Goal: Transaction & Acquisition: Purchase product/service

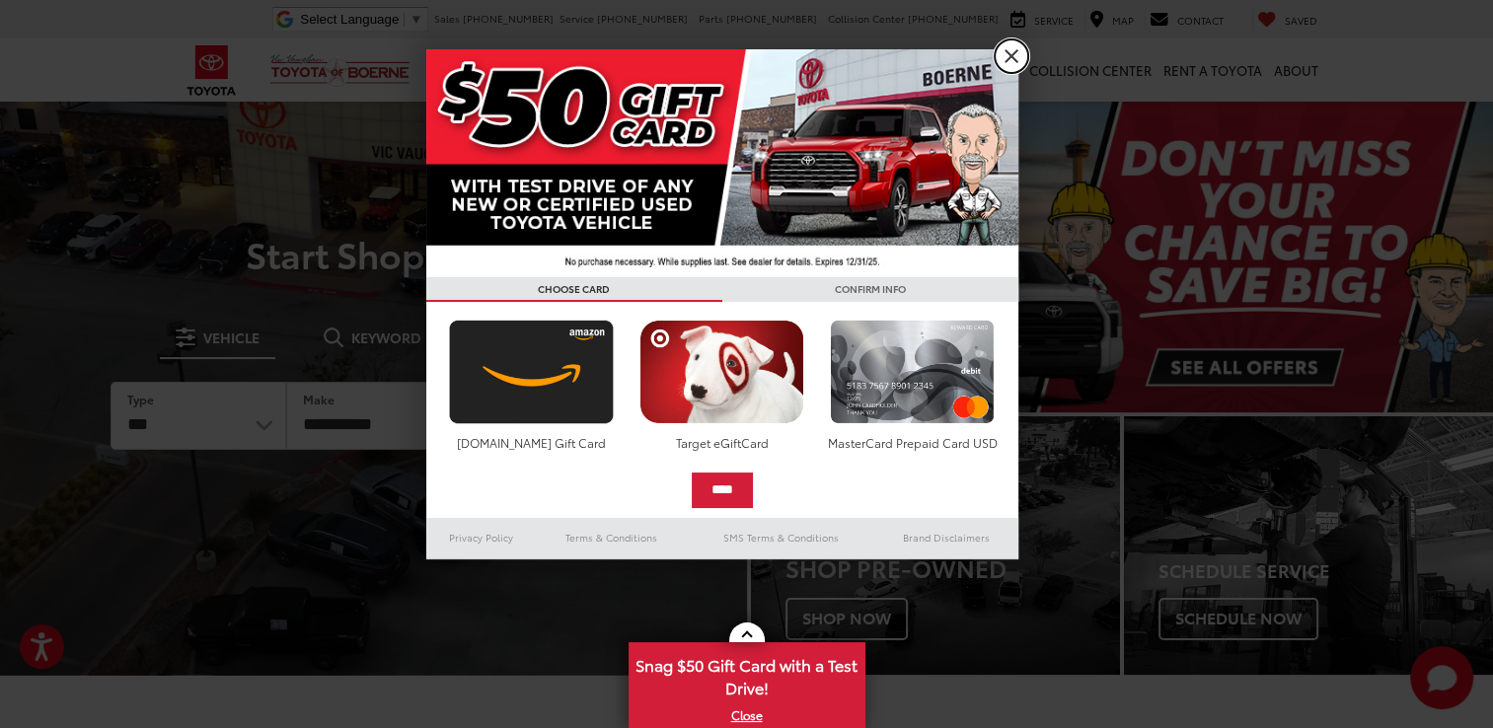
click at [999, 58] on link "X" at bounding box center [1012, 56] width 34 height 34
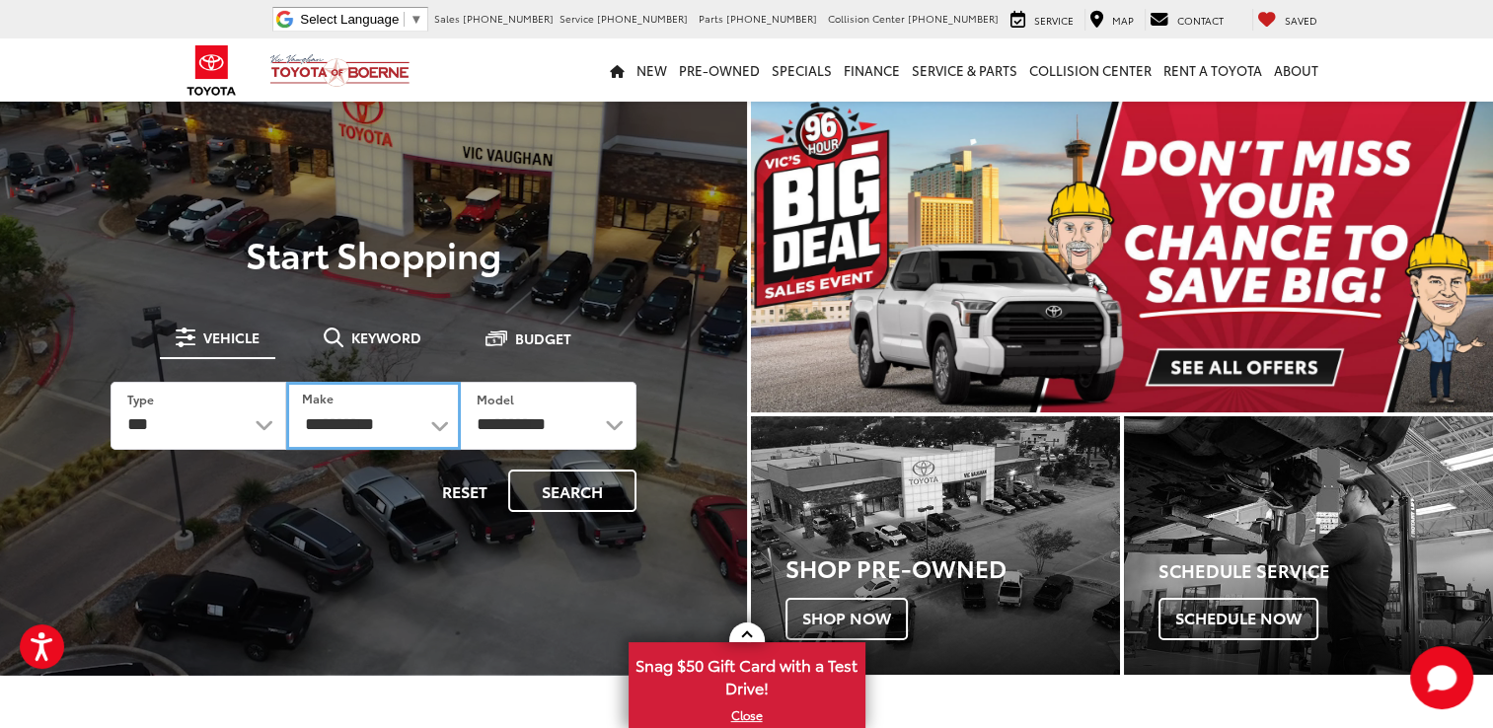
click at [433, 428] on select "**********" at bounding box center [373, 416] width 175 height 68
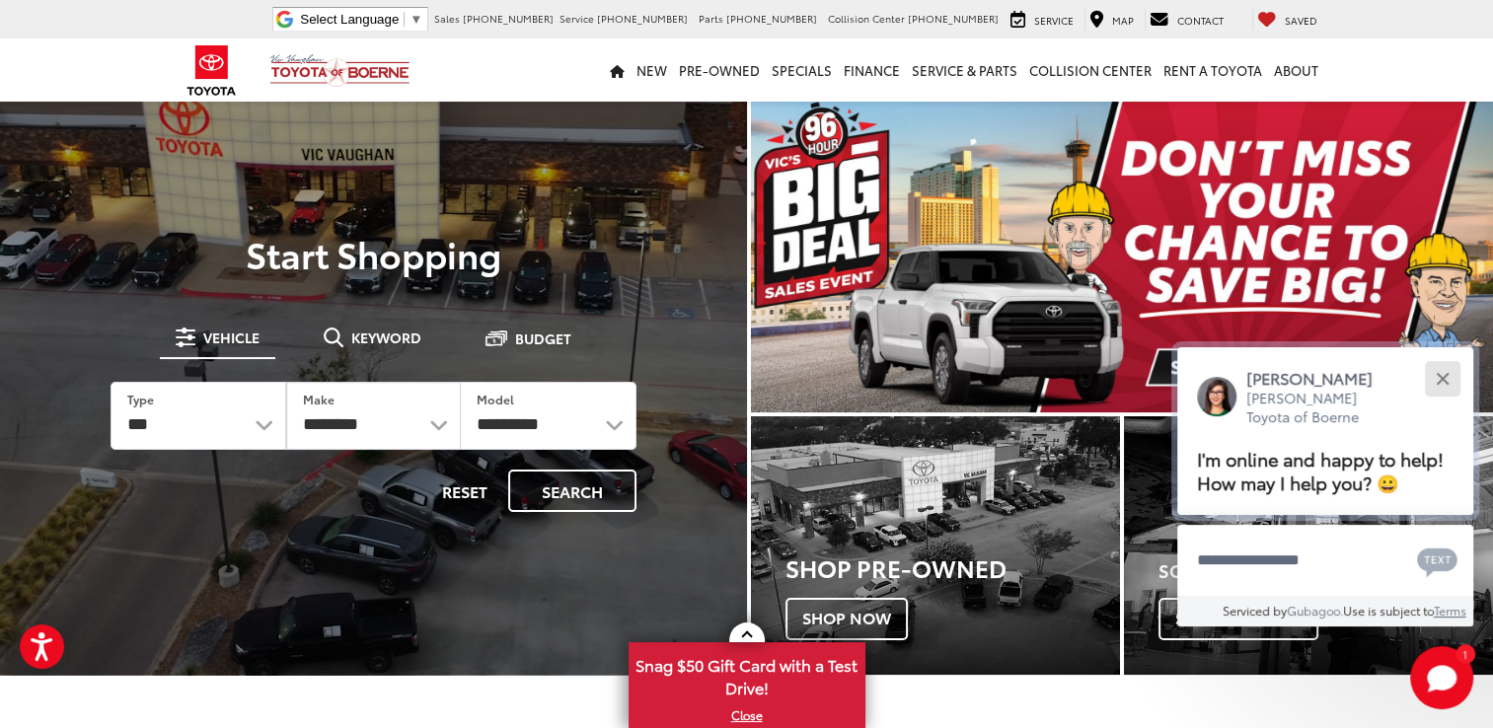
click at [1443, 374] on div "Close" at bounding box center [1442, 378] width 13 height 13
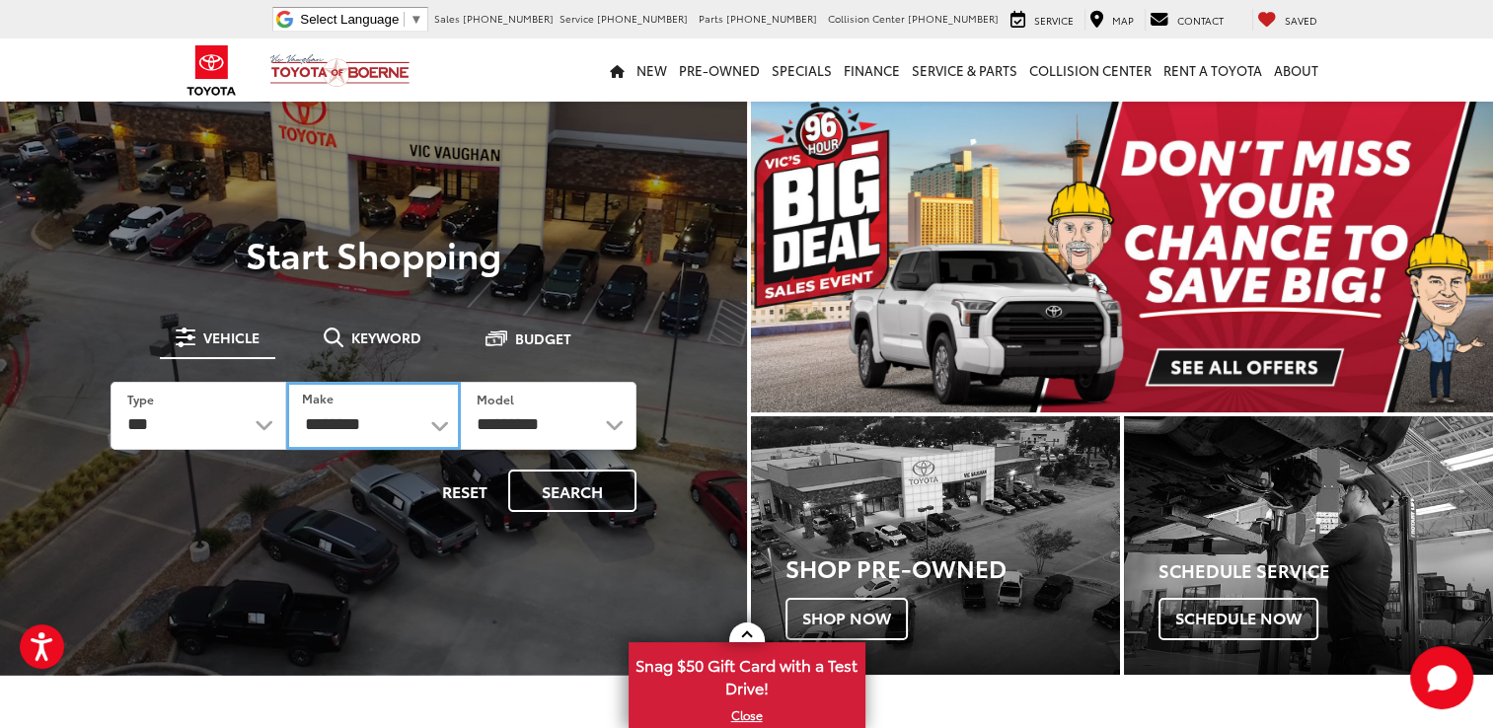
click at [438, 429] on select "**********" at bounding box center [373, 416] width 175 height 68
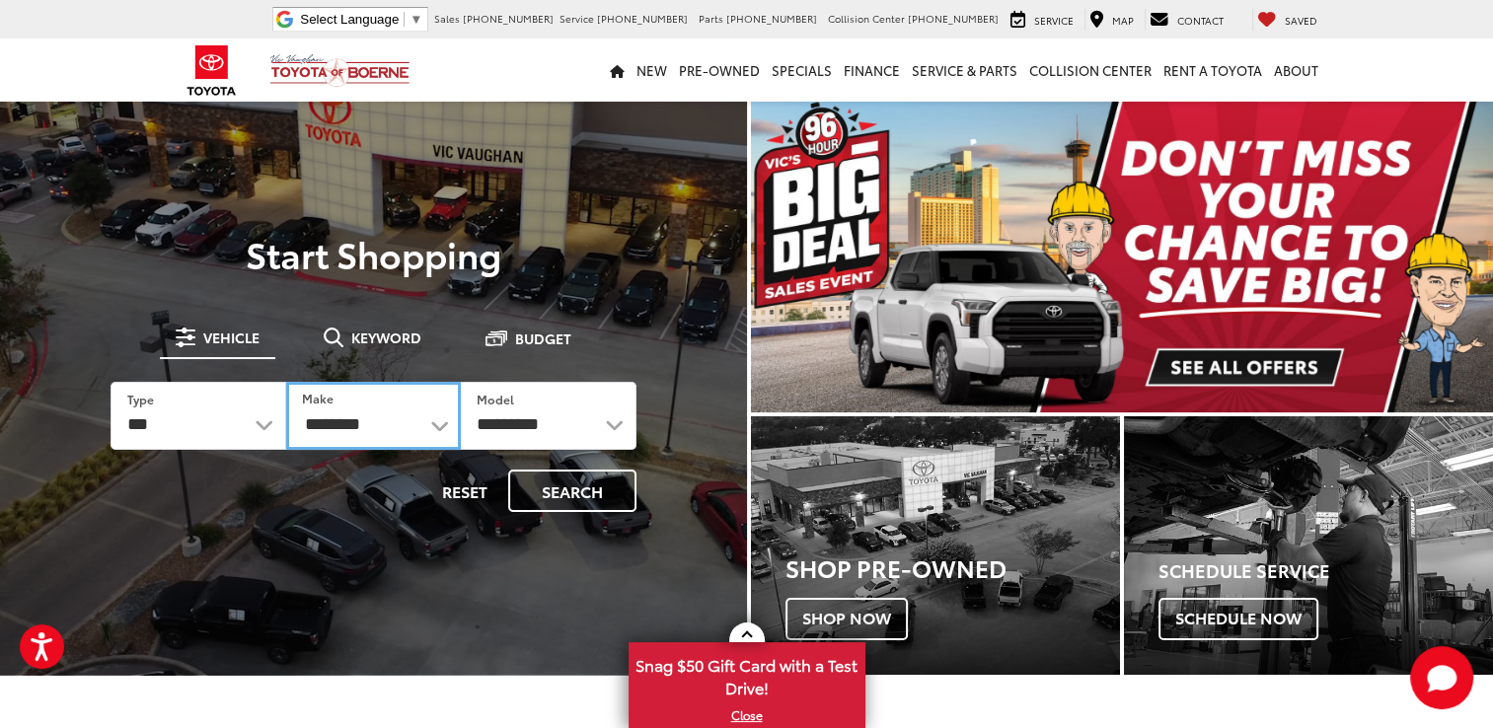
select select "******"
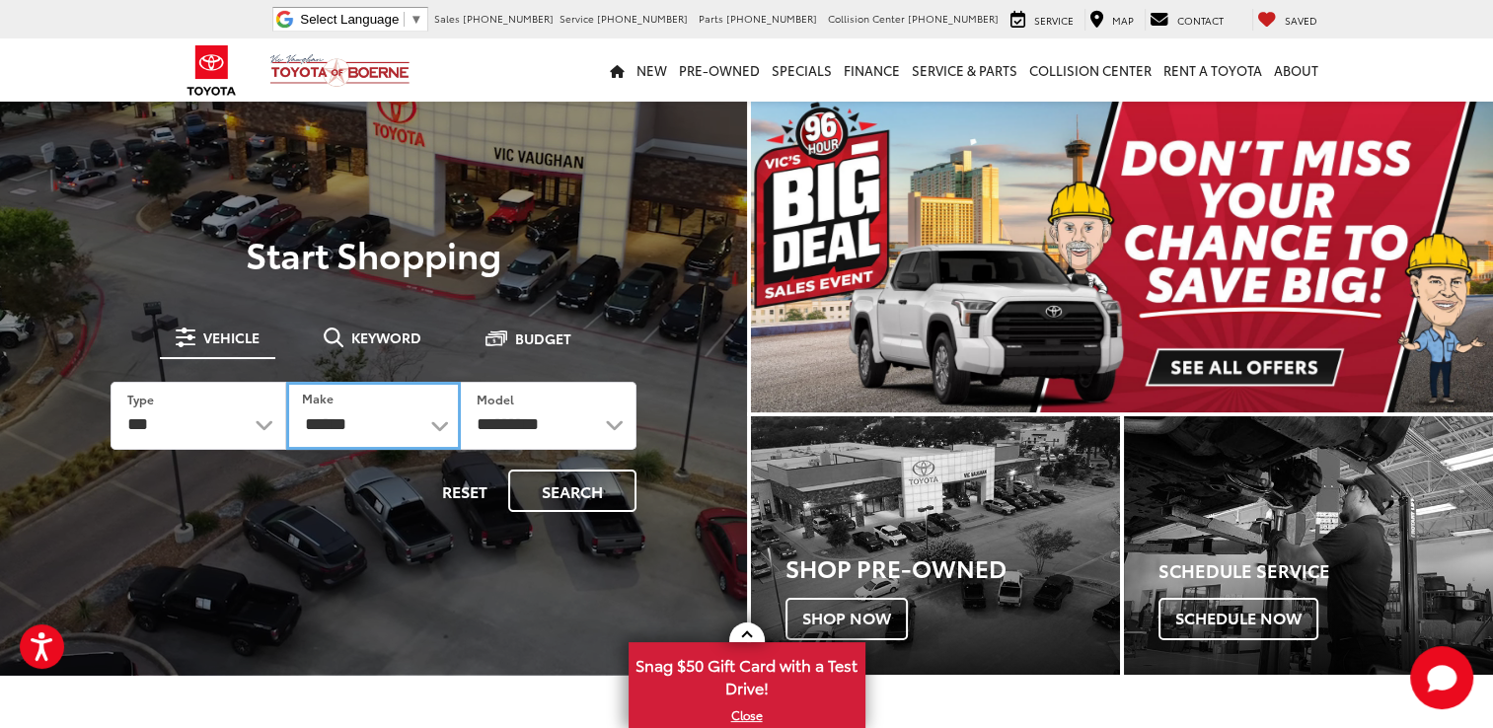
click at [286, 382] on select "**********" at bounding box center [373, 416] width 175 height 68
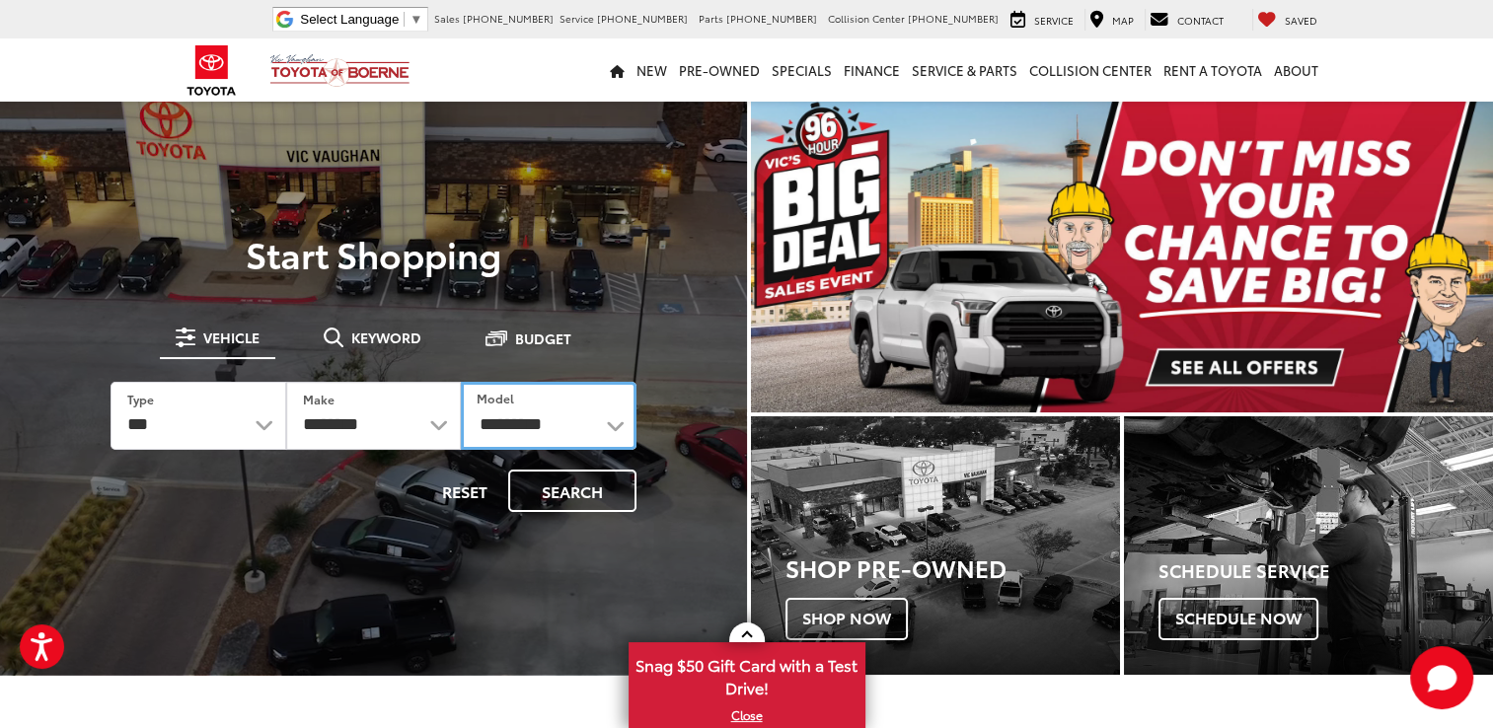
click at [545, 432] on select "**********" at bounding box center [548, 416] width 175 height 68
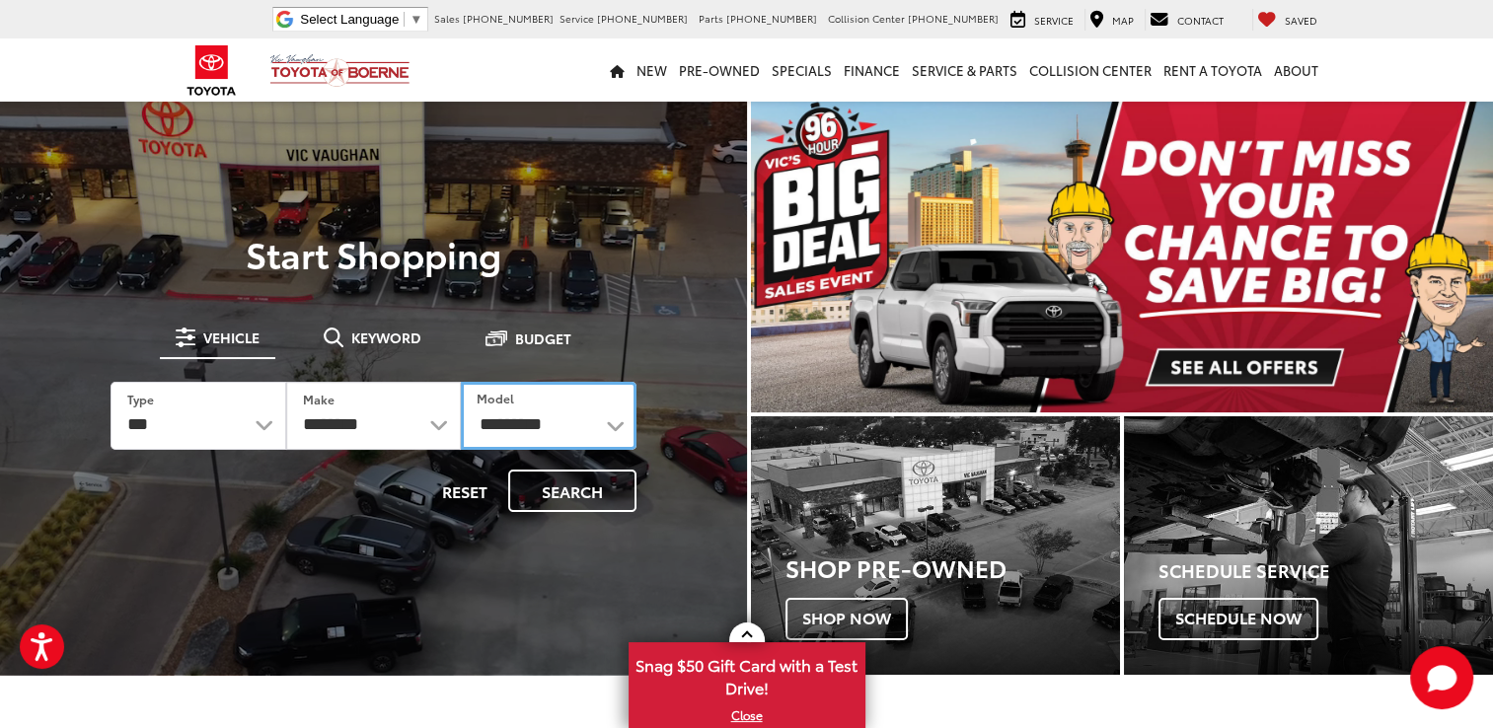
select select "******"
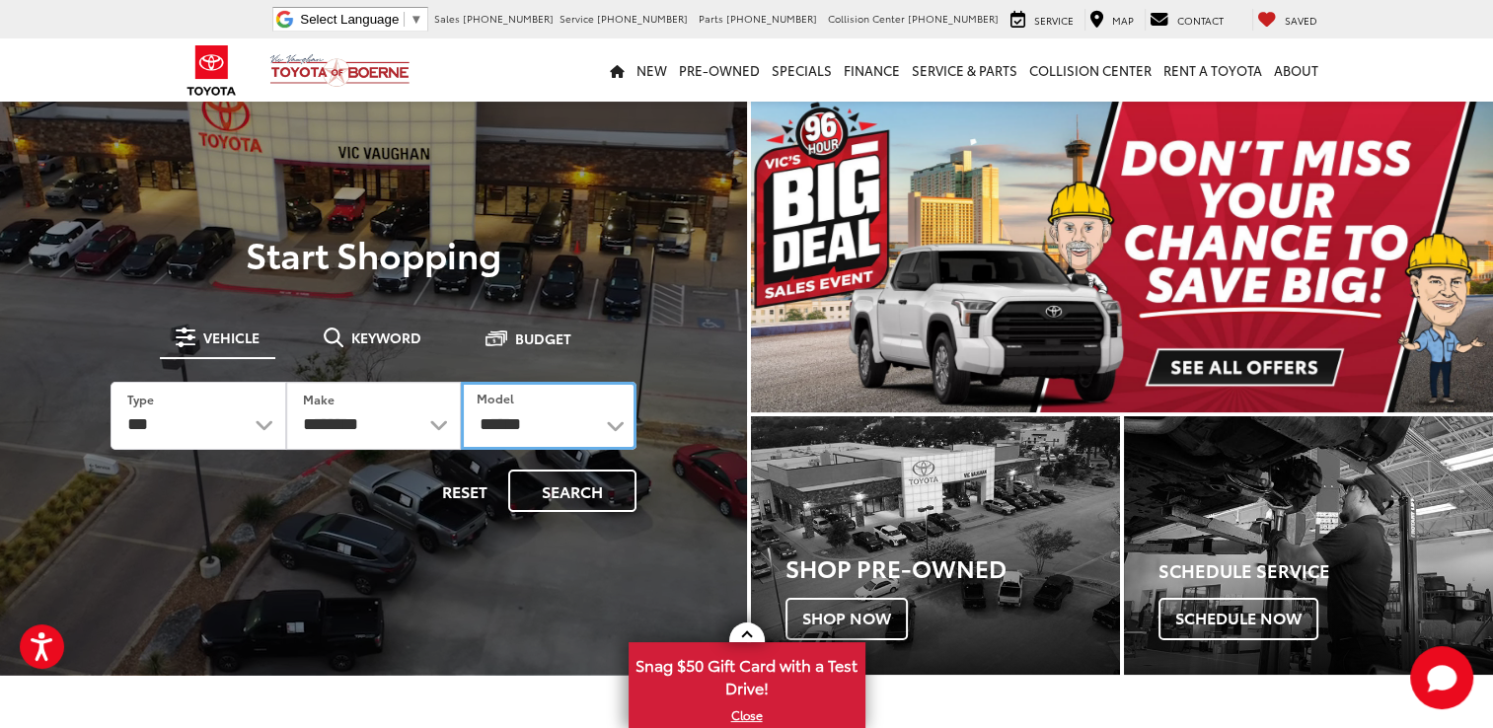
click at [461, 382] on select "**********" at bounding box center [548, 416] width 175 height 68
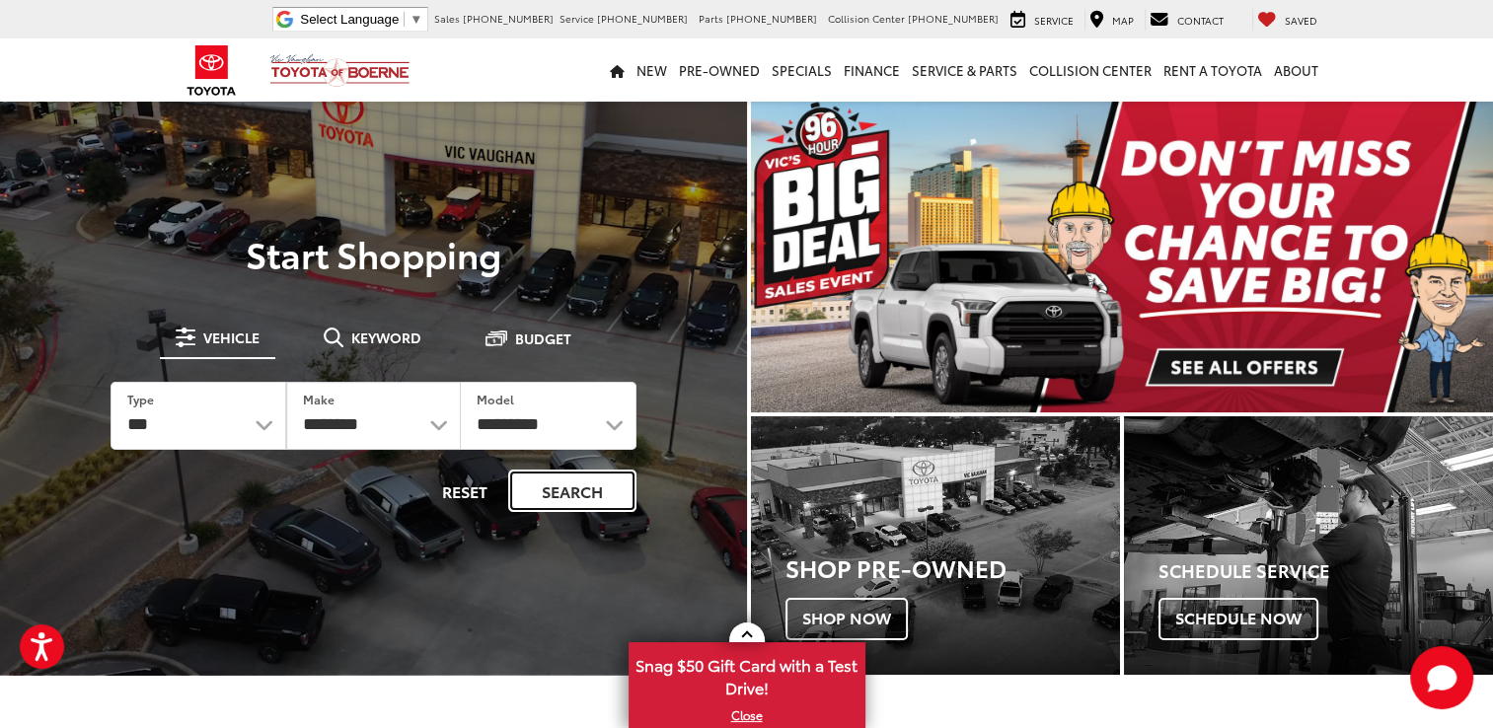
click at [537, 482] on button "Search" at bounding box center [572, 491] width 128 height 42
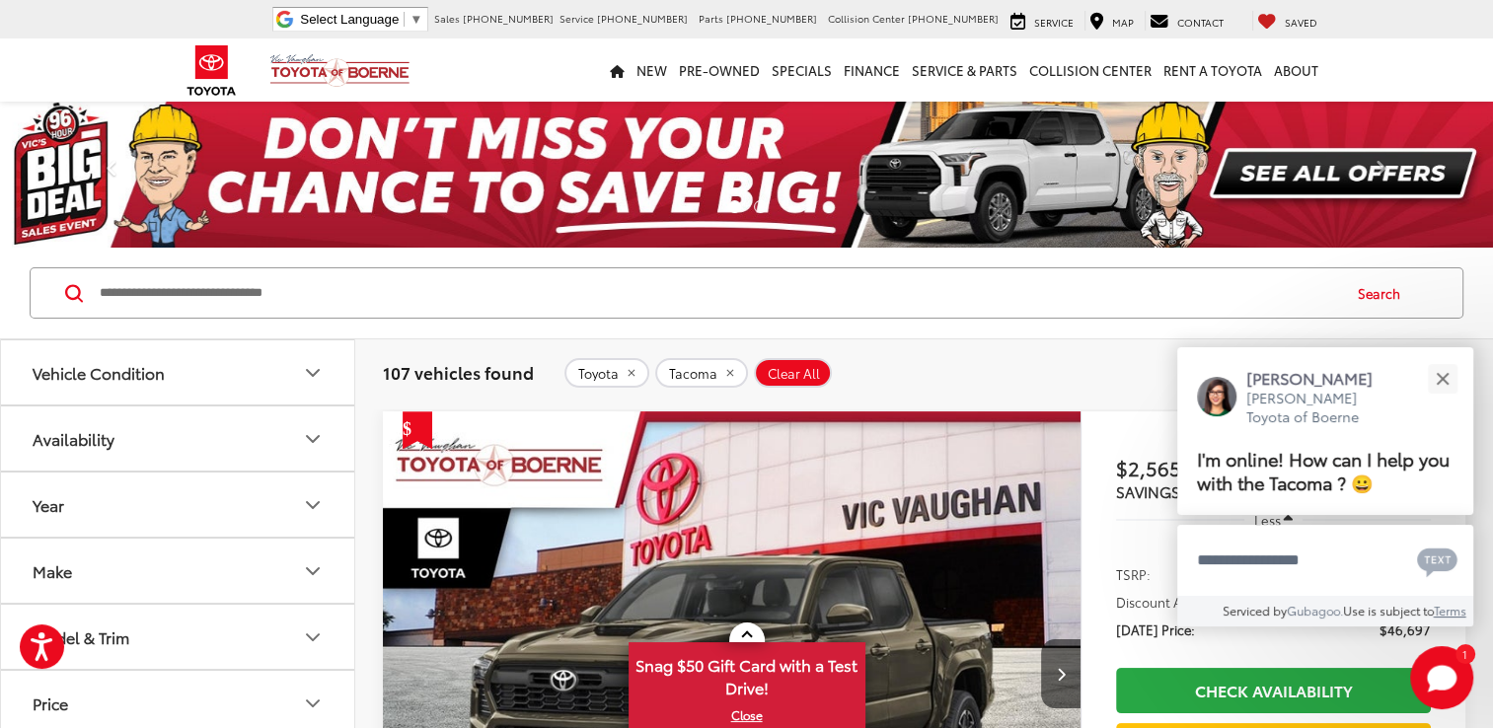
scroll to position [99, 0]
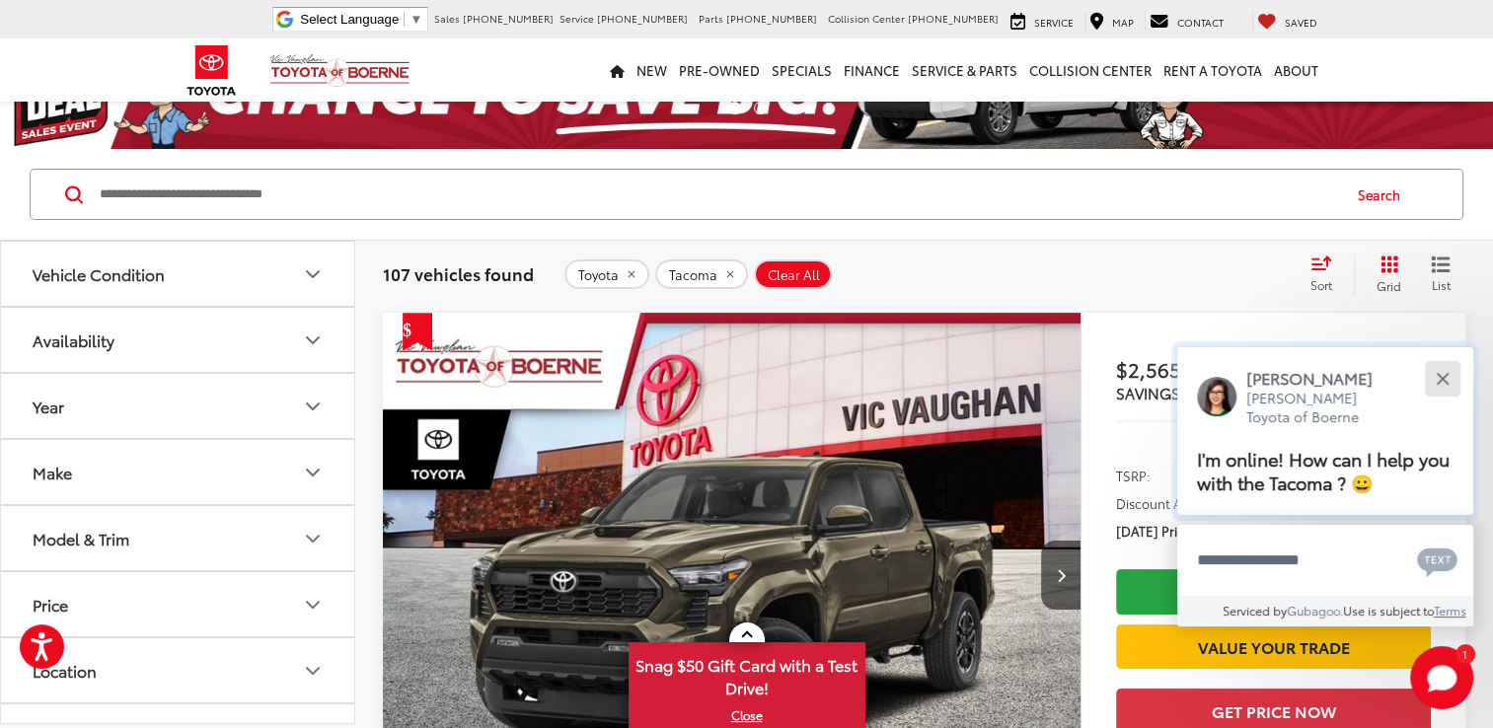
click at [1439, 373] on button "Close" at bounding box center [1442, 378] width 42 height 42
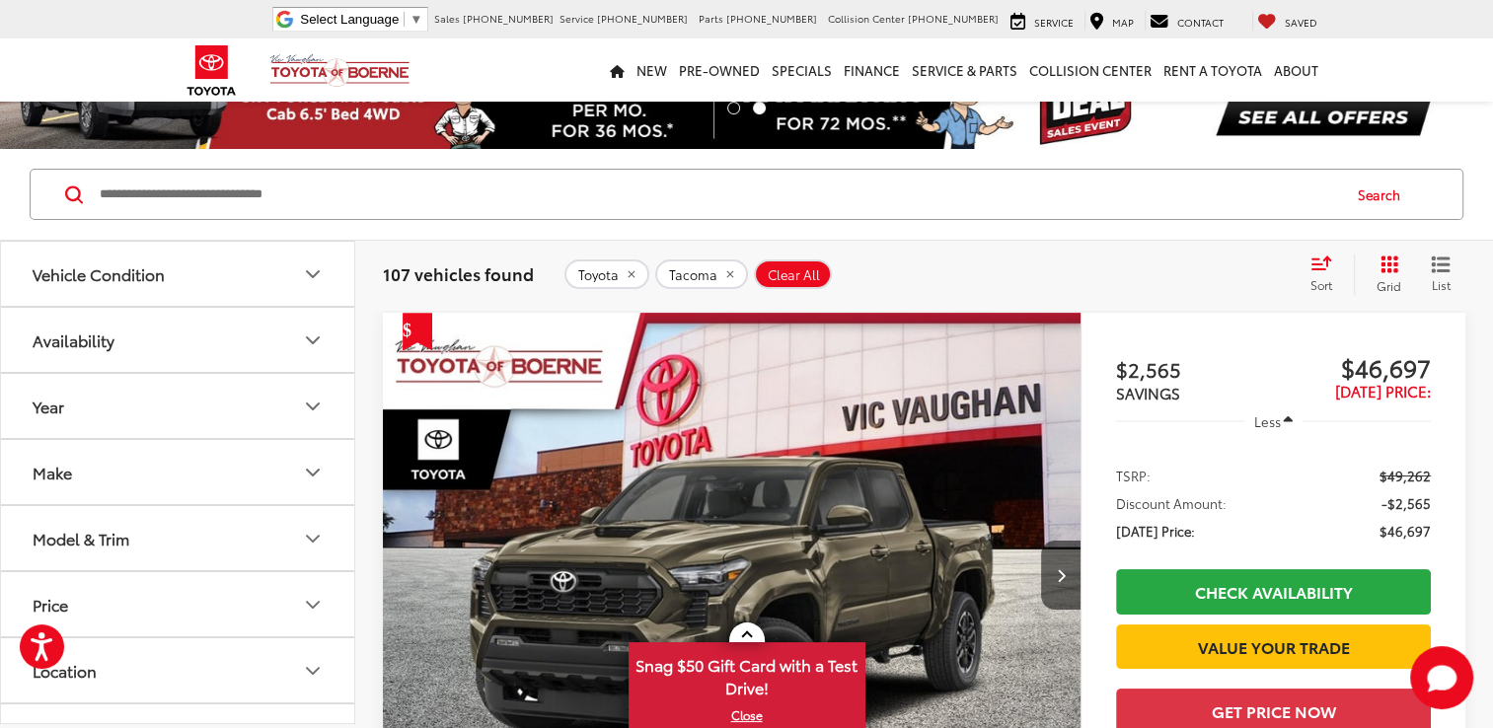
click at [297, 262] on button "Vehicle Condition" at bounding box center [178, 274] width 355 height 64
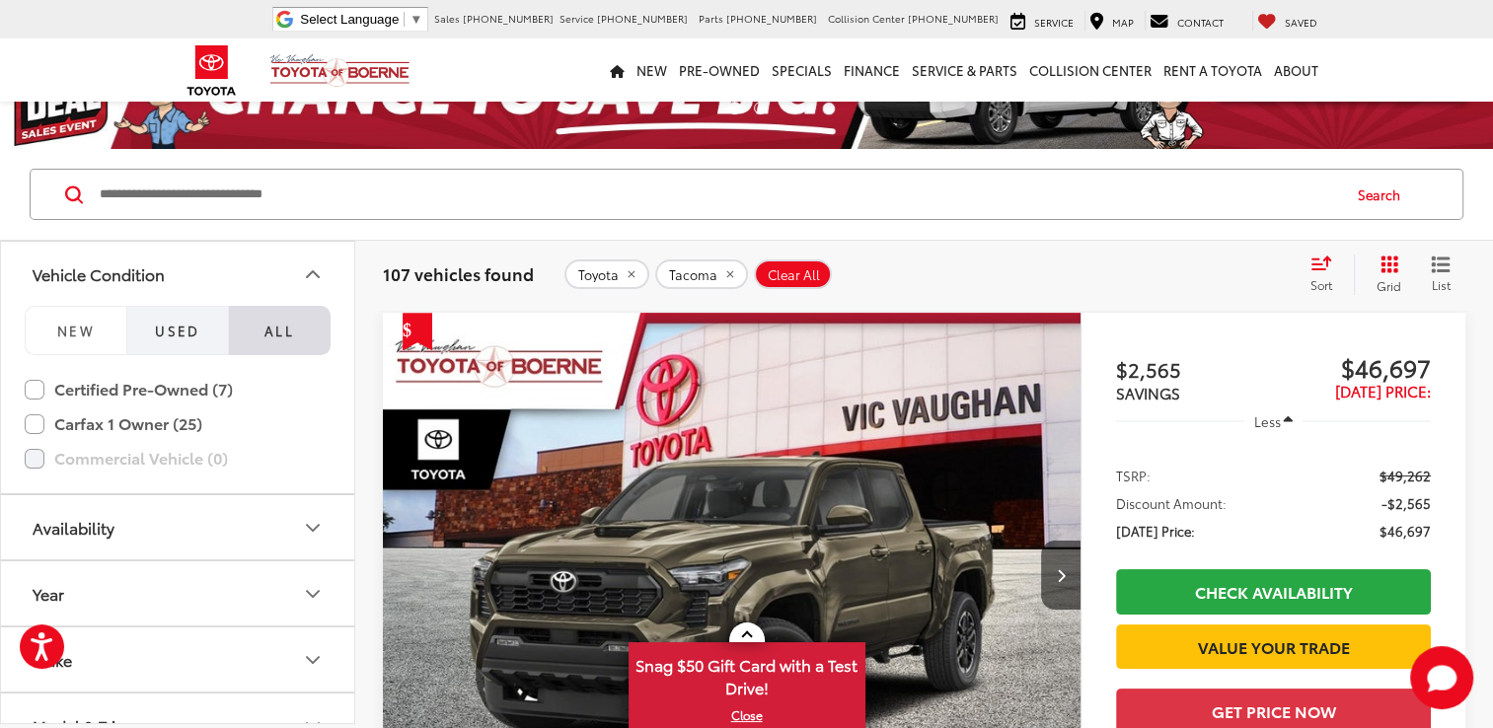
click at [174, 344] on button "Used" at bounding box center [177, 330] width 102 height 49
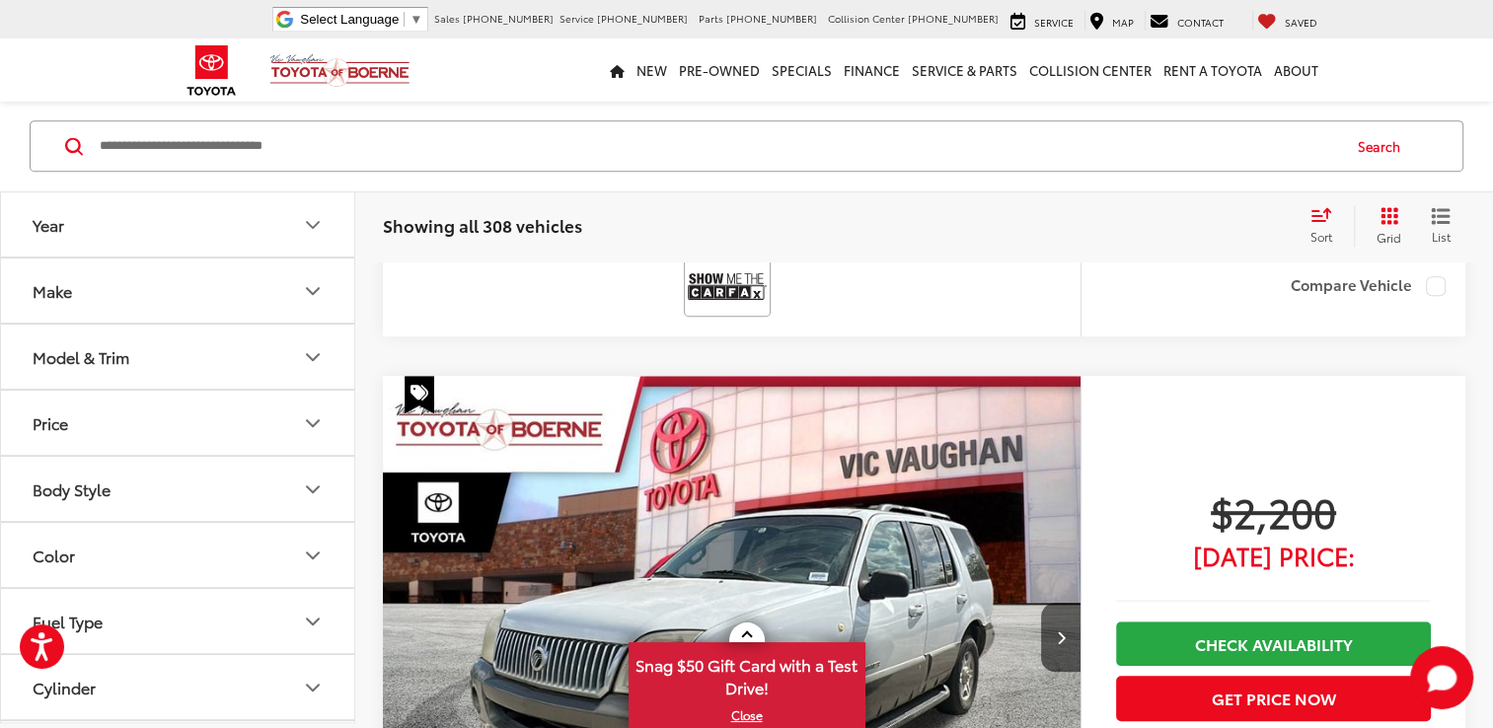
scroll to position [1085, 0]
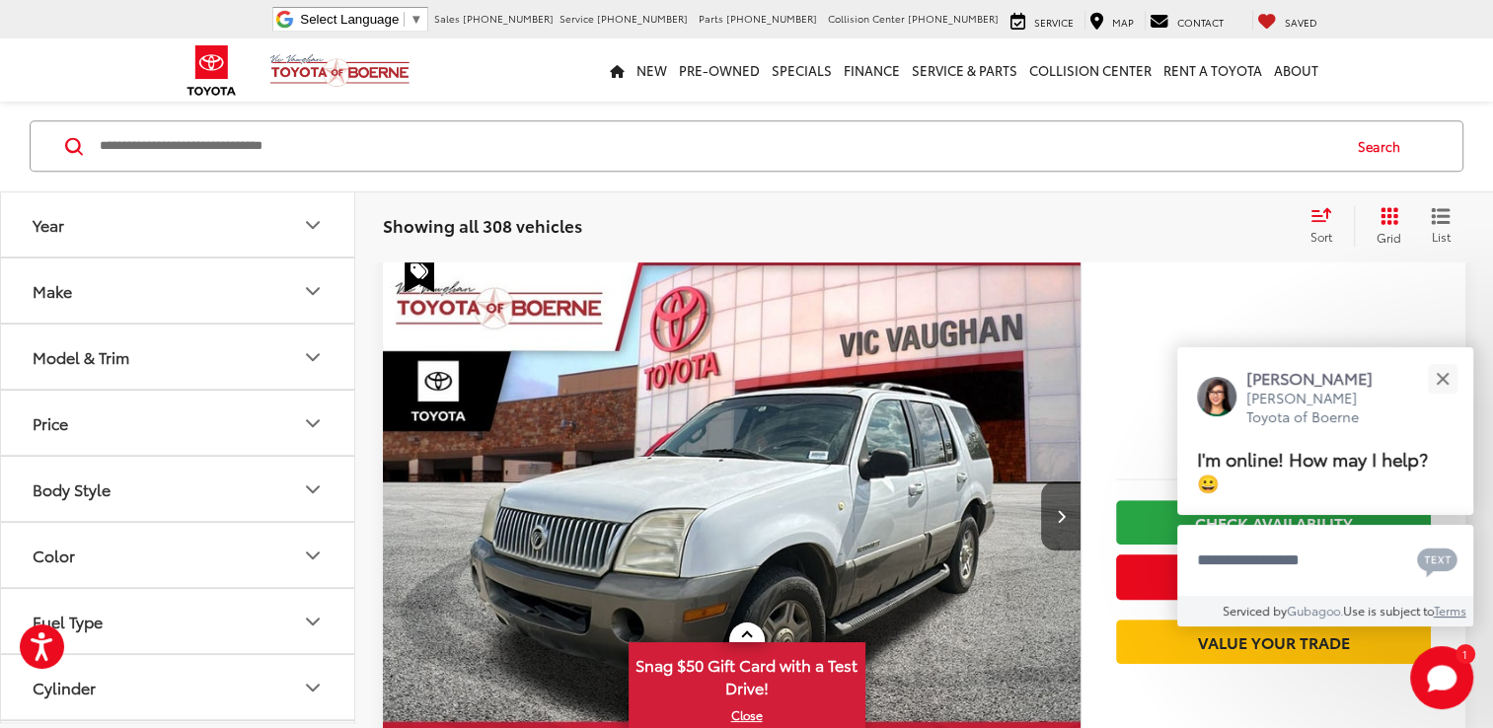
click at [184, 302] on button "Make" at bounding box center [178, 290] width 355 height 64
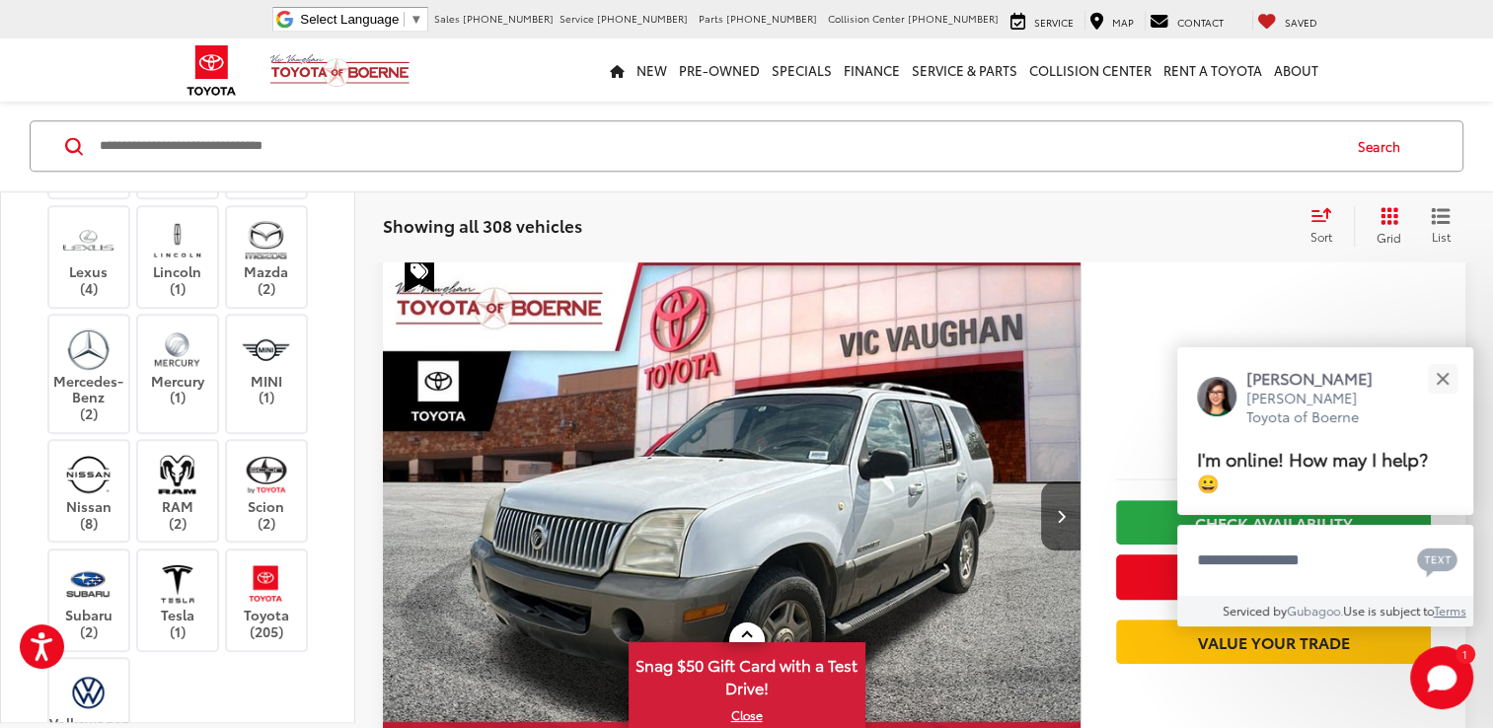
scroll to position [987, 0]
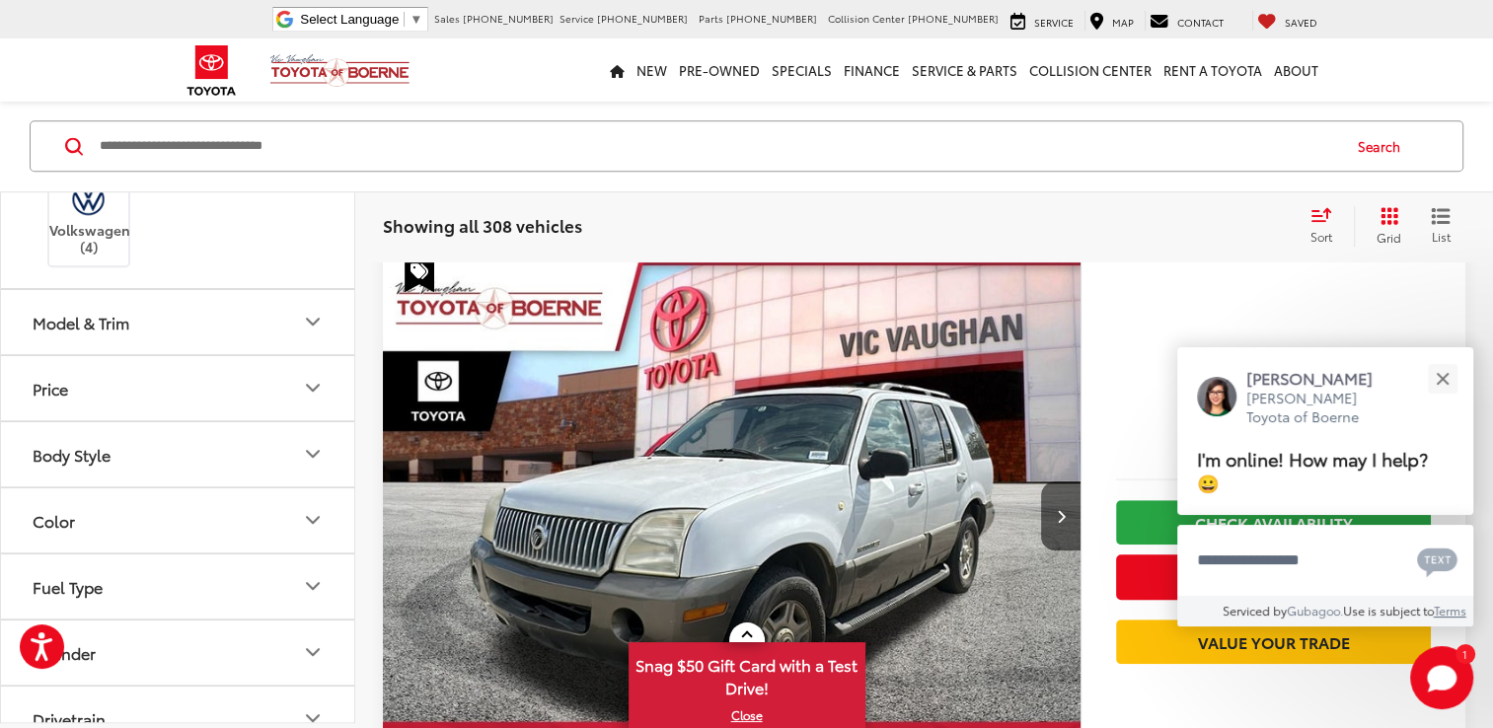
click at [268, 147] on label "Toyota (205)" at bounding box center [267, 107] width 80 height 80
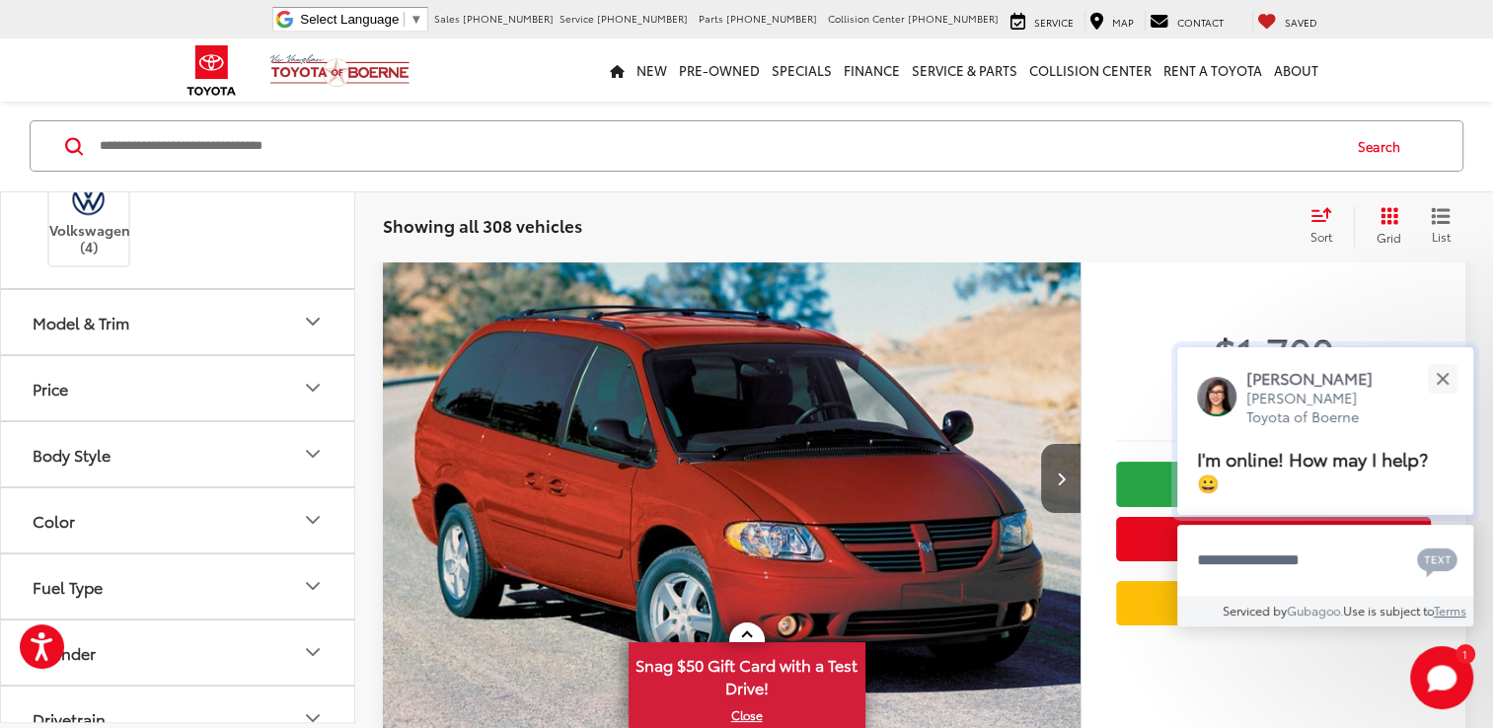
scroll to position [195, 0]
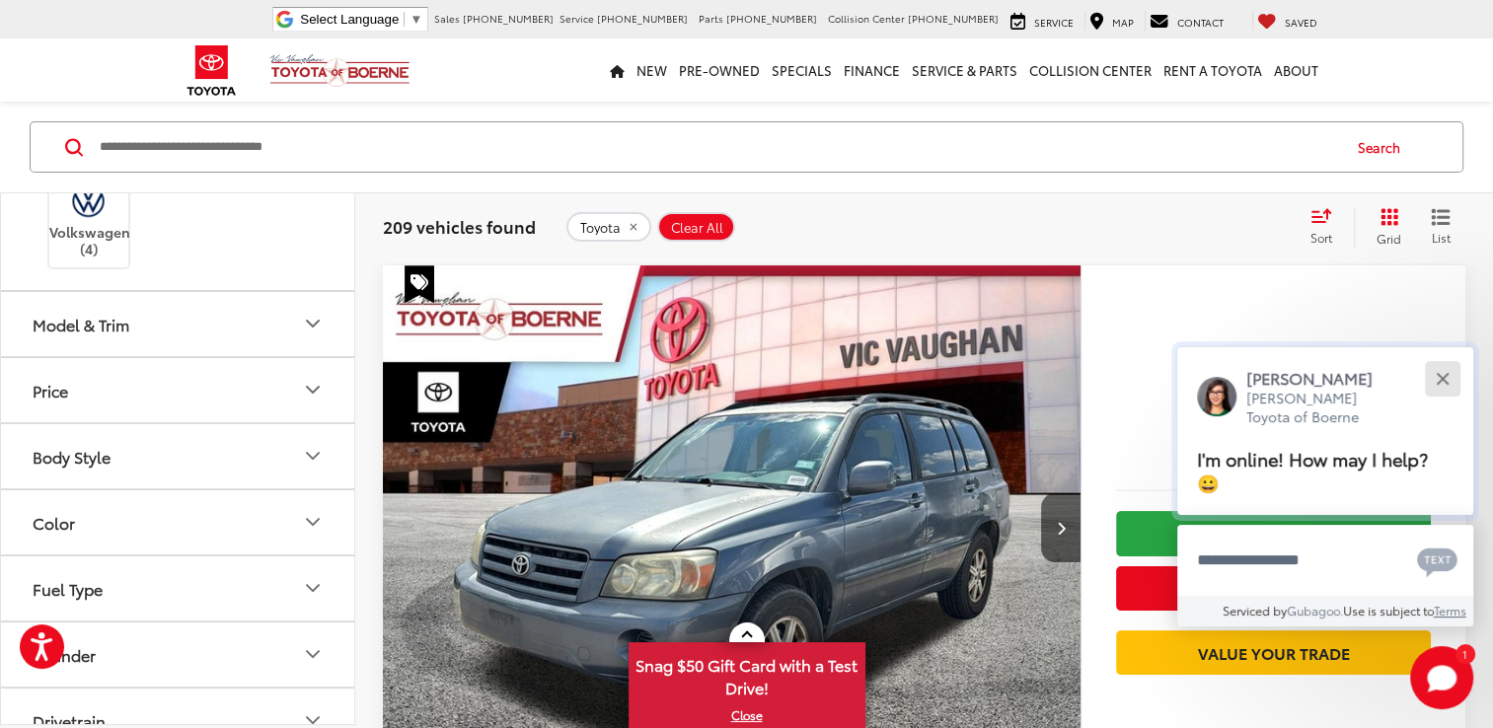
click at [1441, 374] on button "Close" at bounding box center [1442, 378] width 42 height 42
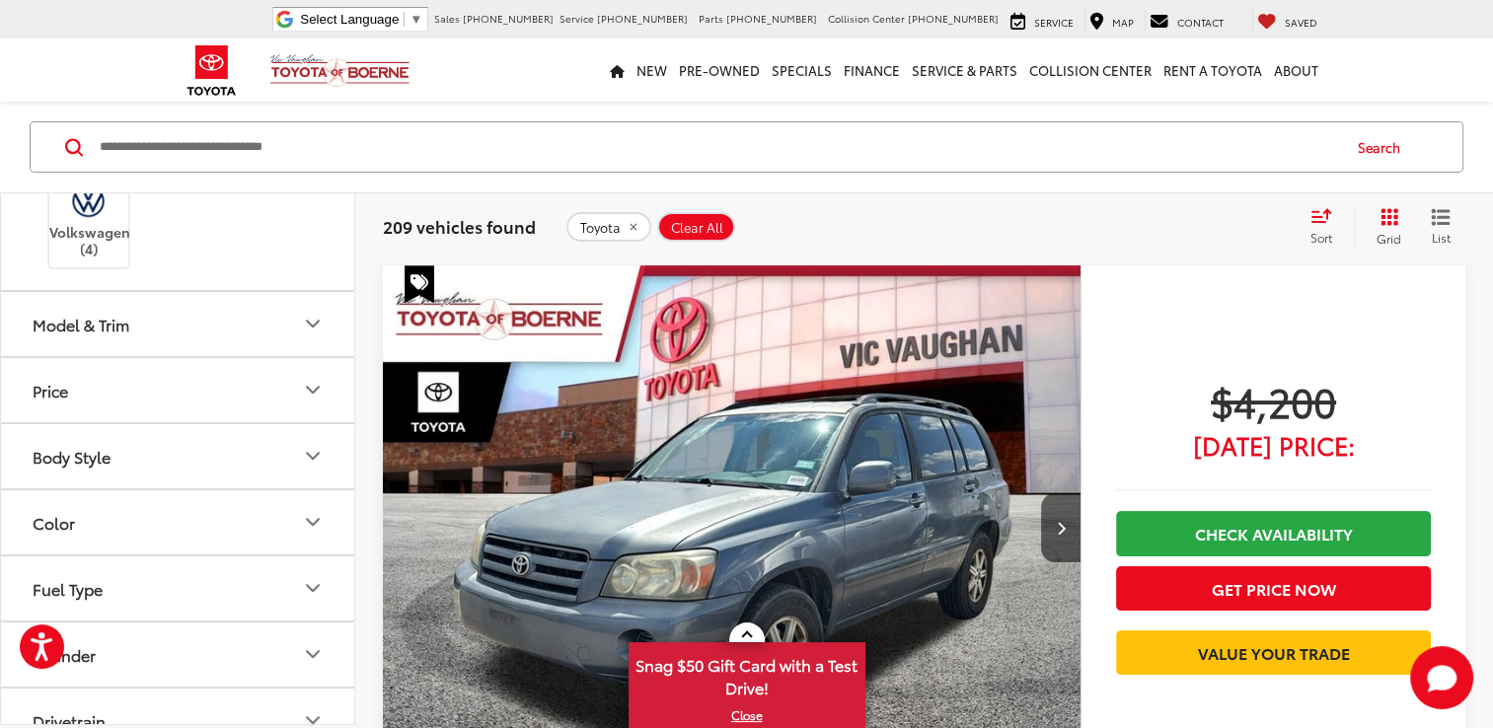
scroll to position [1085, 0]
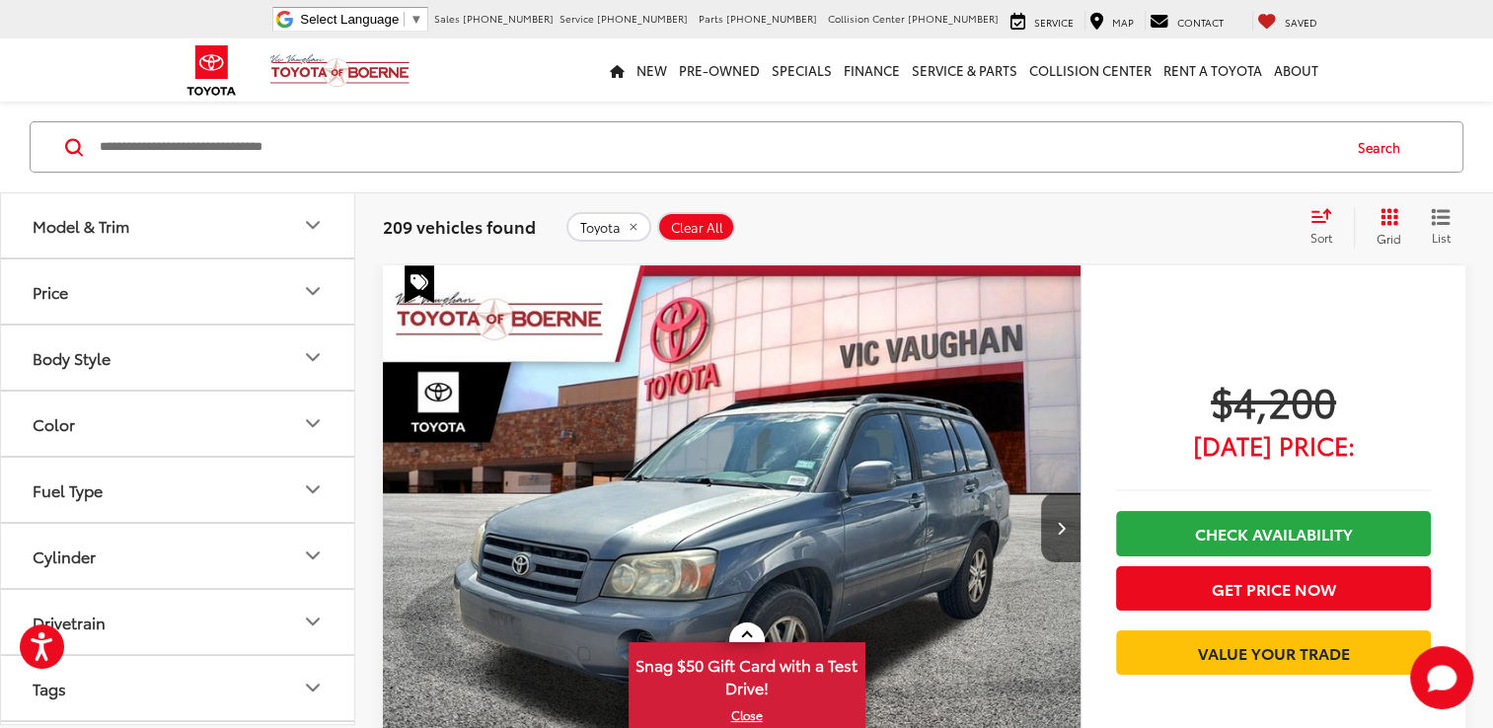
click at [182, 258] on button "Model & Trim" at bounding box center [178, 225] width 355 height 64
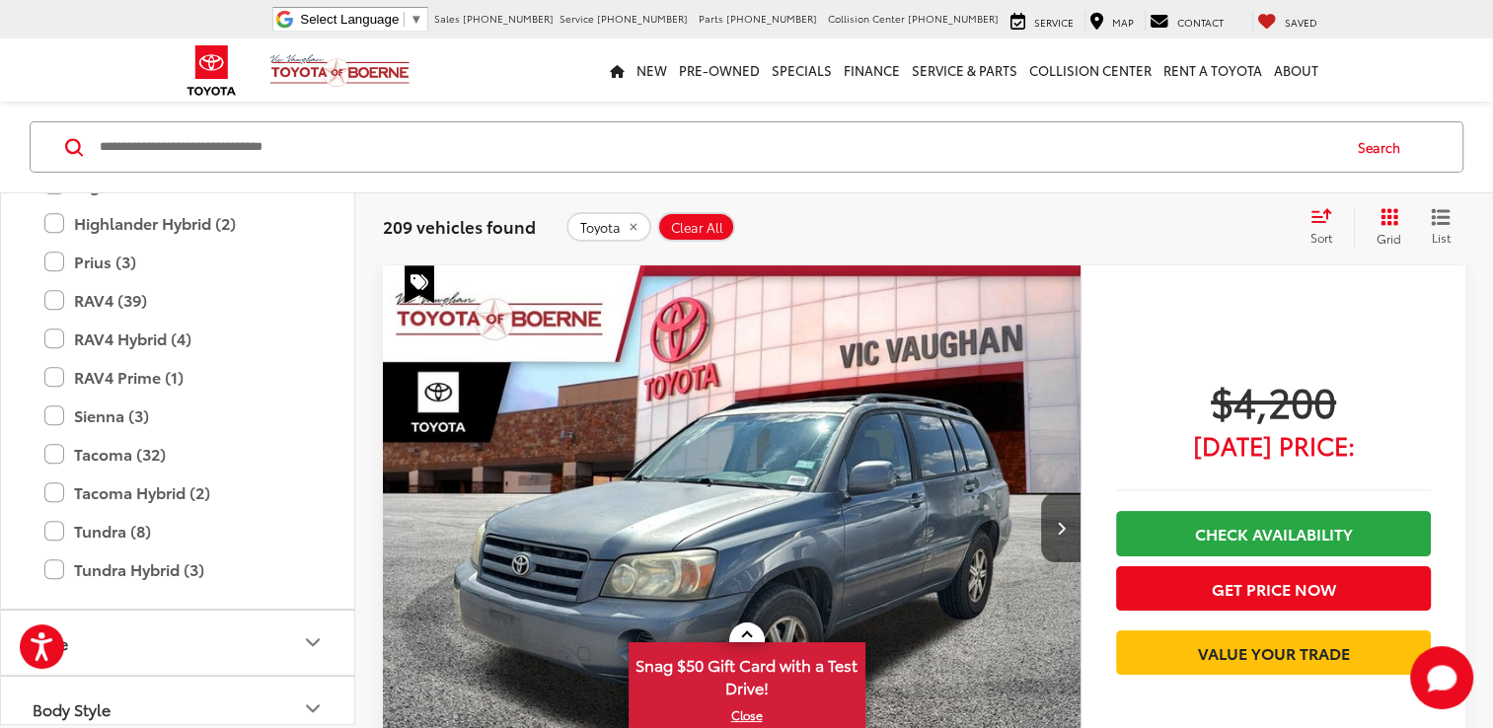
scroll to position [1875, 0]
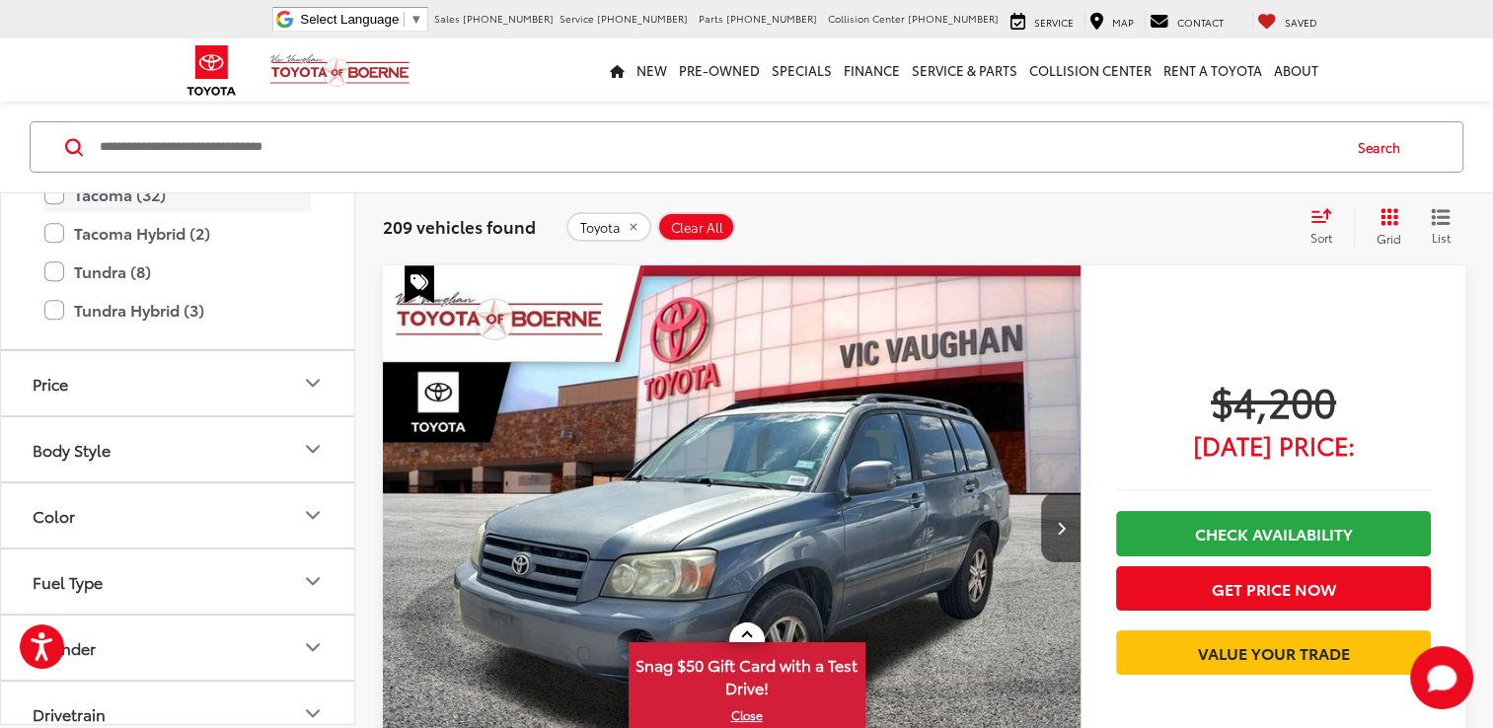
click at [44, 212] on label "Tacoma (32)" at bounding box center [177, 195] width 266 height 35
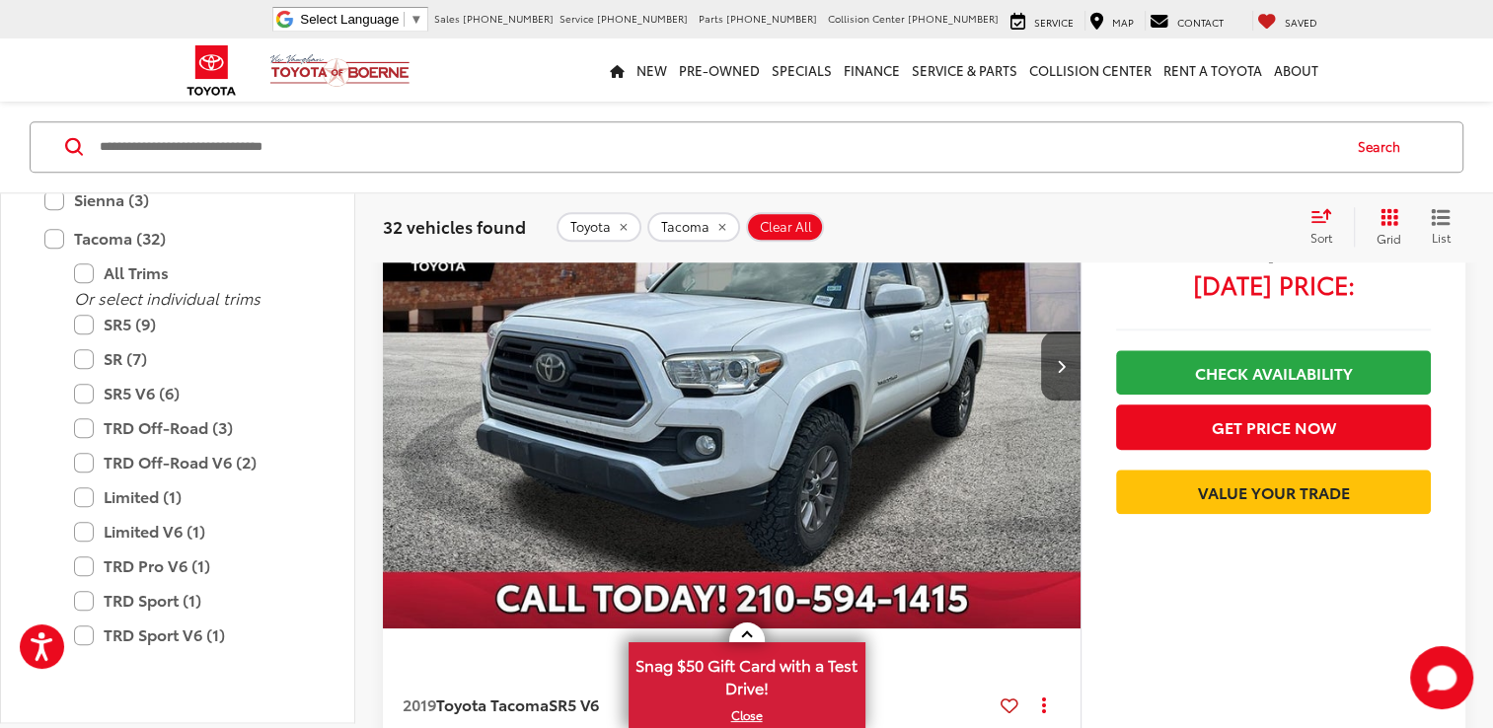
scroll to position [1995, 0]
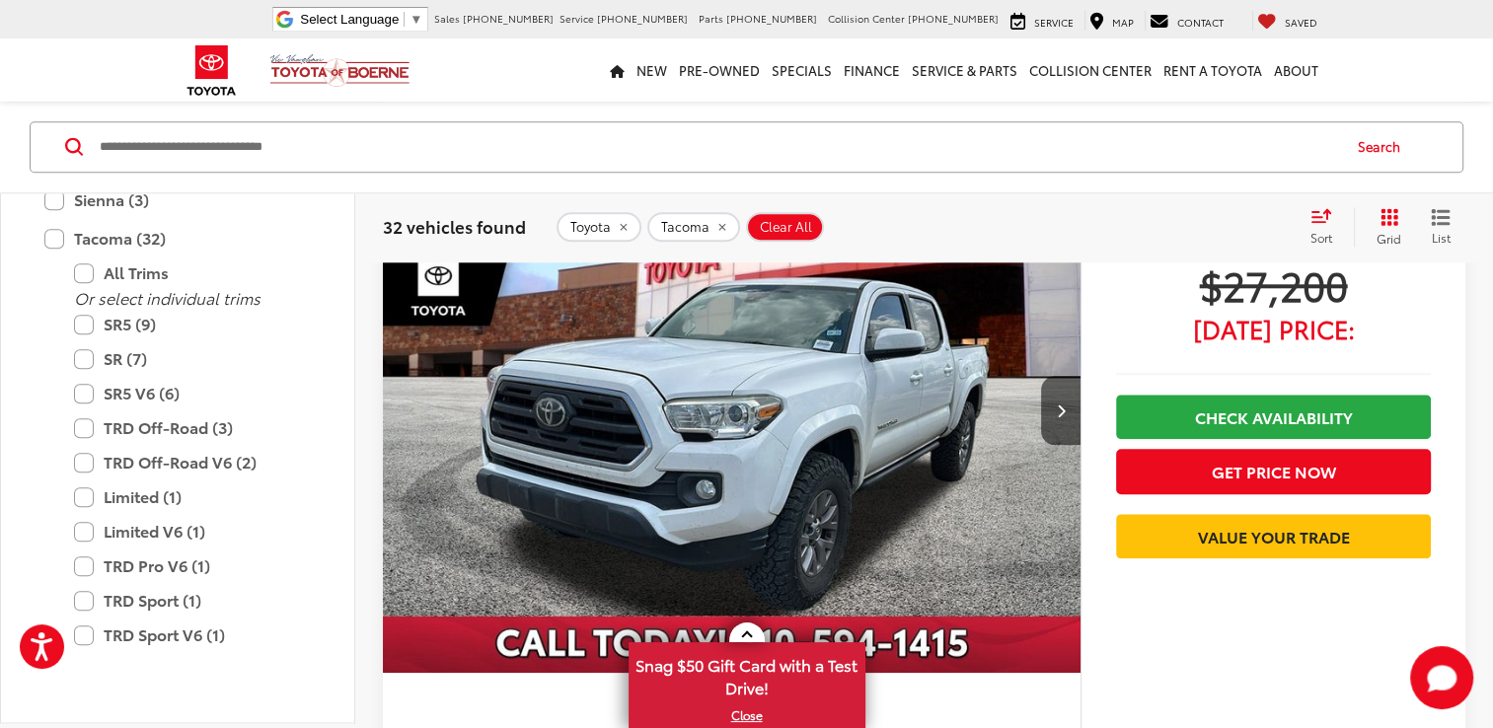
click at [753, 444] on img "2019 Toyota Tacoma SR5 V6 0" at bounding box center [732, 411] width 700 height 525
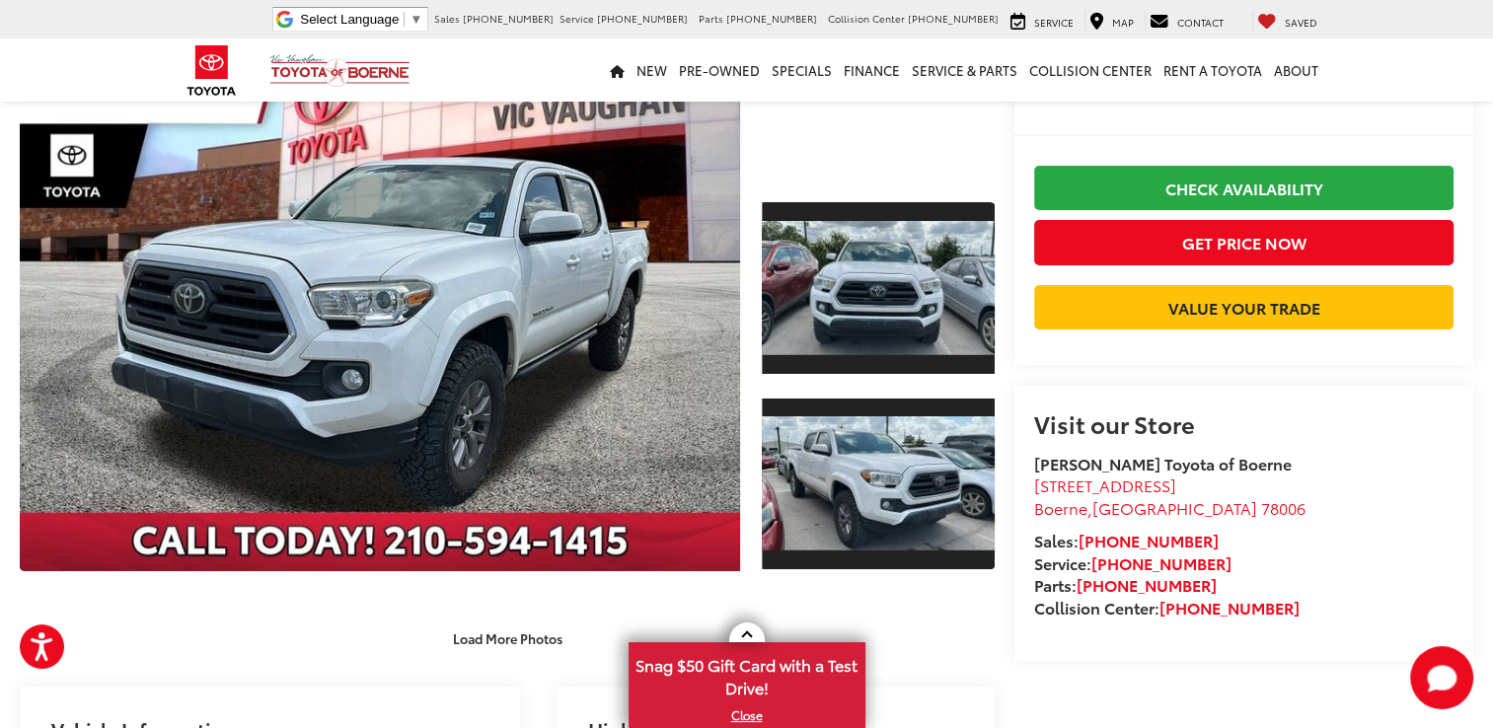
scroll to position [197, 0]
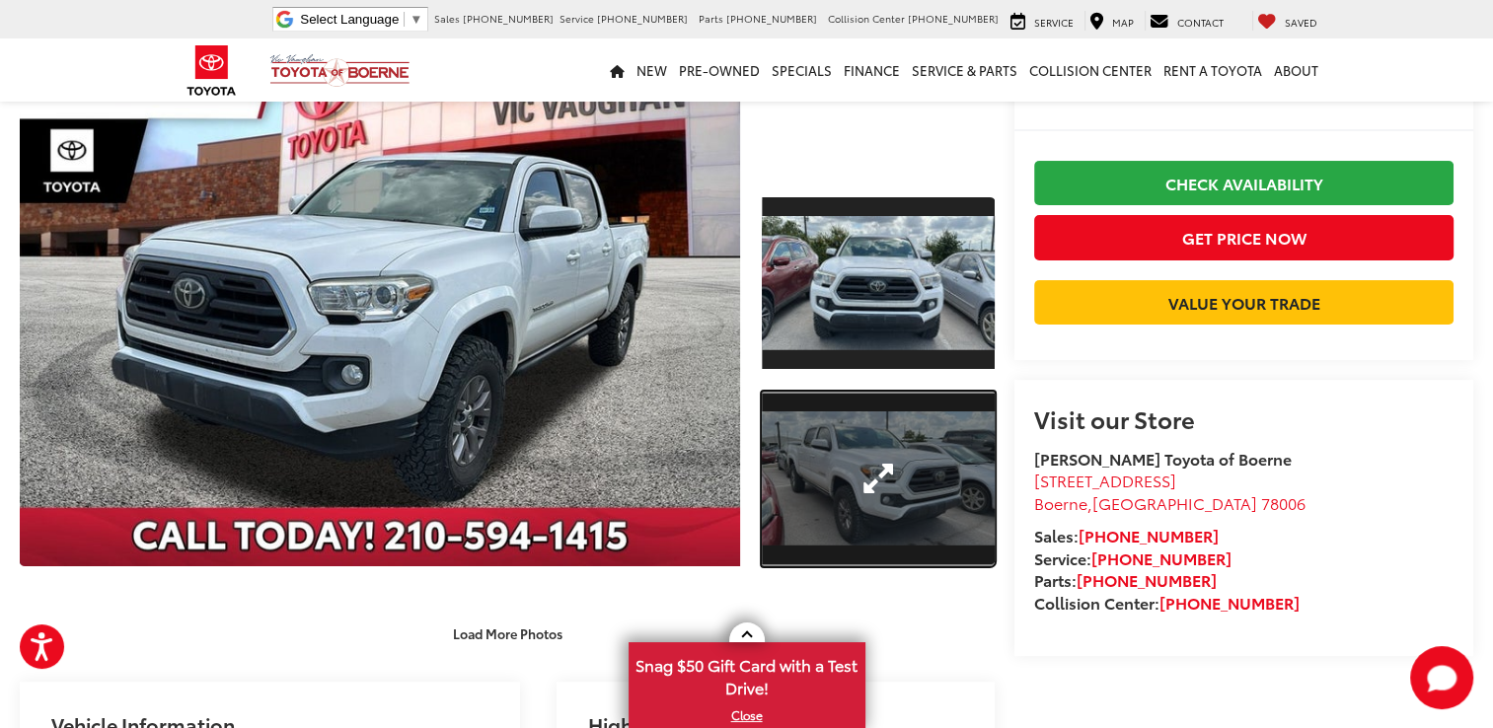
click at [830, 470] on link "Expand Photo 2" at bounding box center [878, 479] width 233 height 175
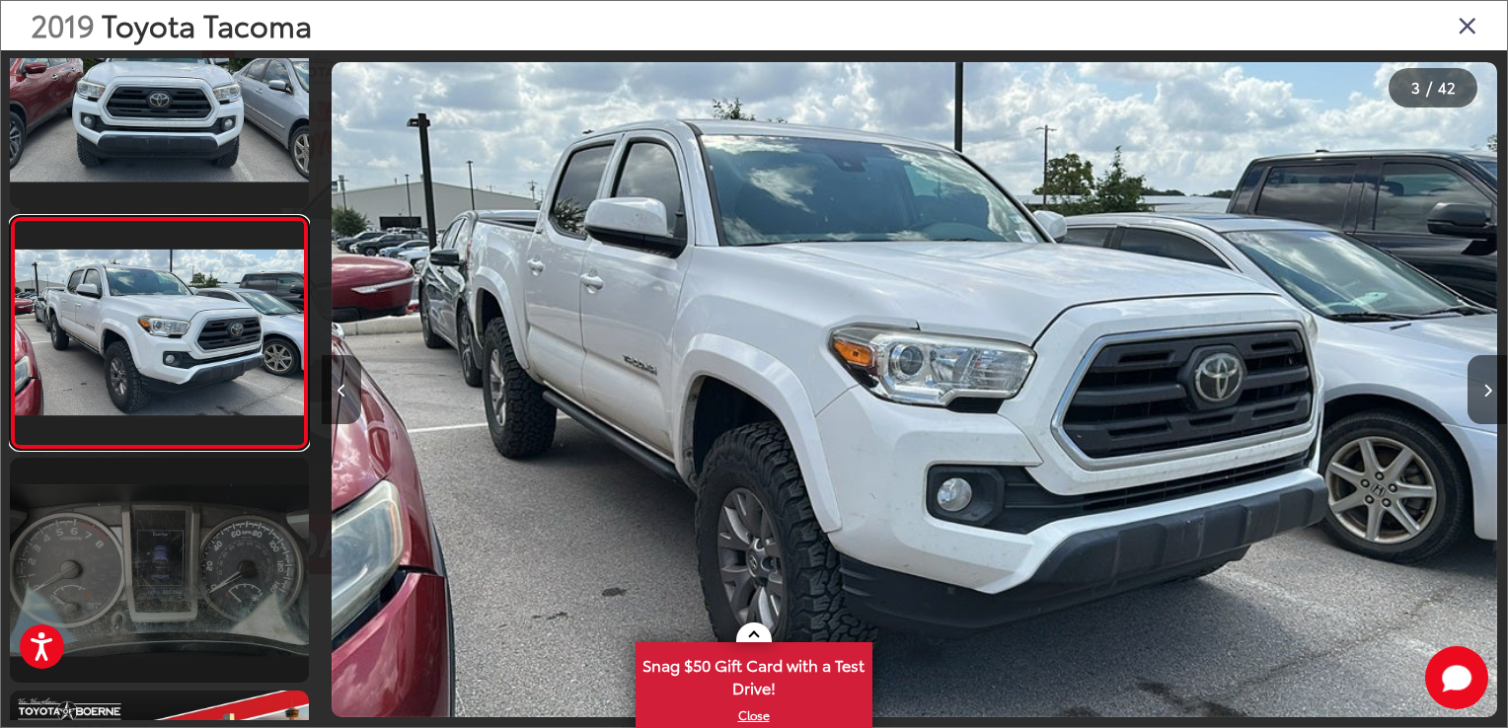
scroll to position [0, 0]
click at [200, 541] on link at bounding box center [159, 570] width 299 height 224
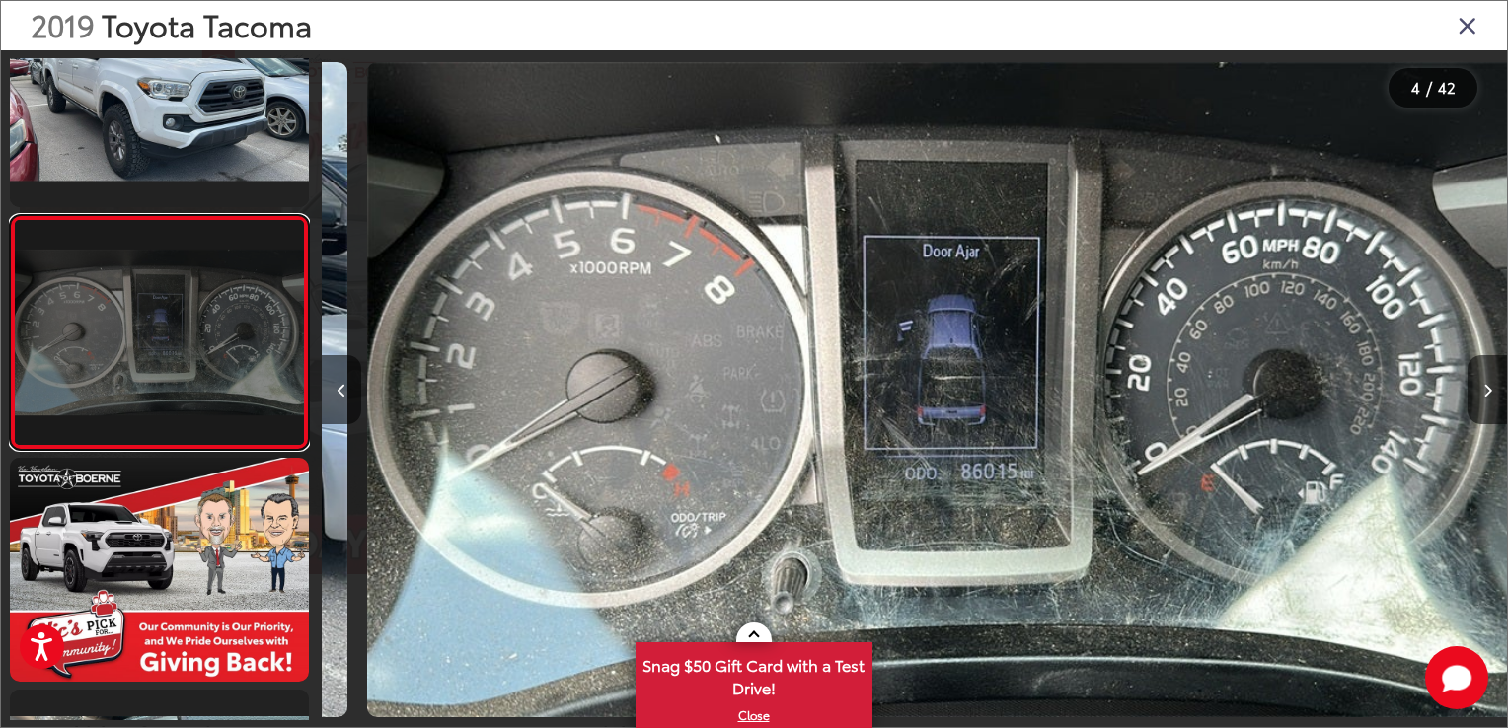
scroll to position [0, 3555]
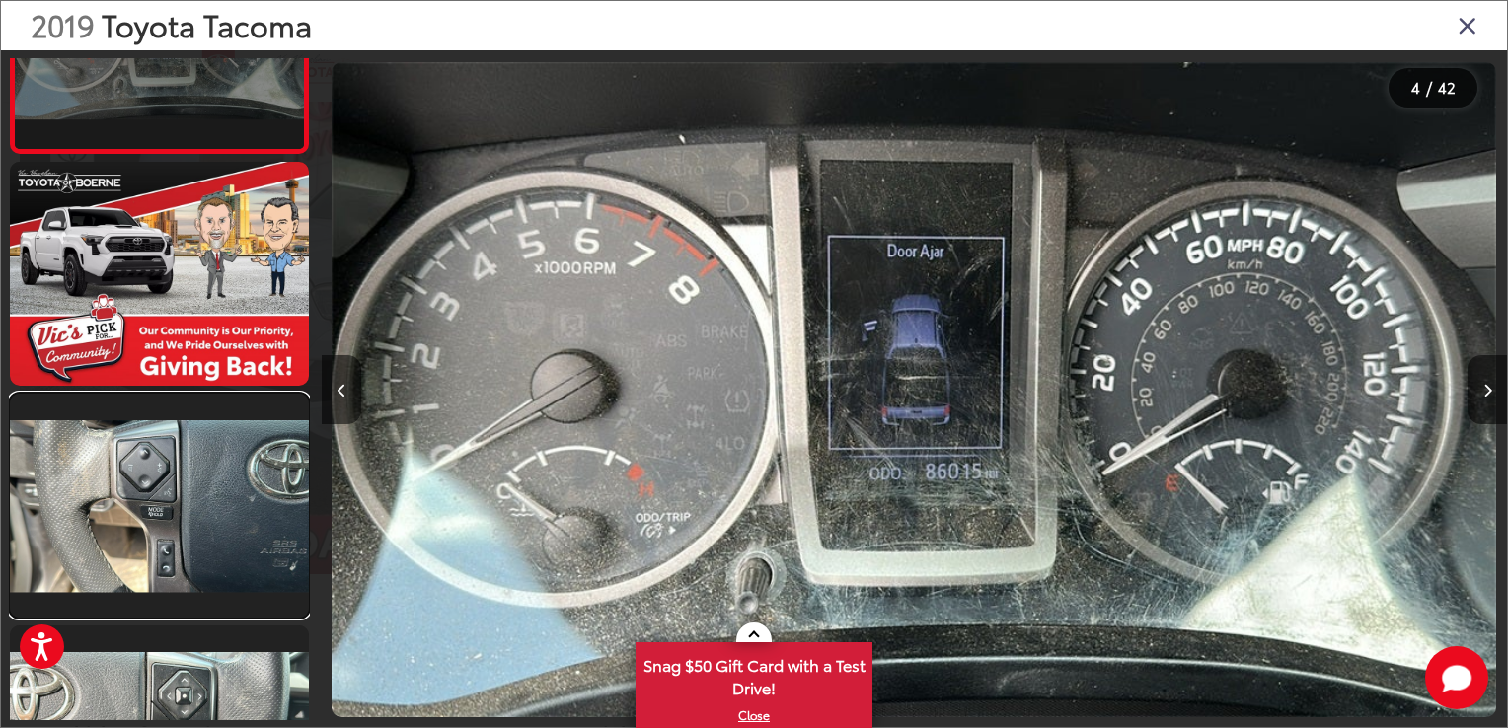
click at [200, 541] on link at bounding box center [159, 506] width 299 height 224
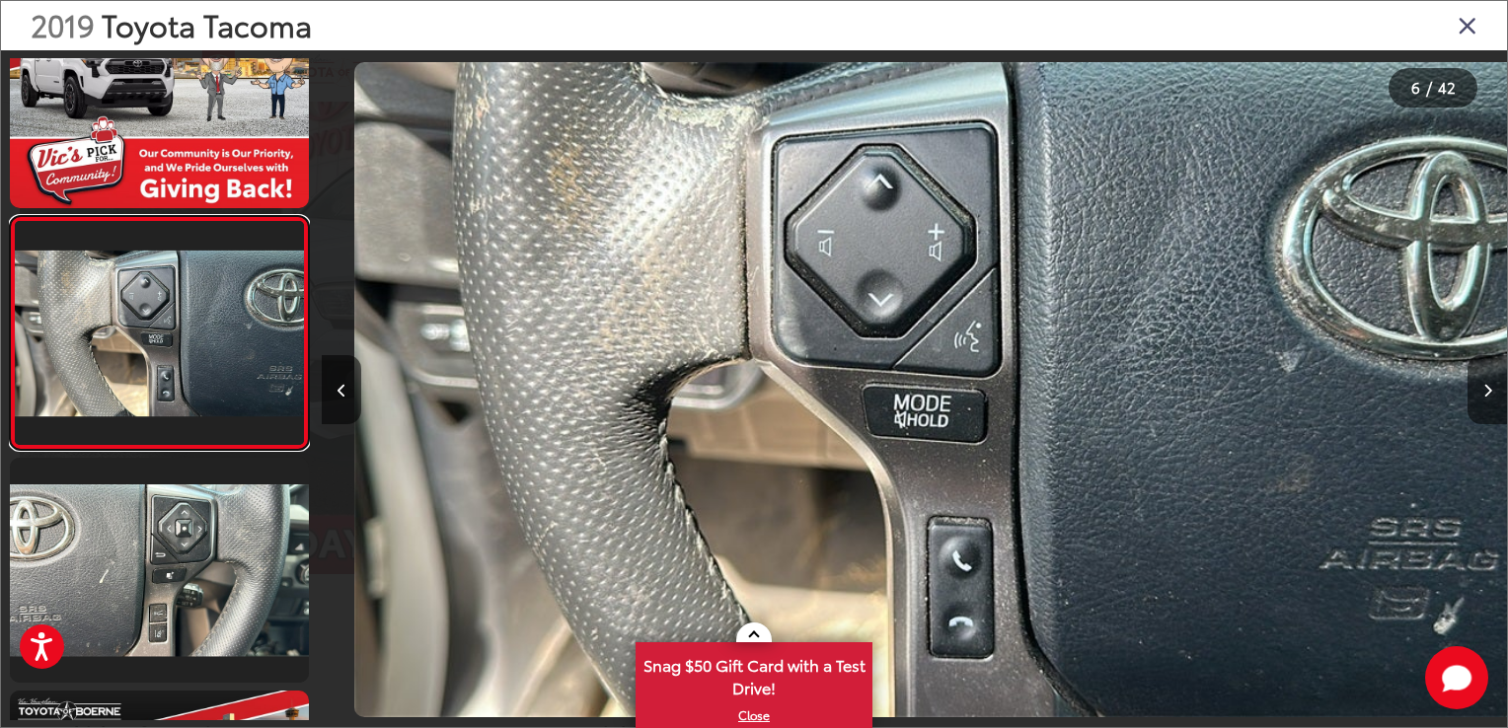
scroll to position [0, 5925]
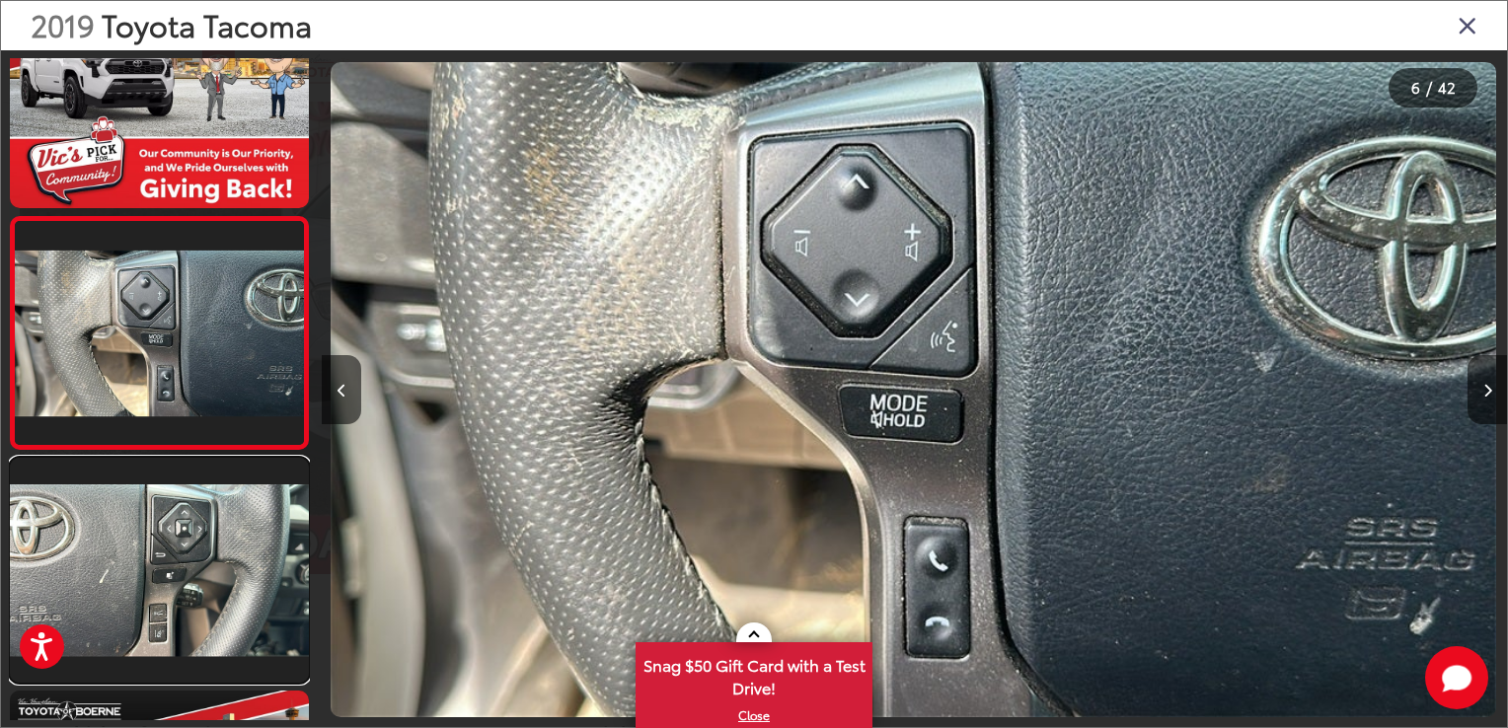
click at [200, 541] on link at bounding box center [159, 570] width 299 height 224
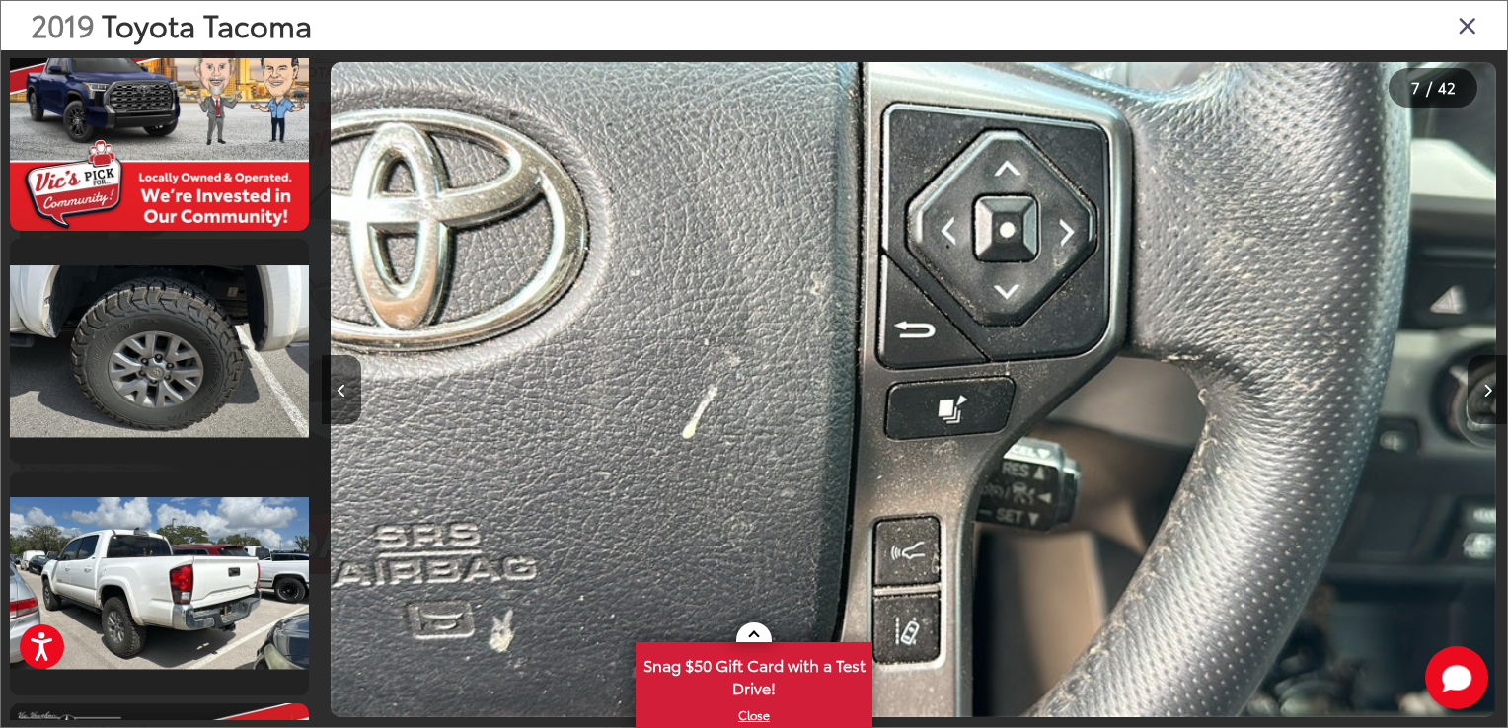
scroll to position [6861, 0]
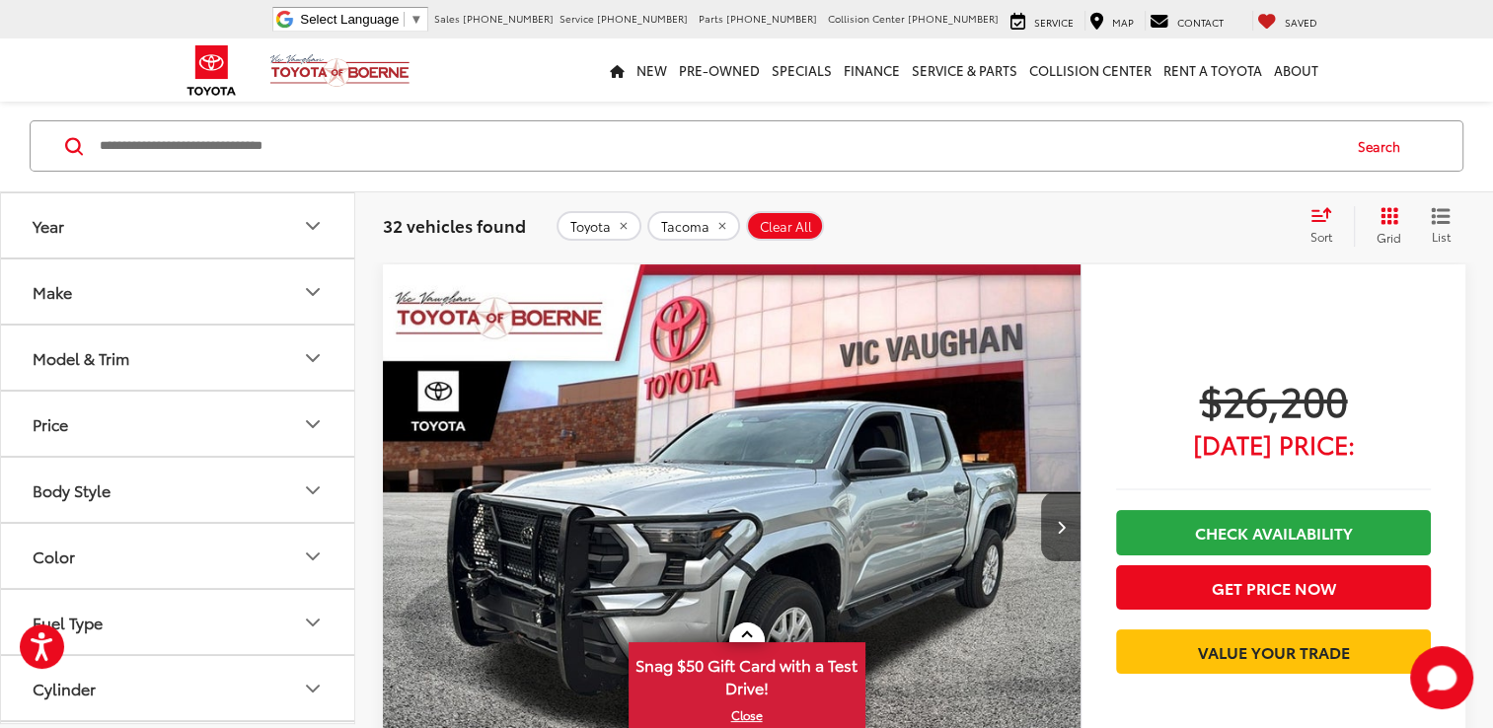
click at [777, 533] on img "2024 Toyota Tacoma SR 0" at bounding box center [732, 526] width 700 height 525
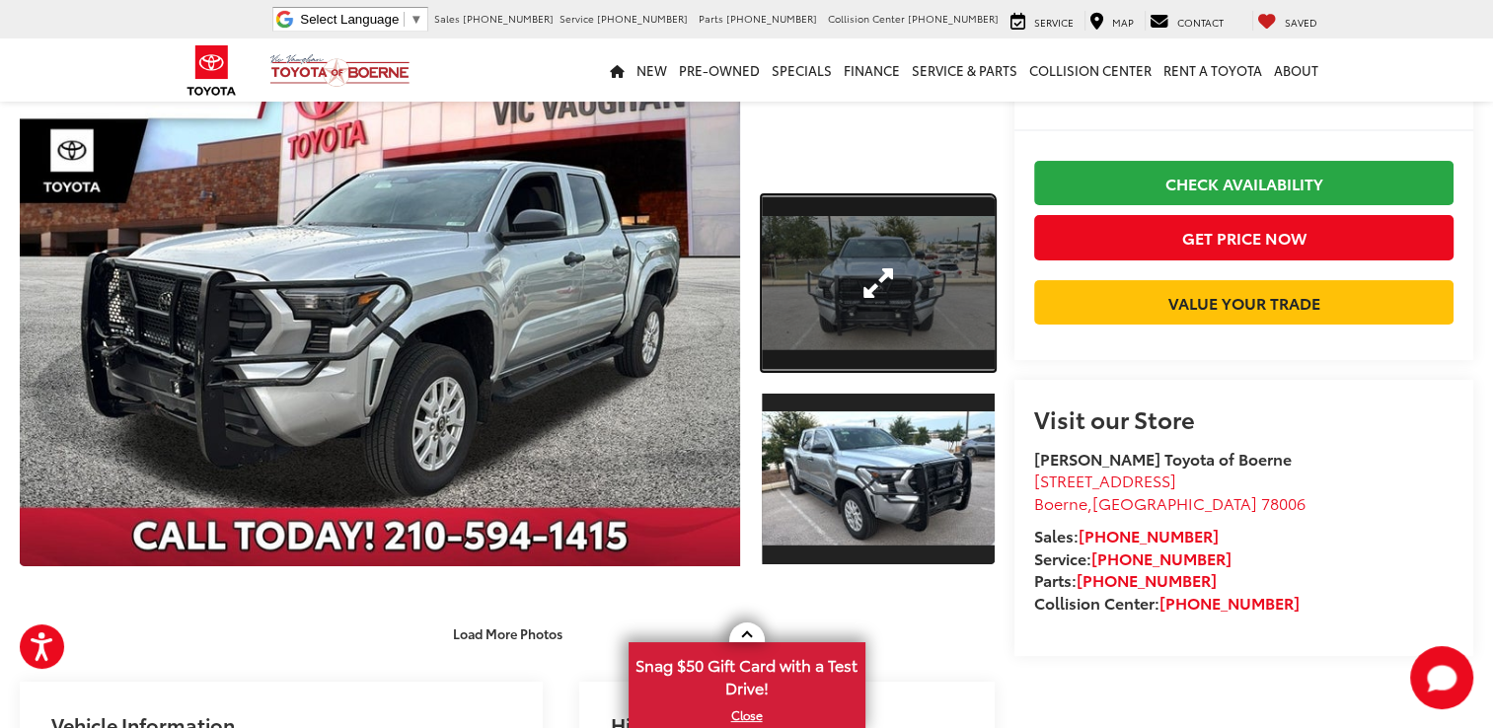
click at [818, 277] on link "Expand Photo 1" at bounding box center [878, 282] width 233 height 175
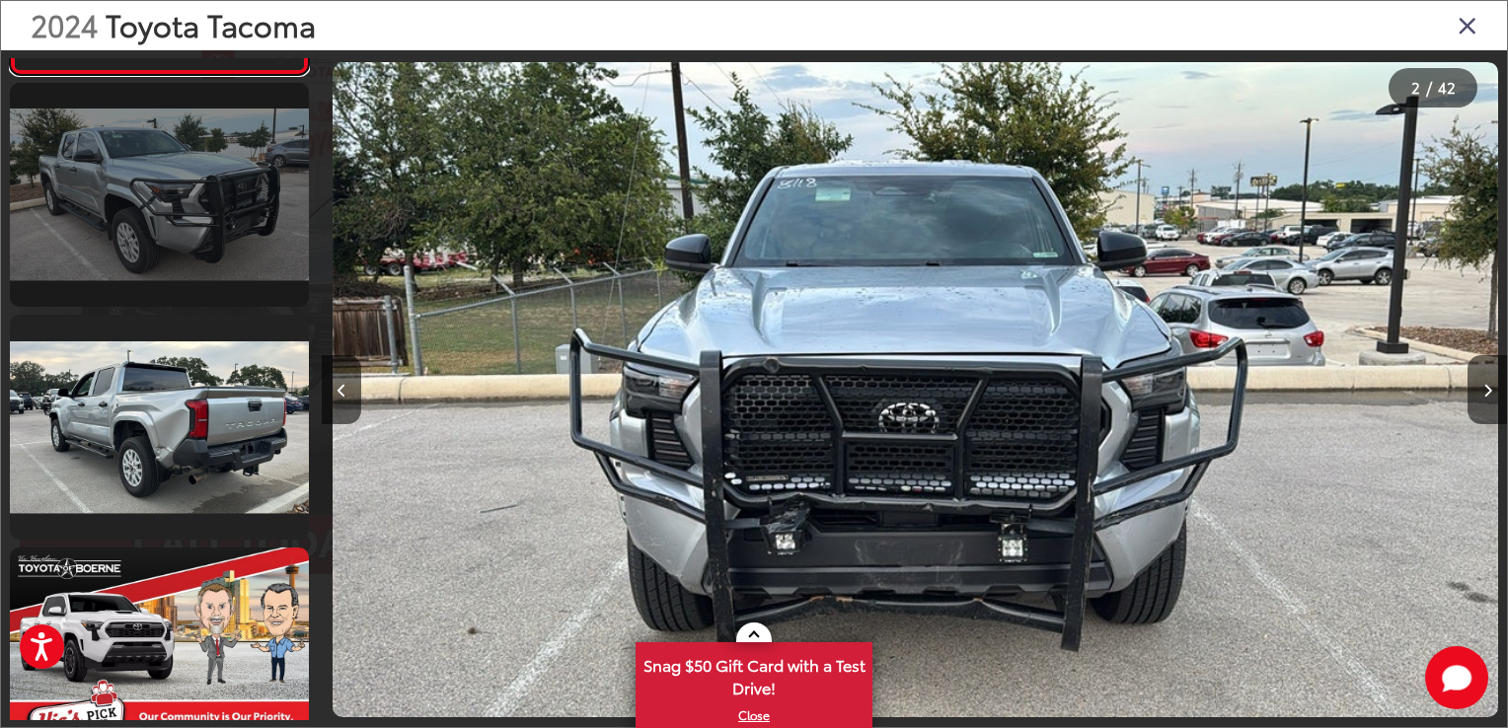
scroll to position [470, 0]
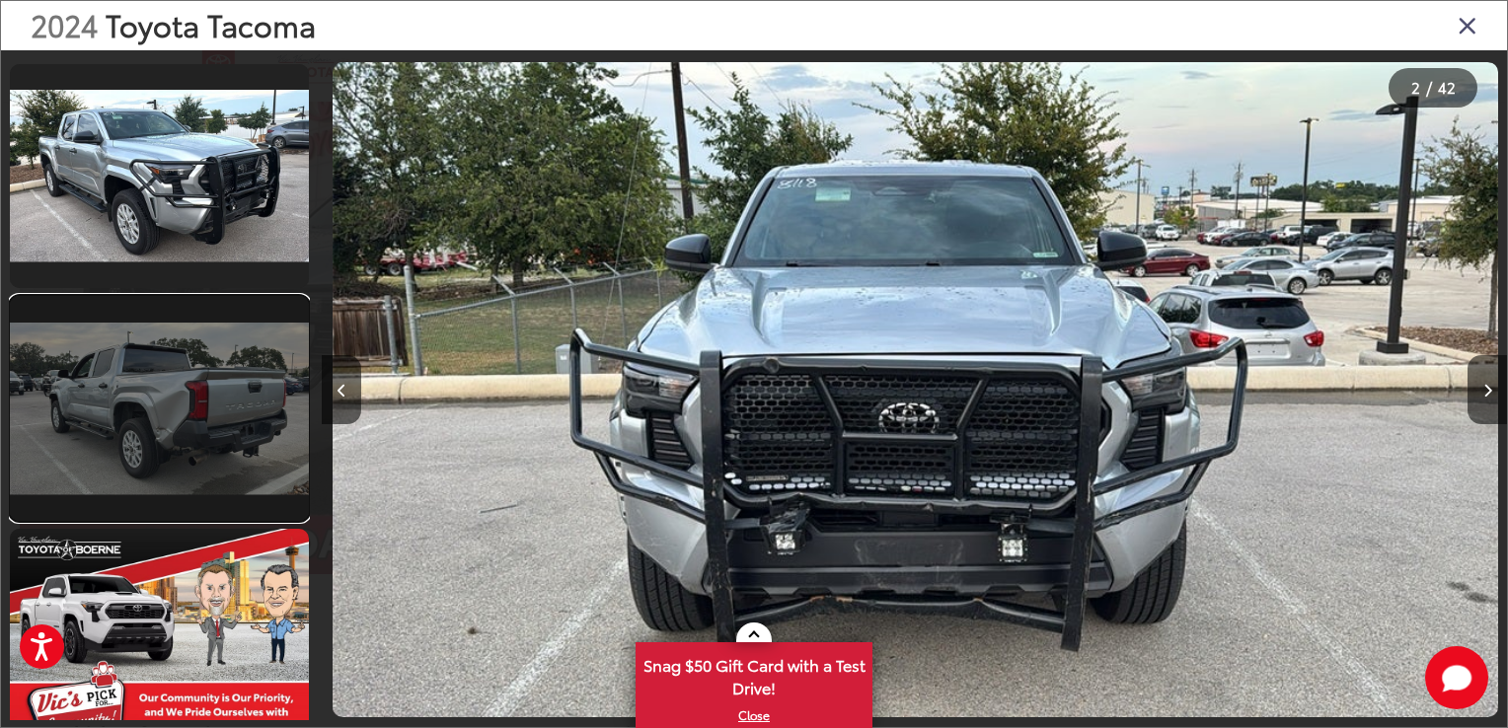
click at [229, 473] on link at bounding box center [159, 408] width 299 height 224
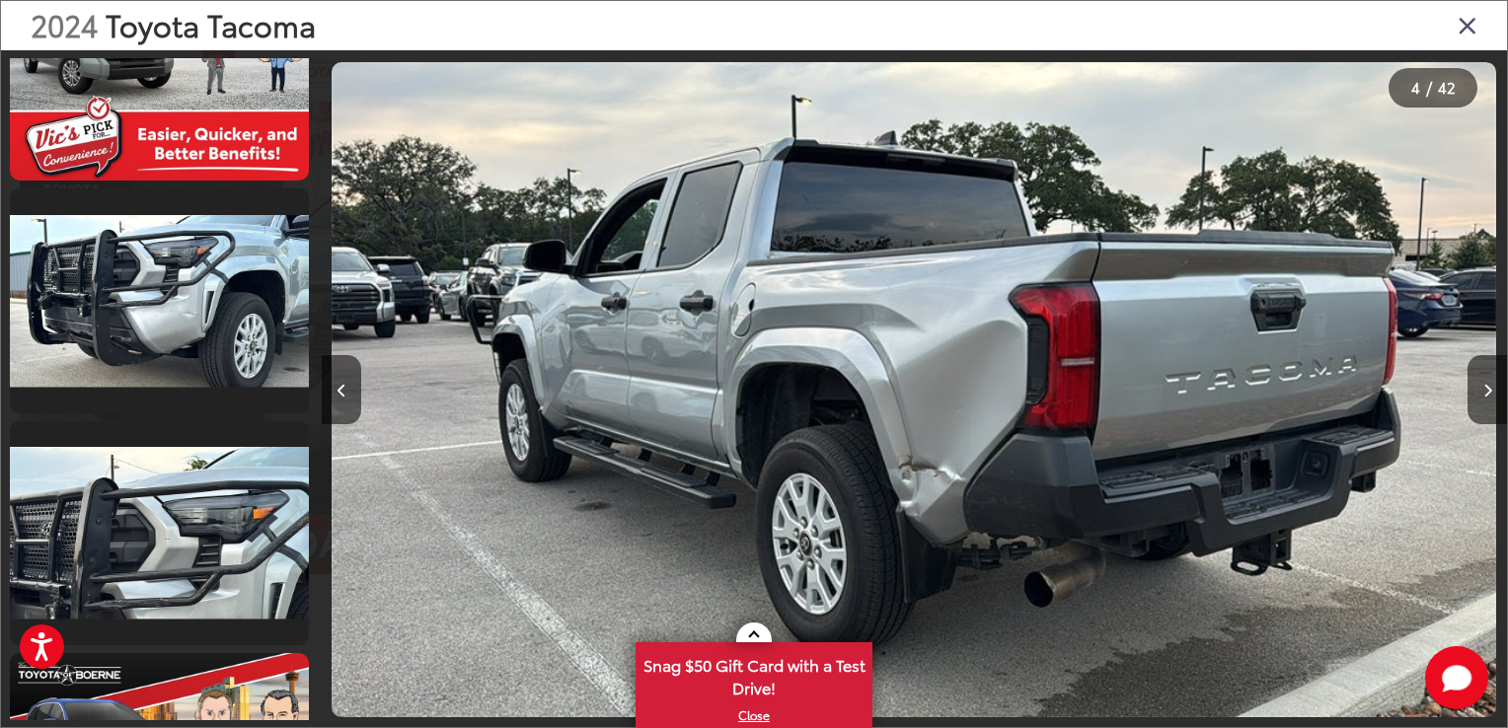
scroll to position [2613, 0]
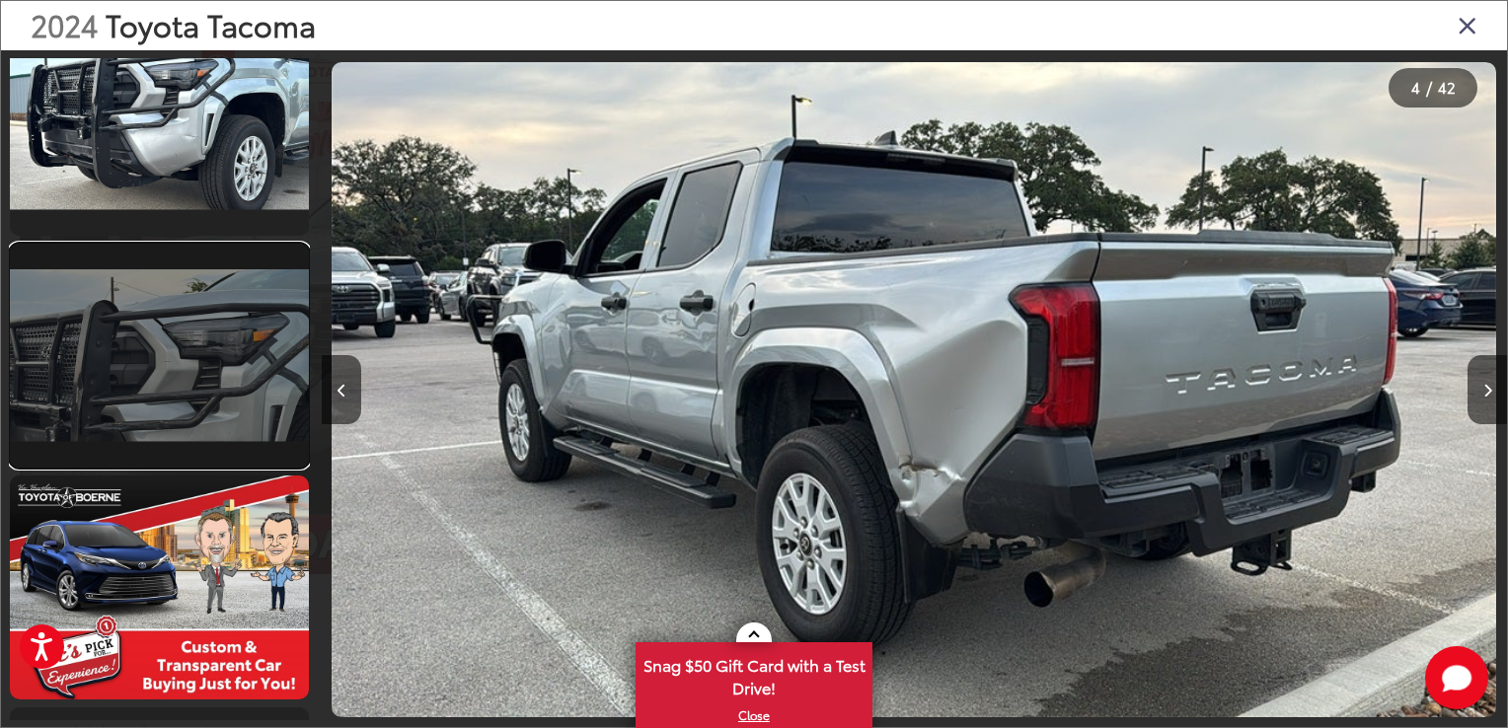
click at [188, 335] on link at bounding box center [159, 356] width 299 height 224
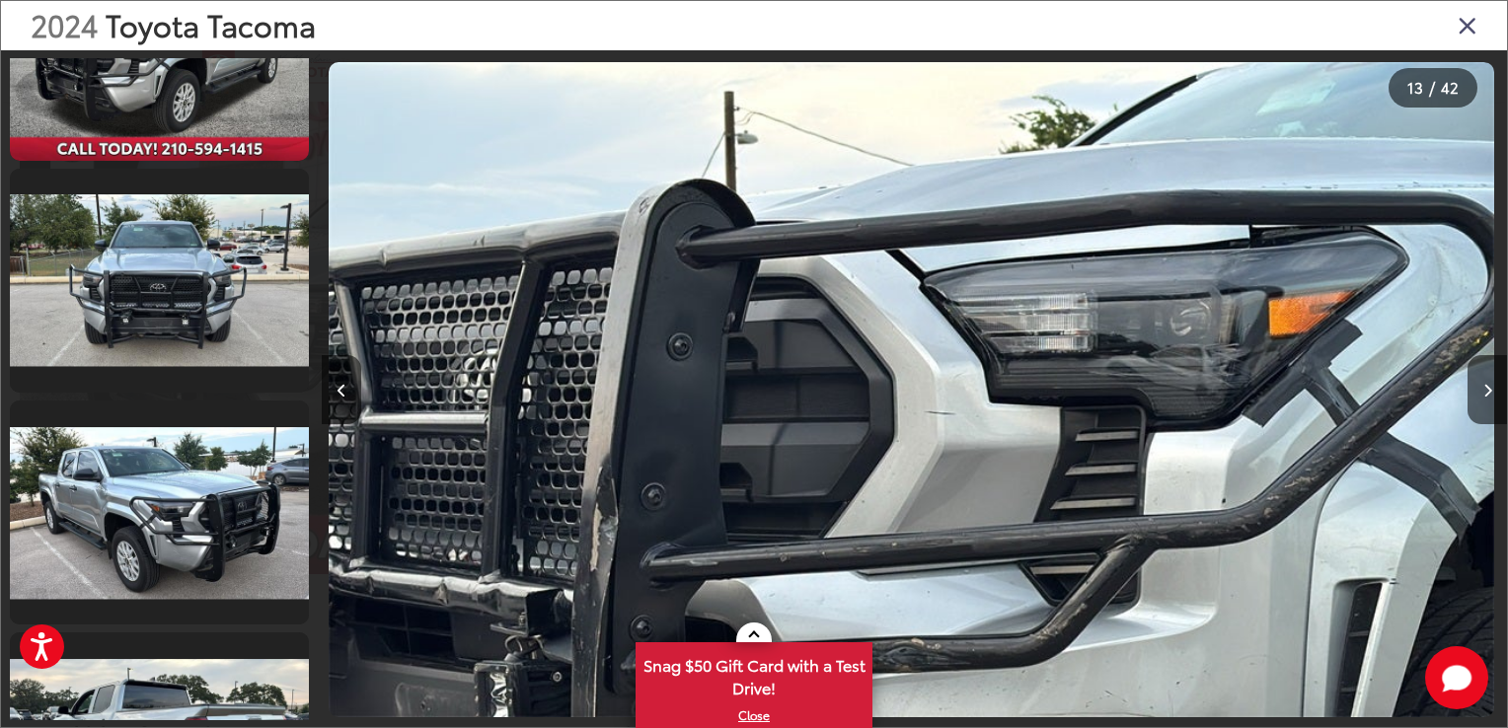
scroll to position [5097, 0]
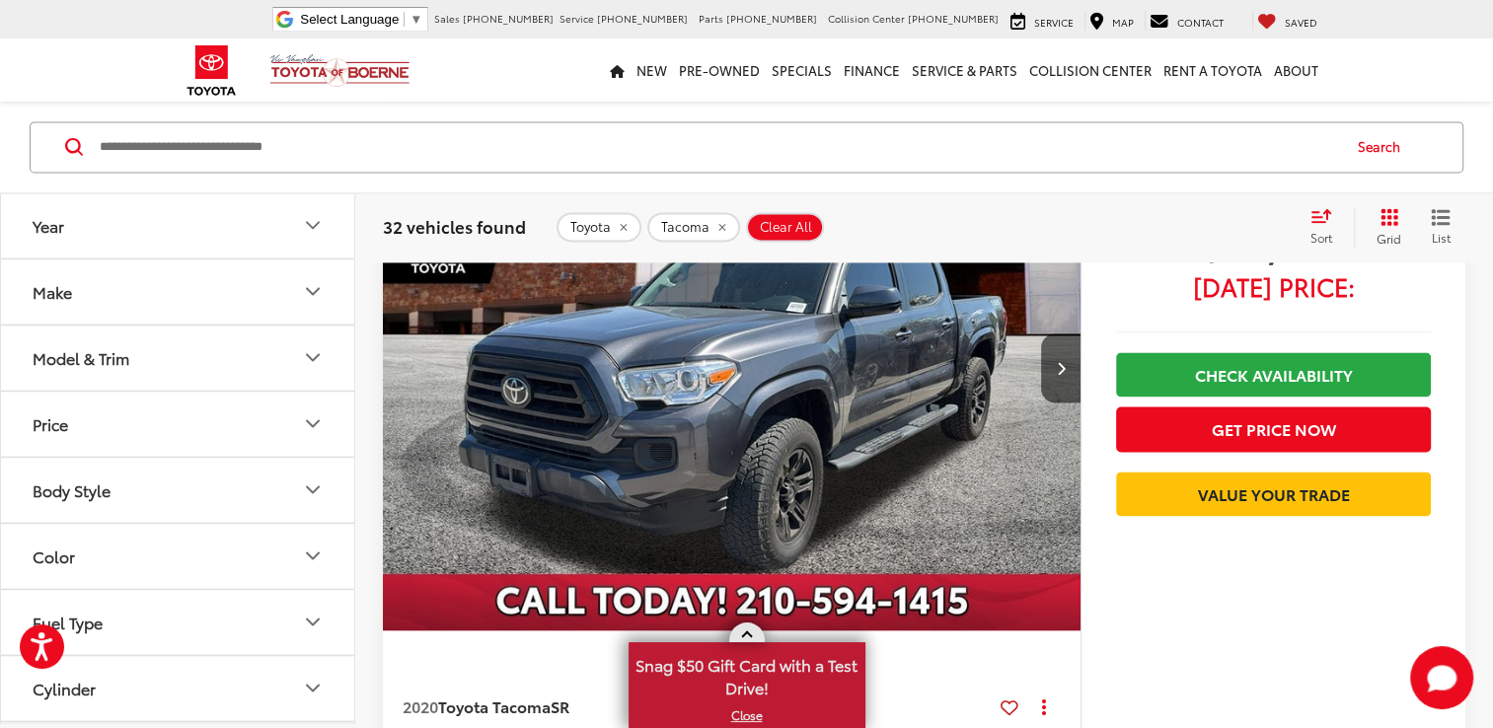
scroll to position [2939, 0]
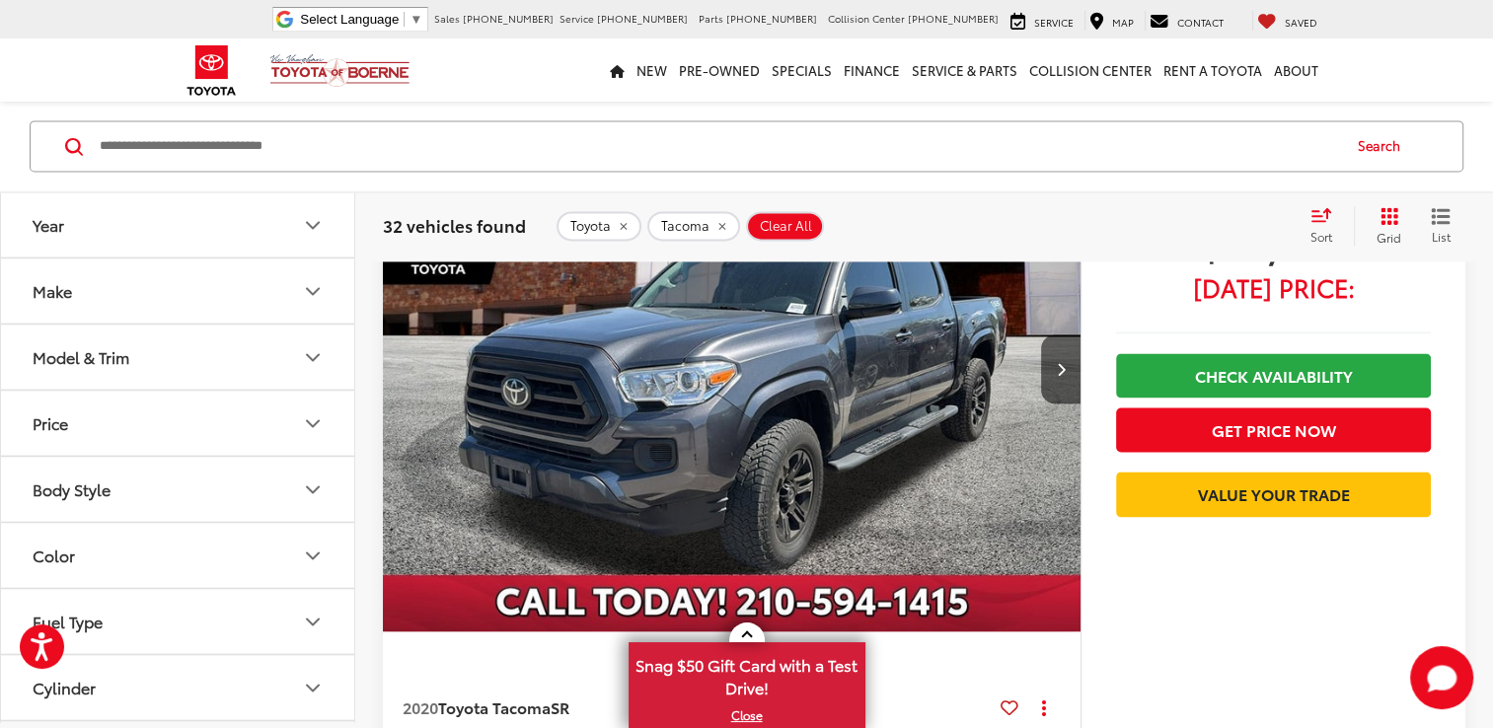
click at [691, 460] on img "2020 Toyota Tacoma SR 0" at bounding box center [732, 370] width 700 height 525
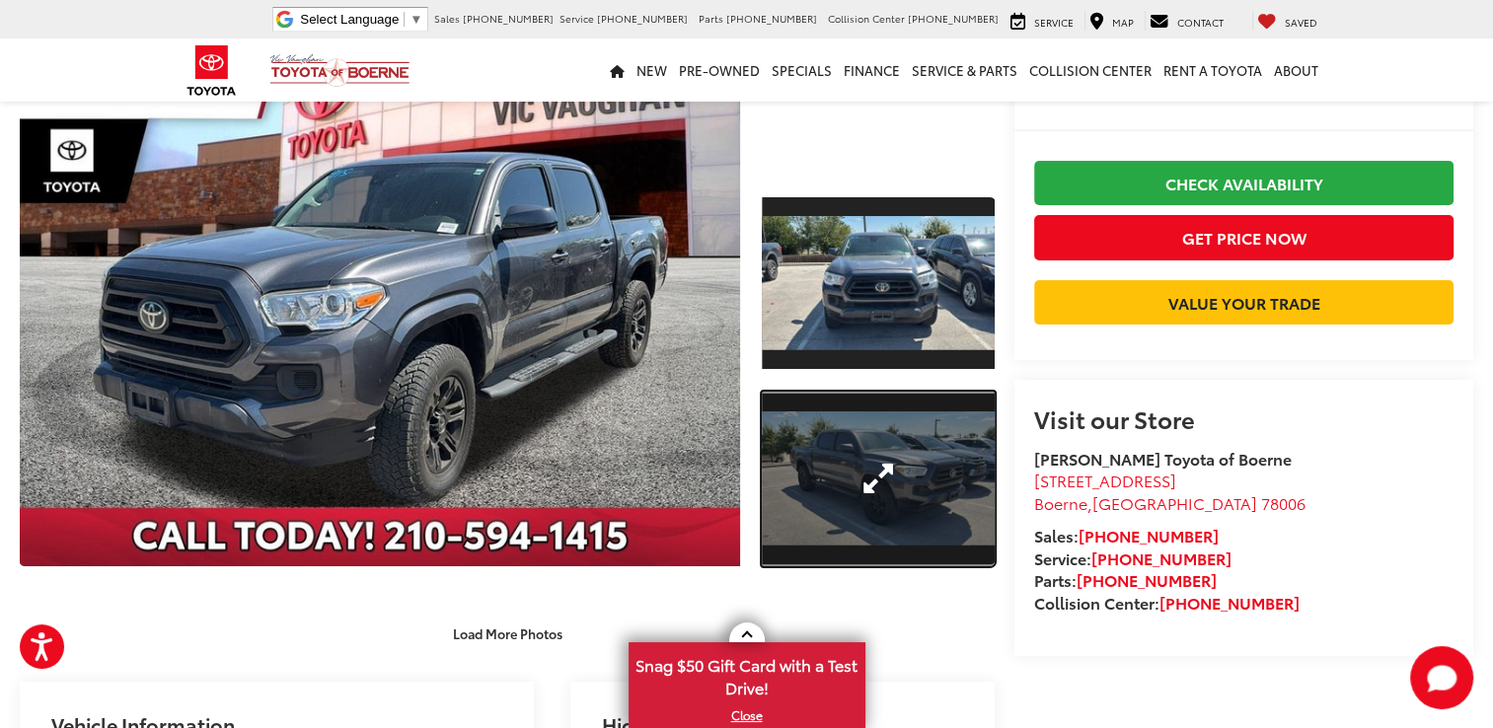
click at [828, 456] on link "Expand Photo 2" at bounding box center [878, 479] width 233 height 175
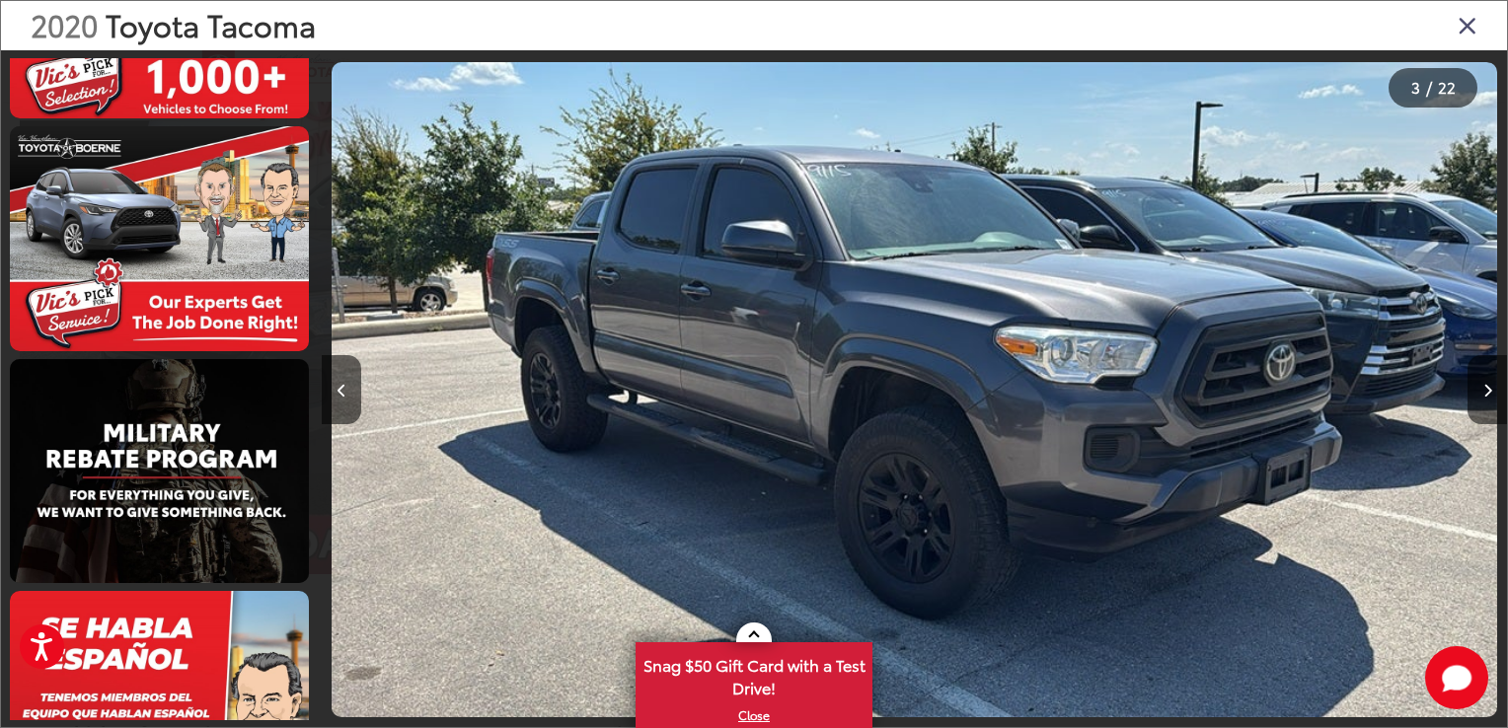
scroll to position [3662, 0]
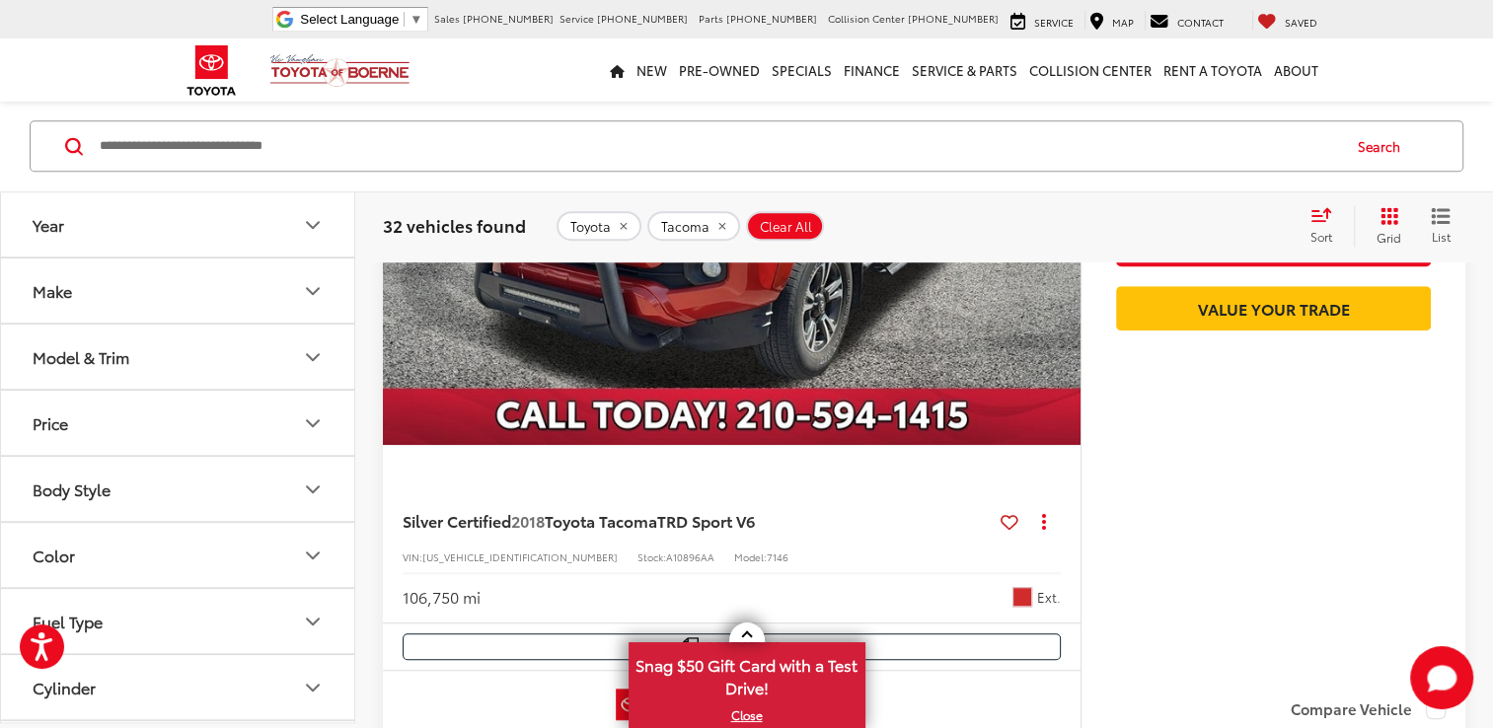
scroll to position [1361, 0]
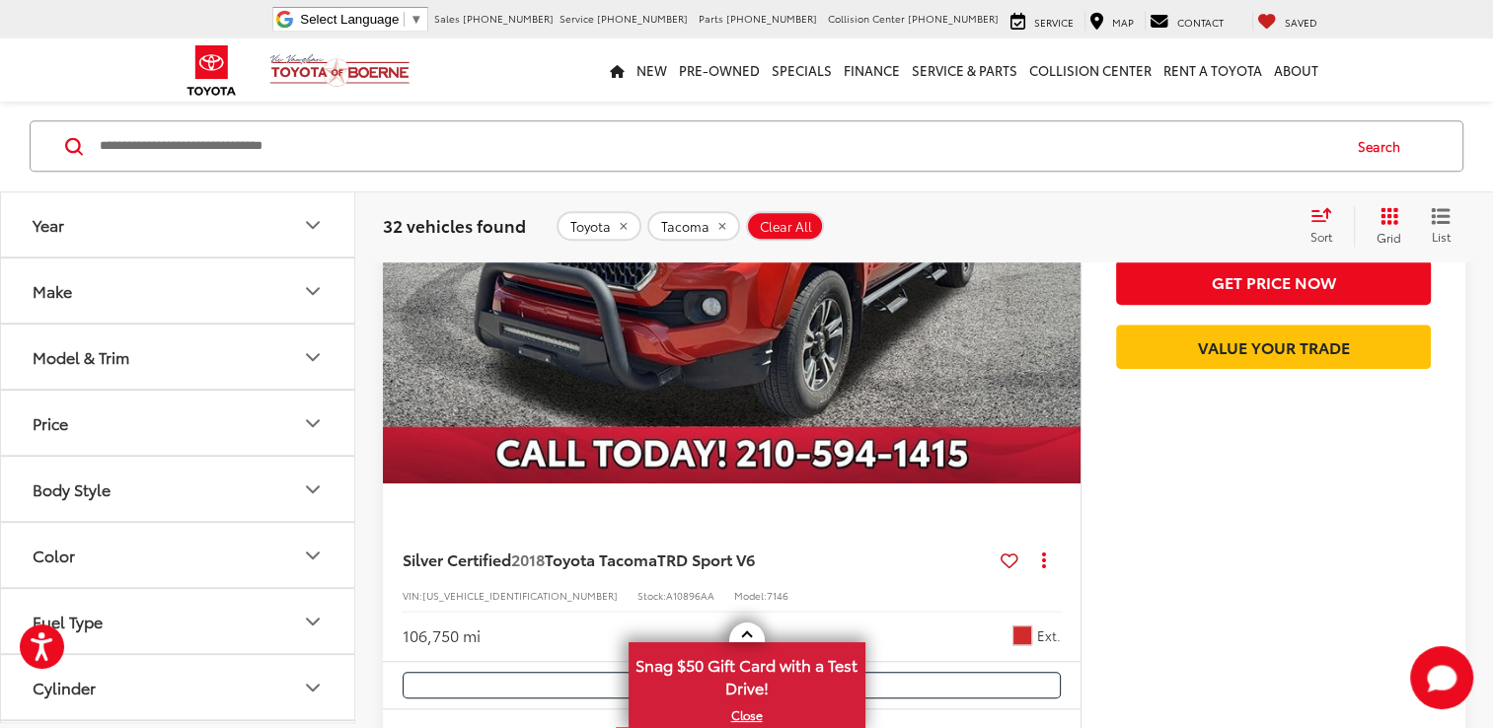
click at [801, 377] on img "2018 Toyota Tacoma TRD Sport V6 0" at bounding box center [732, 222] width 700 height 525
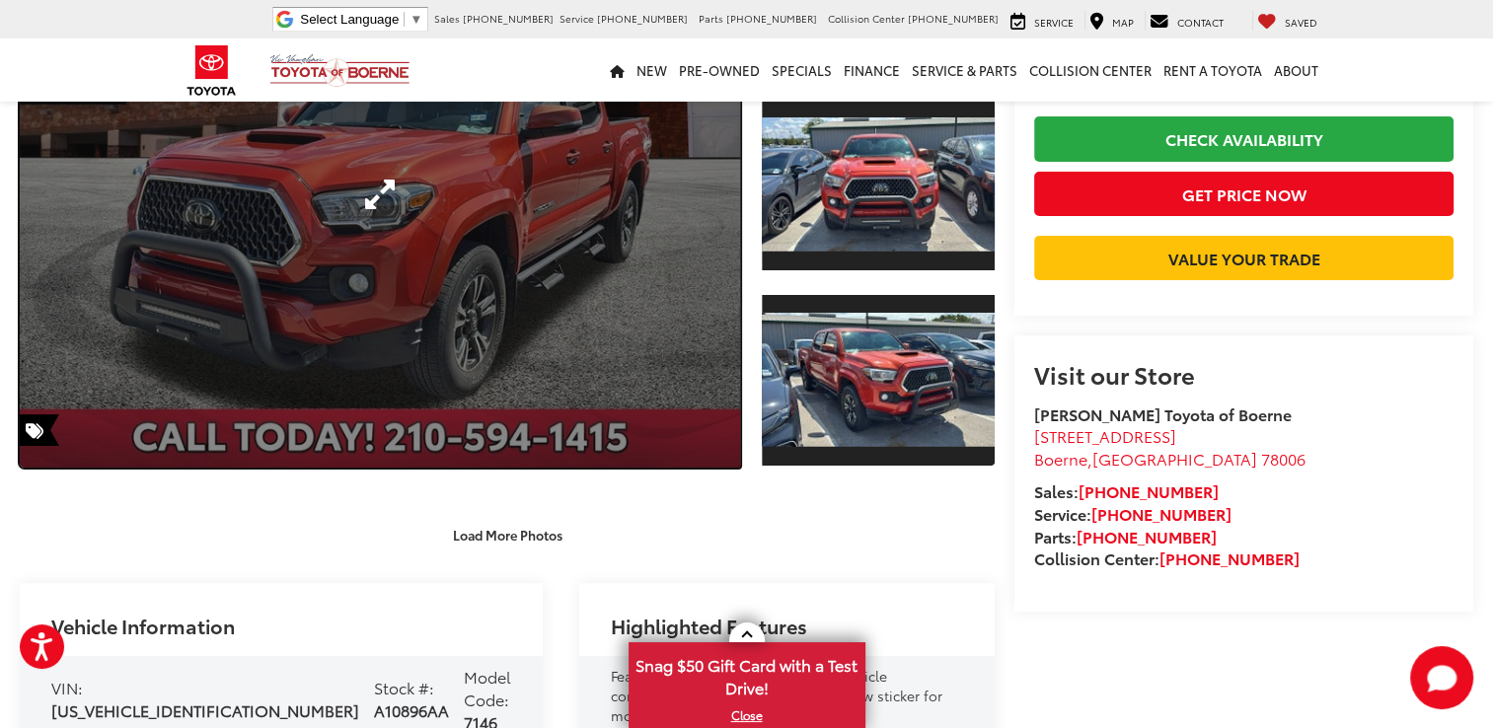
click at [460, 243] on link "Expand Photo 0" at bounding box center [380, 194] width 720 height 547
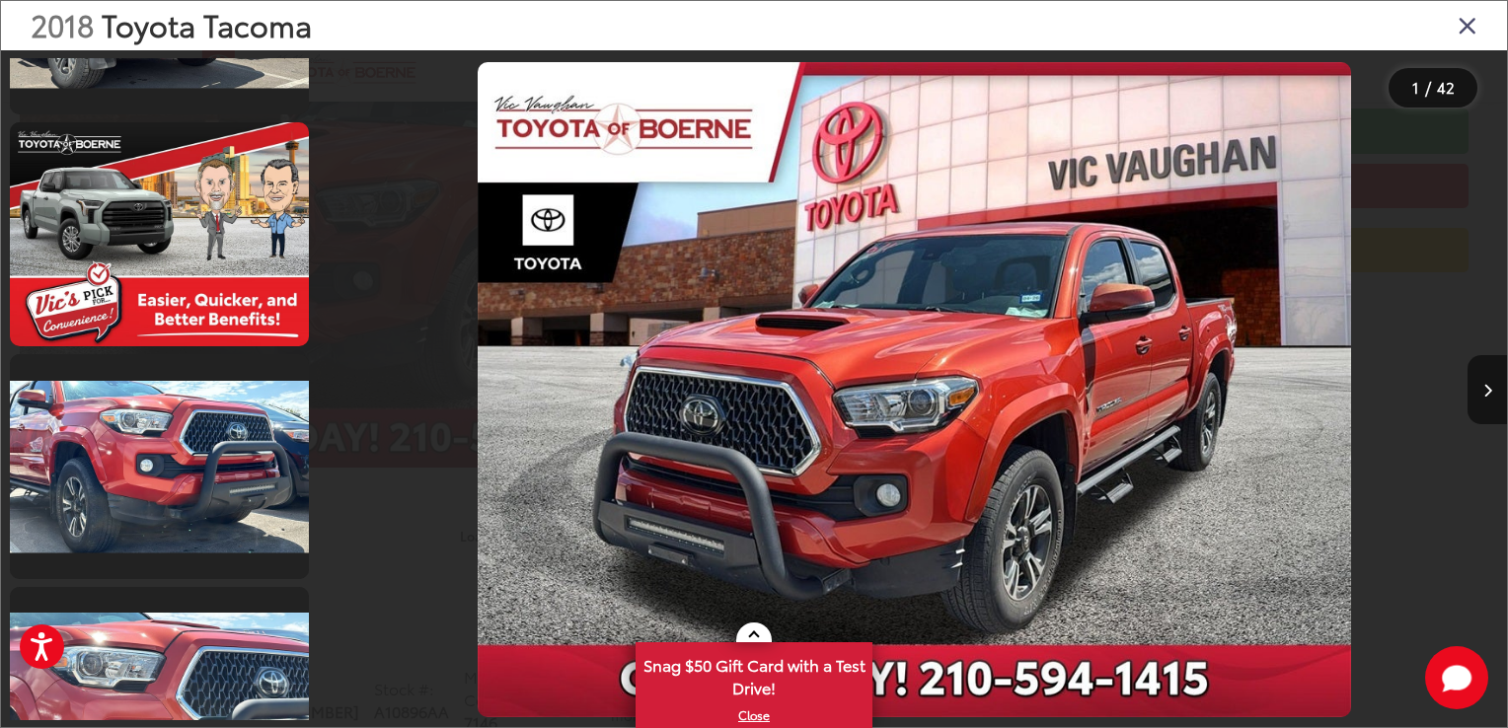
scroll to position [2467, 0]
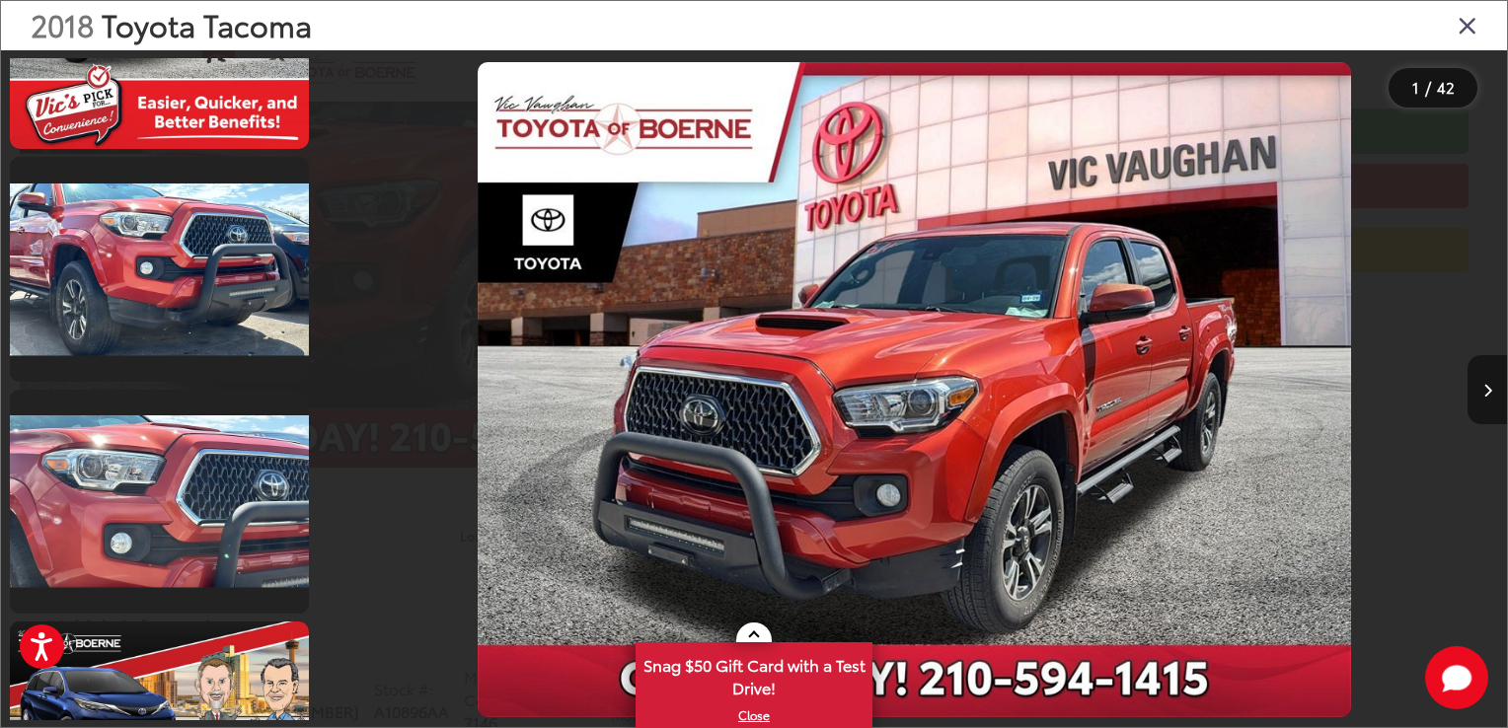
click at [1488, 400] on button "Next image" at bounding box center [1486, 389] width 39 height 69
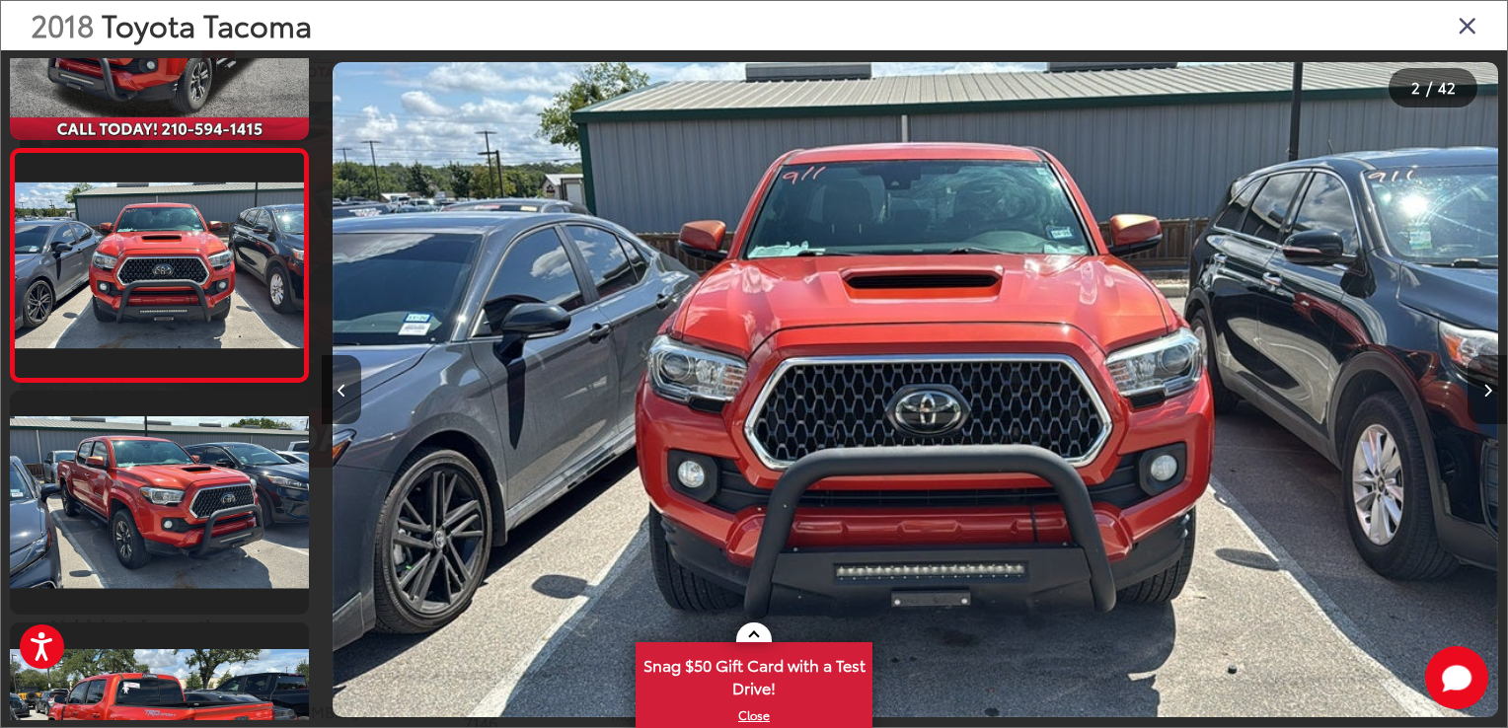
scroll to position [75, 0]
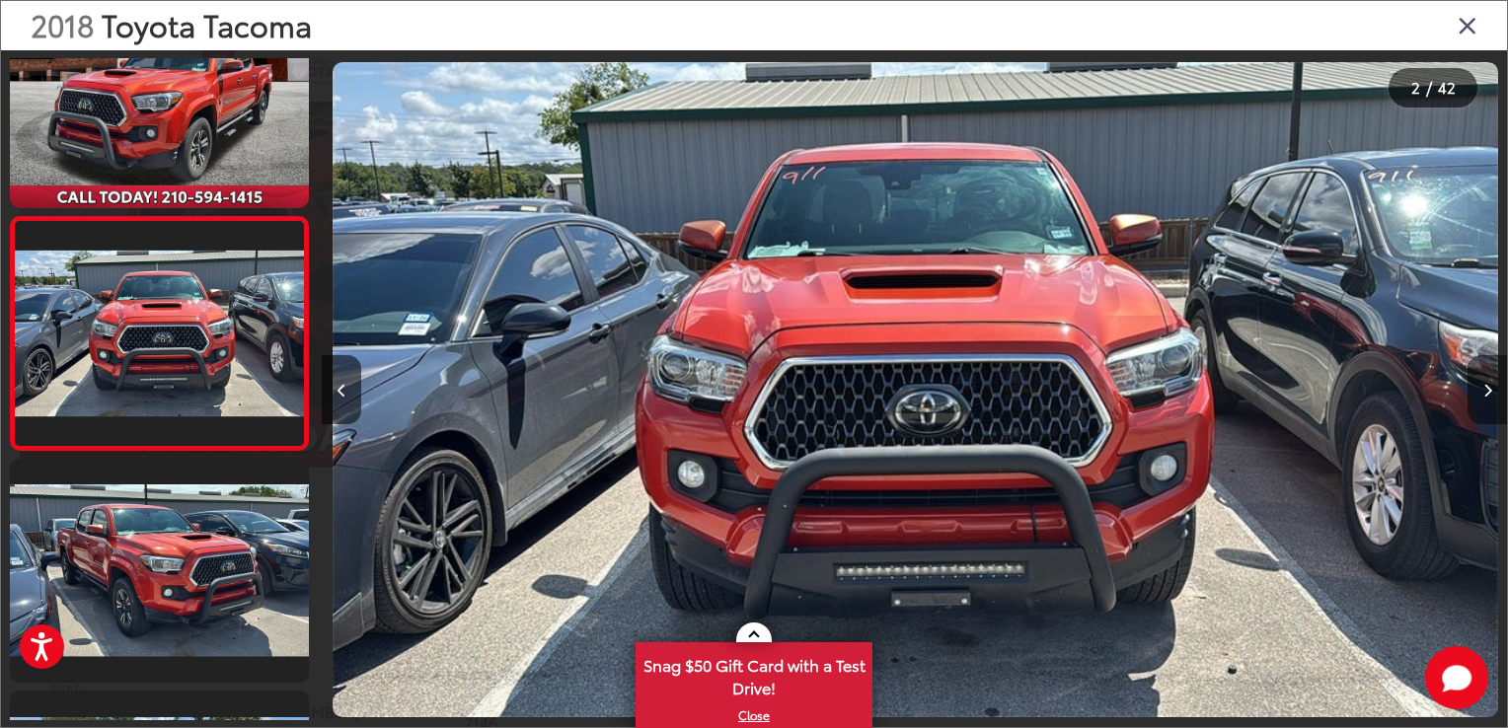
click at [1488, 400] on button "Next image" at bounding box center [1486, 389] width 39 height 69
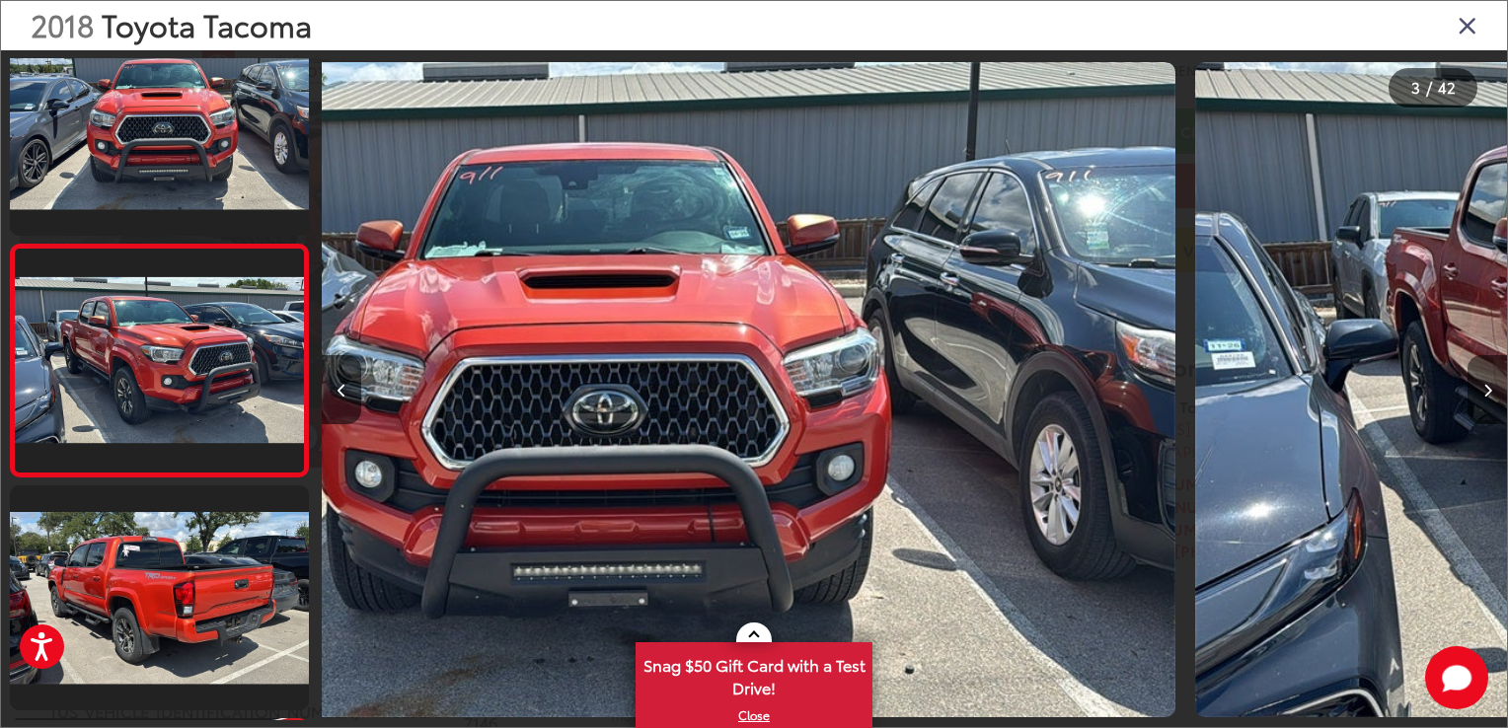
scroll to position [308, 0]
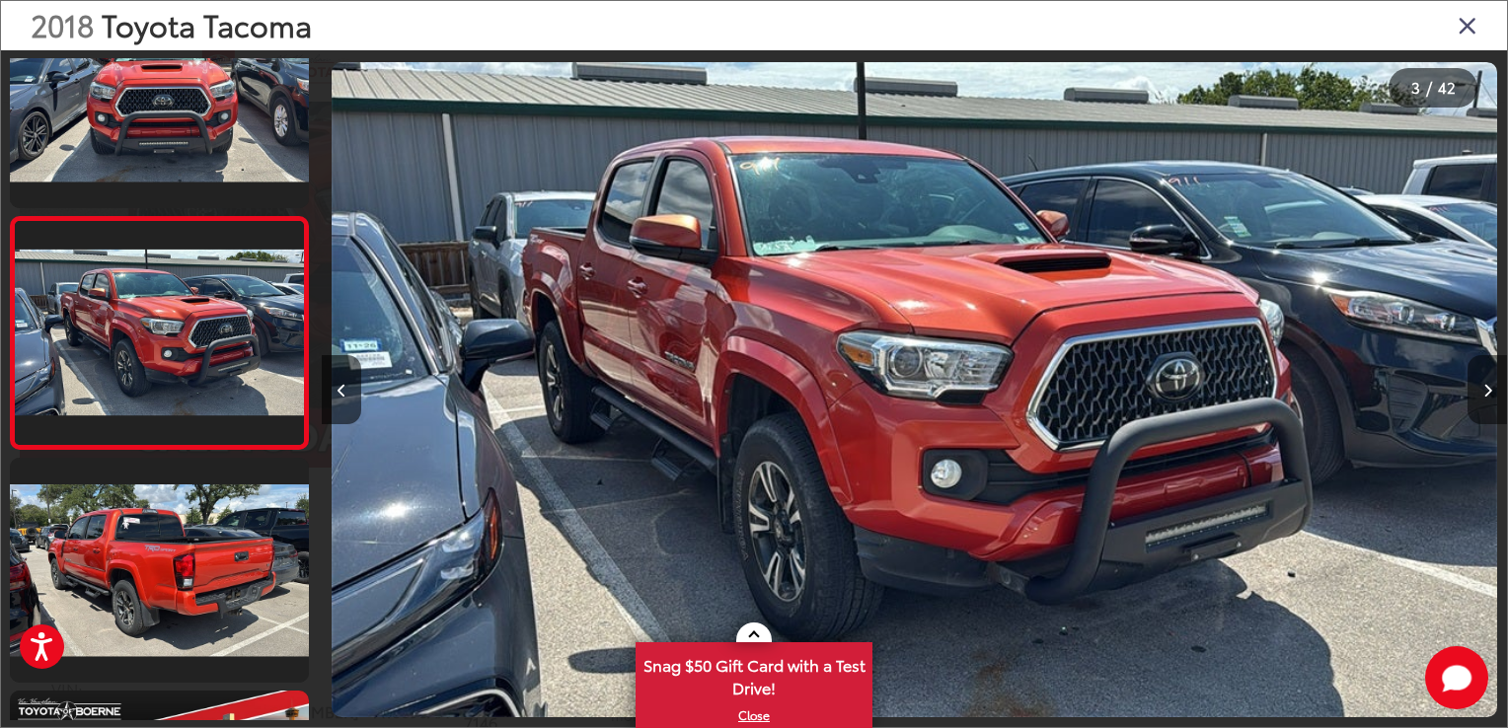
click at [1488, 400] on button "Next image" at bounding box center [1486, 389] width 39 height 69
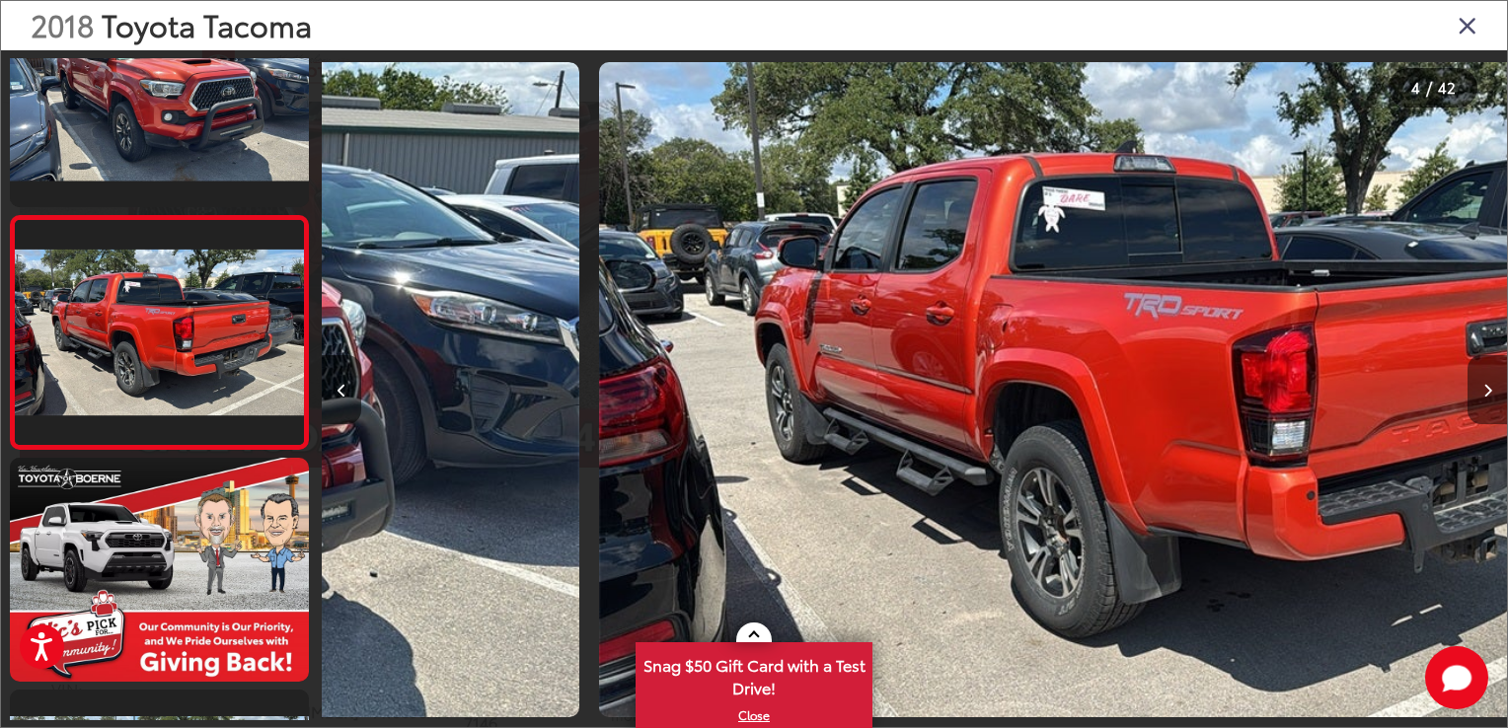
scroll to position [0, 3555]
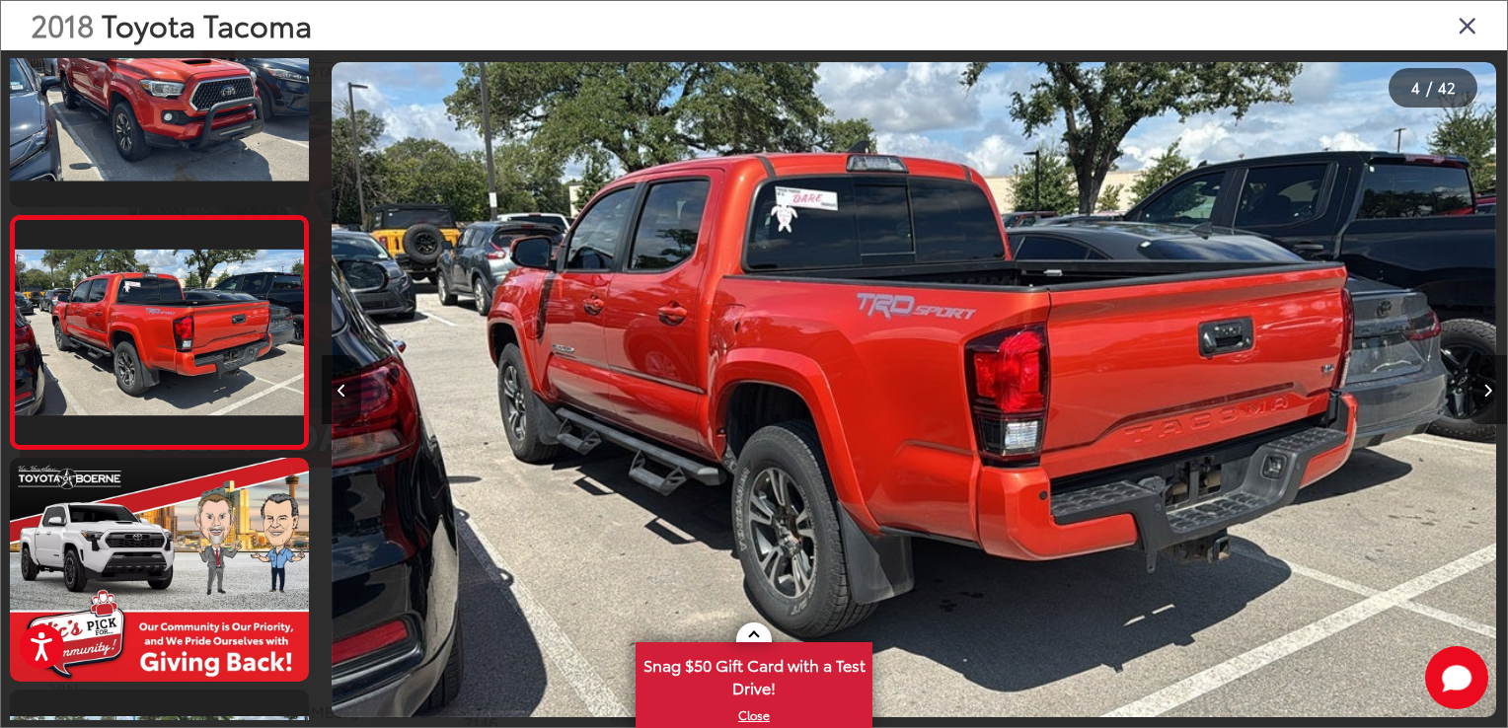
click at [1488, 400] on button "Next image" at bounding box center [1486, 389] width 39 height 69
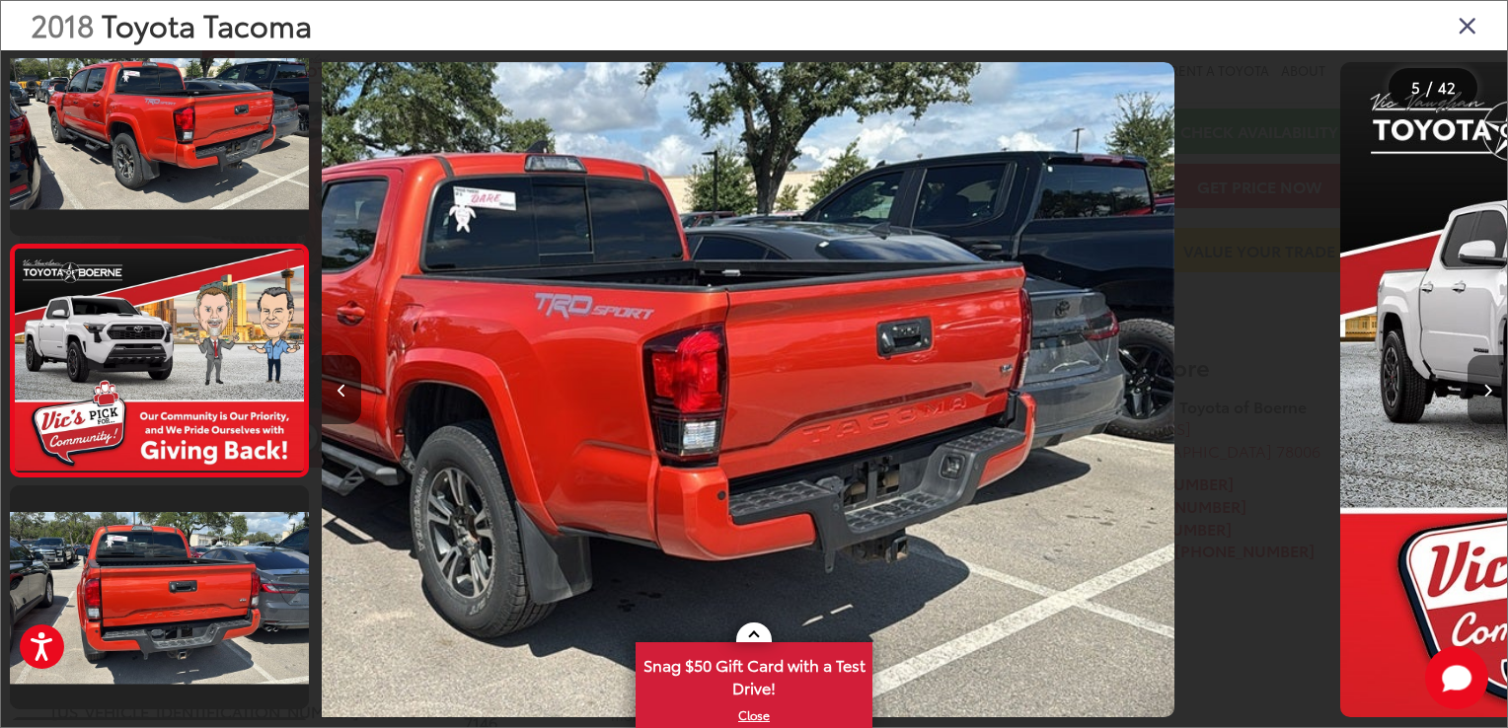
scroll to position [774, 0]
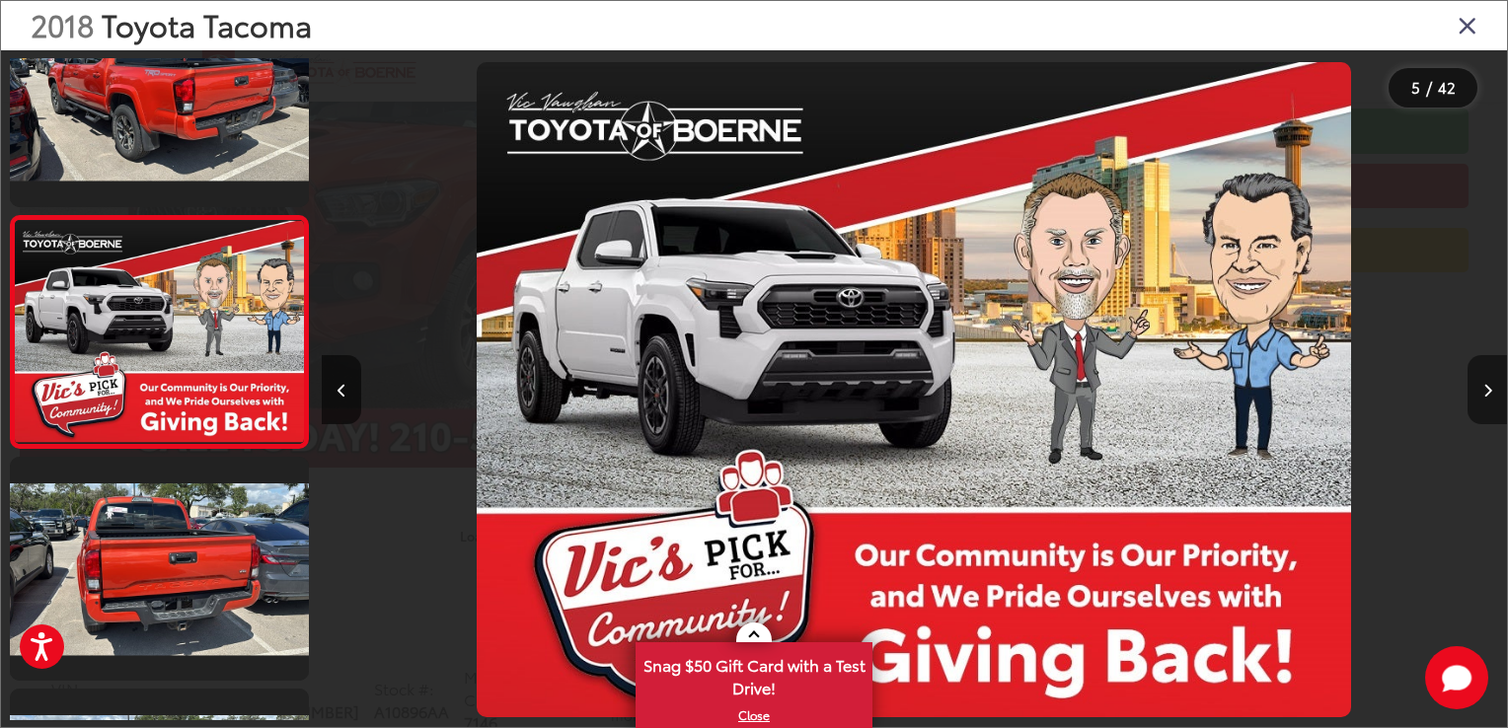
click at [1488, 400] on button "Next image" at bounding box center [1486, 389] width 39 height 69
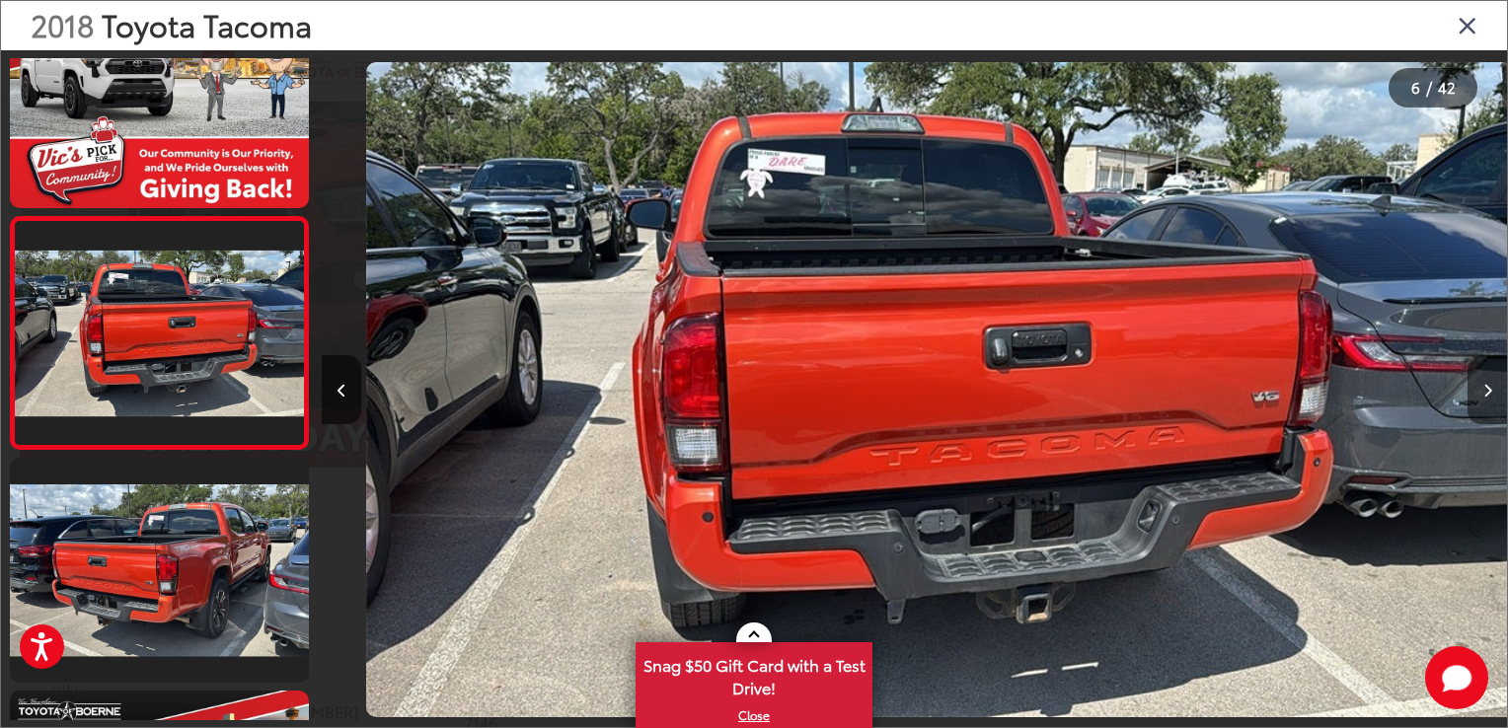
scroll to position [0, 5925]
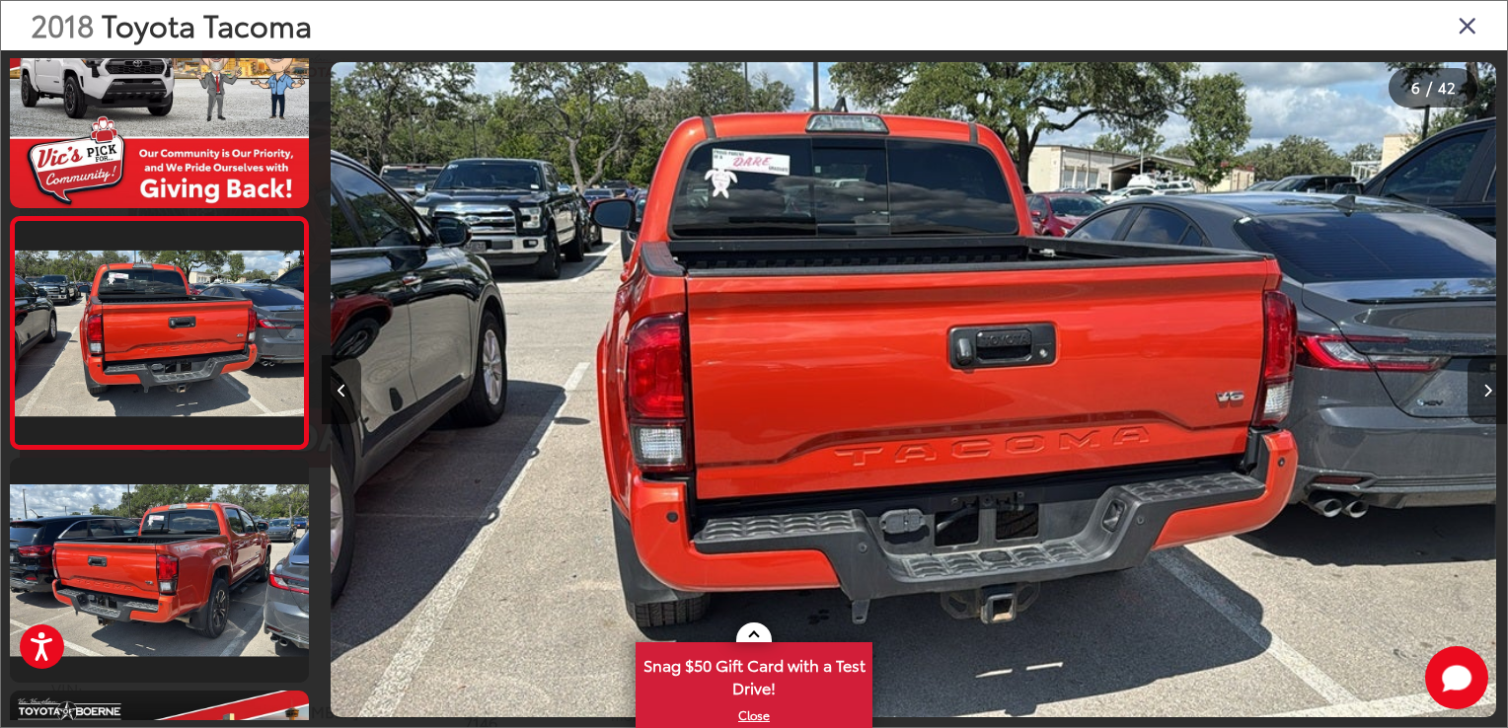
click at [1488, 400] on button "Next image" at bounding box center [1486, 389] width 39 height 69
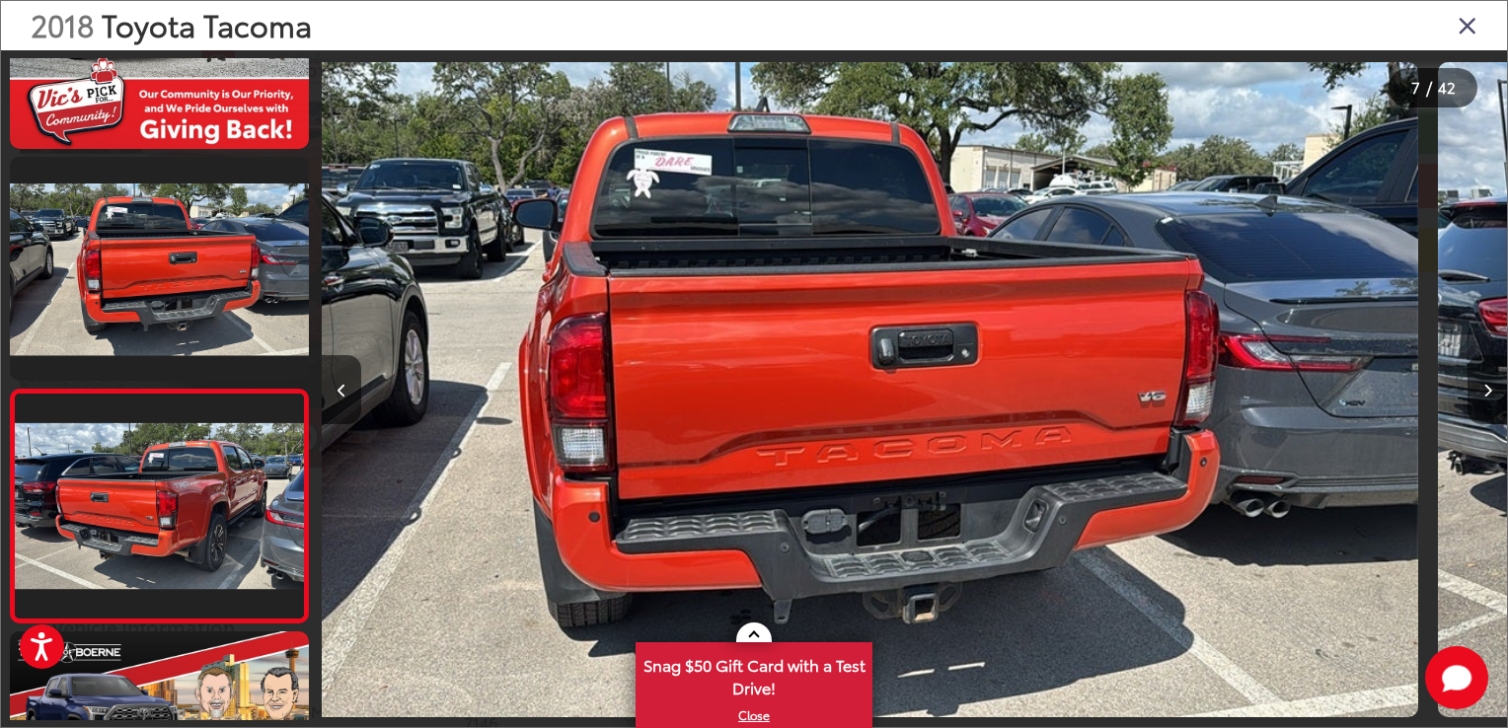
scroll to position [0, 0]
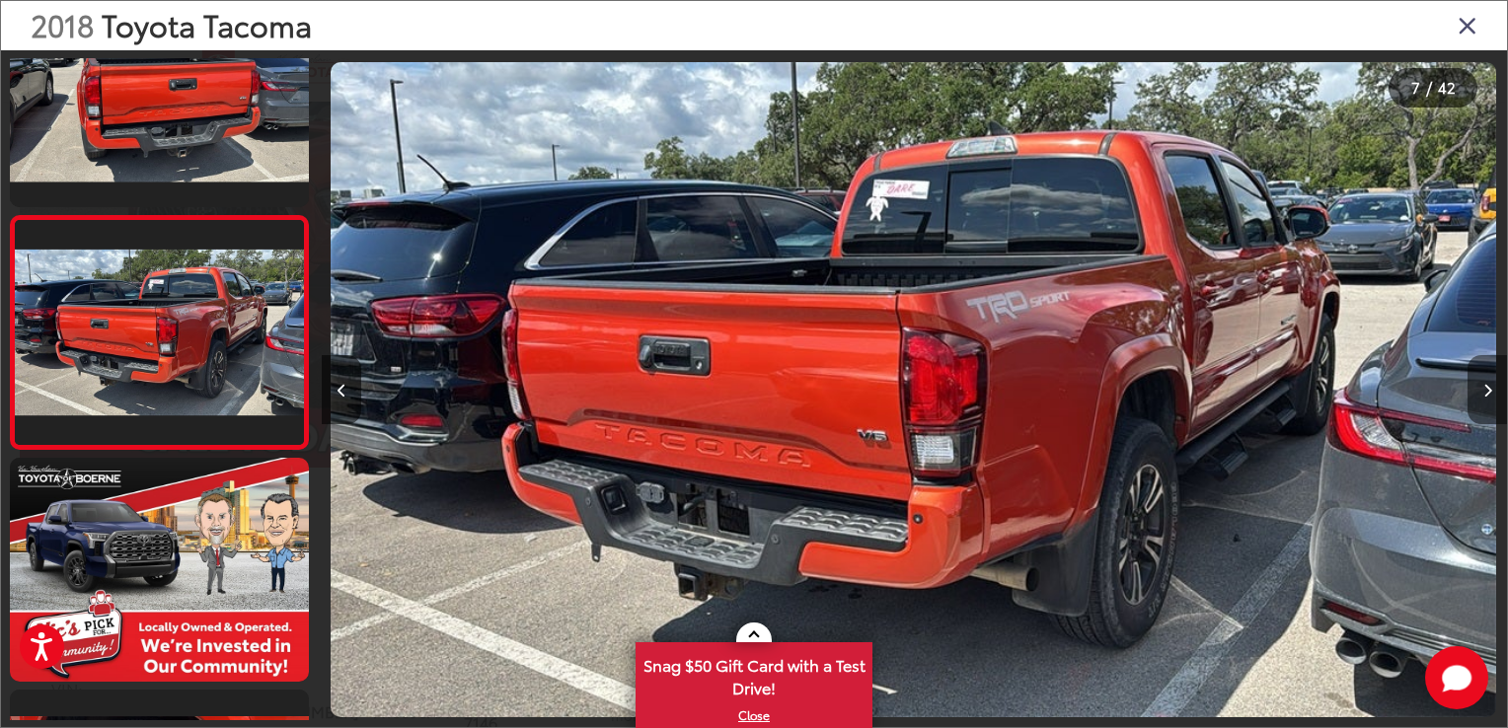
click at [1488, 400] on button "Next image" at bounding box center [1486, 389] width 39 height 69
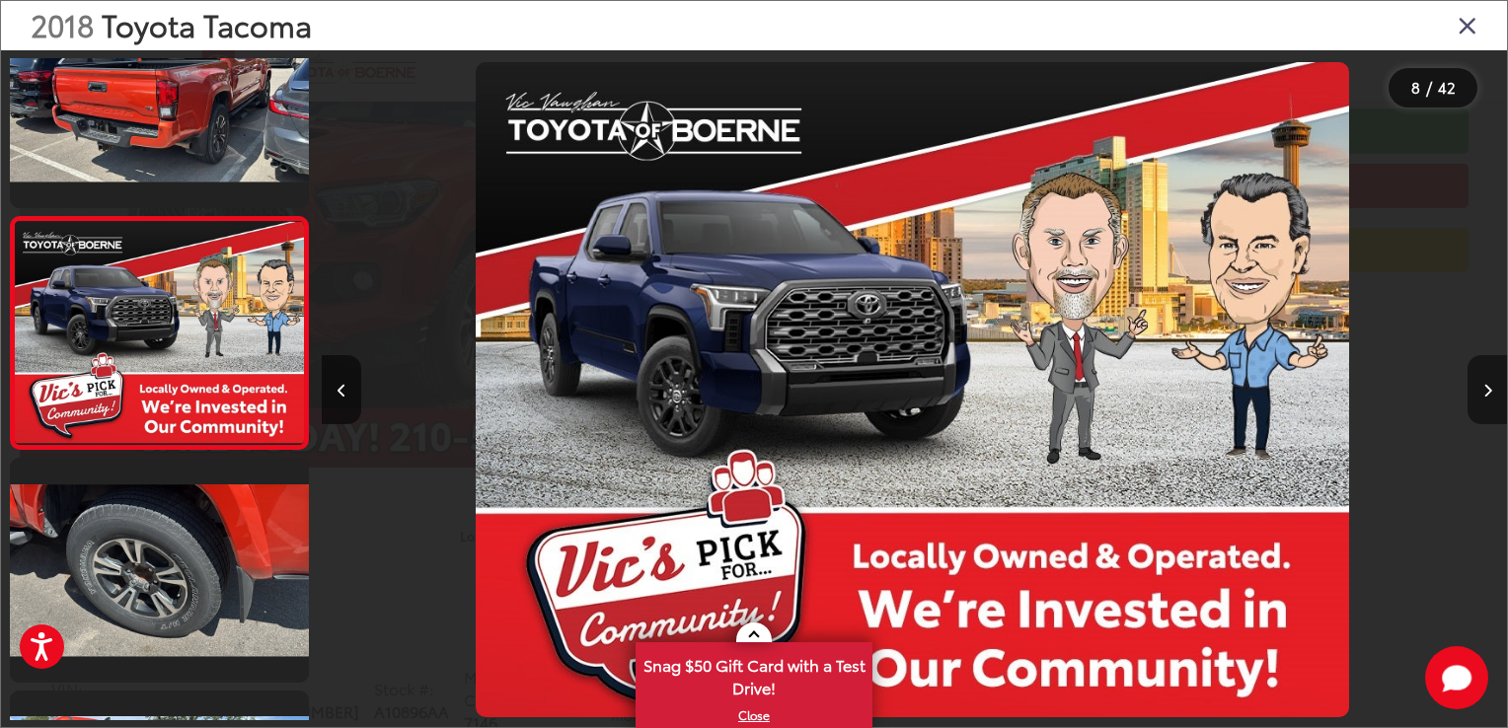
click at [1488, 400] on button "Next image" at bounding box center [1486, 389] width 39 height 69
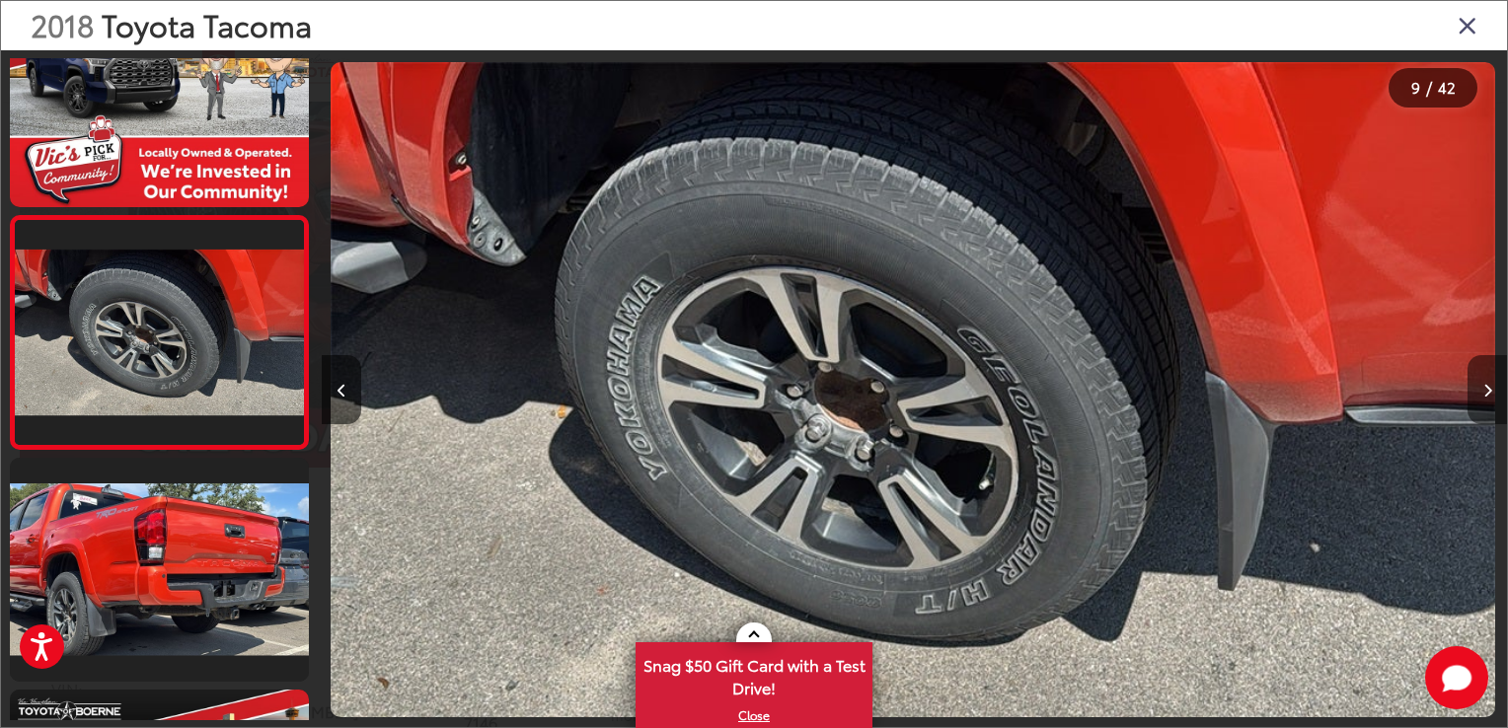
click at [1488, 400] on button "Next image" at bounding box center [1486, 389] width 39 height 69
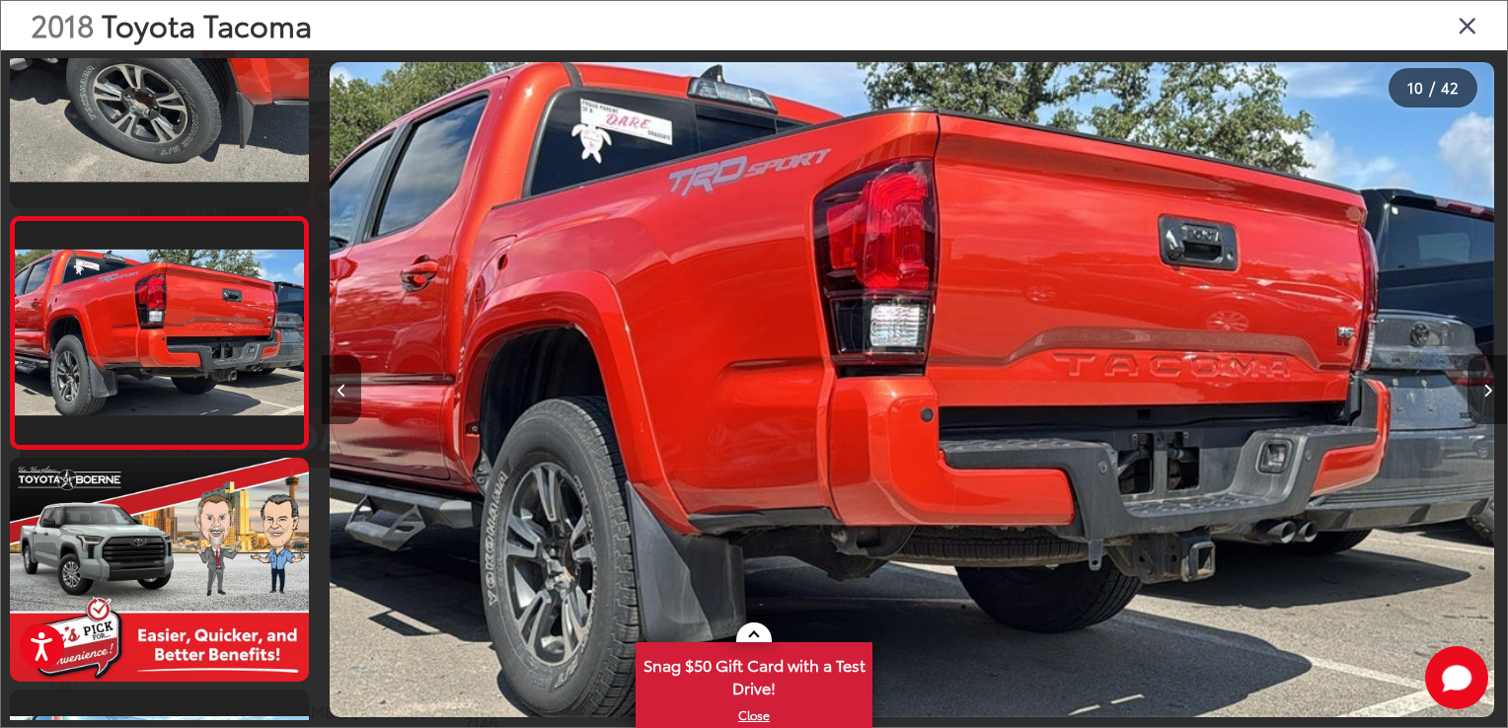
click at [1488, 400] on button "Next image" at bounding box center [1486, 389] width 39 height 69
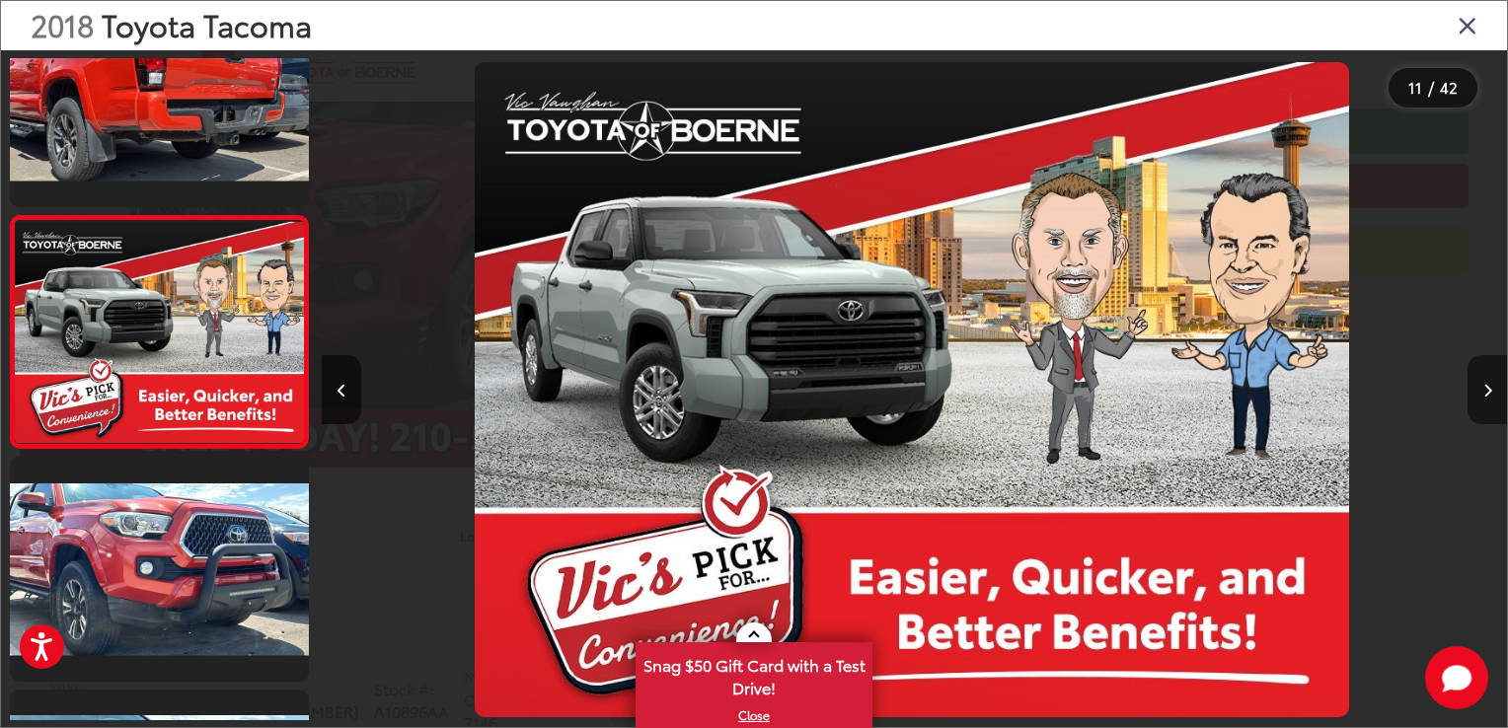
click at [1488, 400] on button "Next image" at bounding box center [1486, 389] width 39 height 69
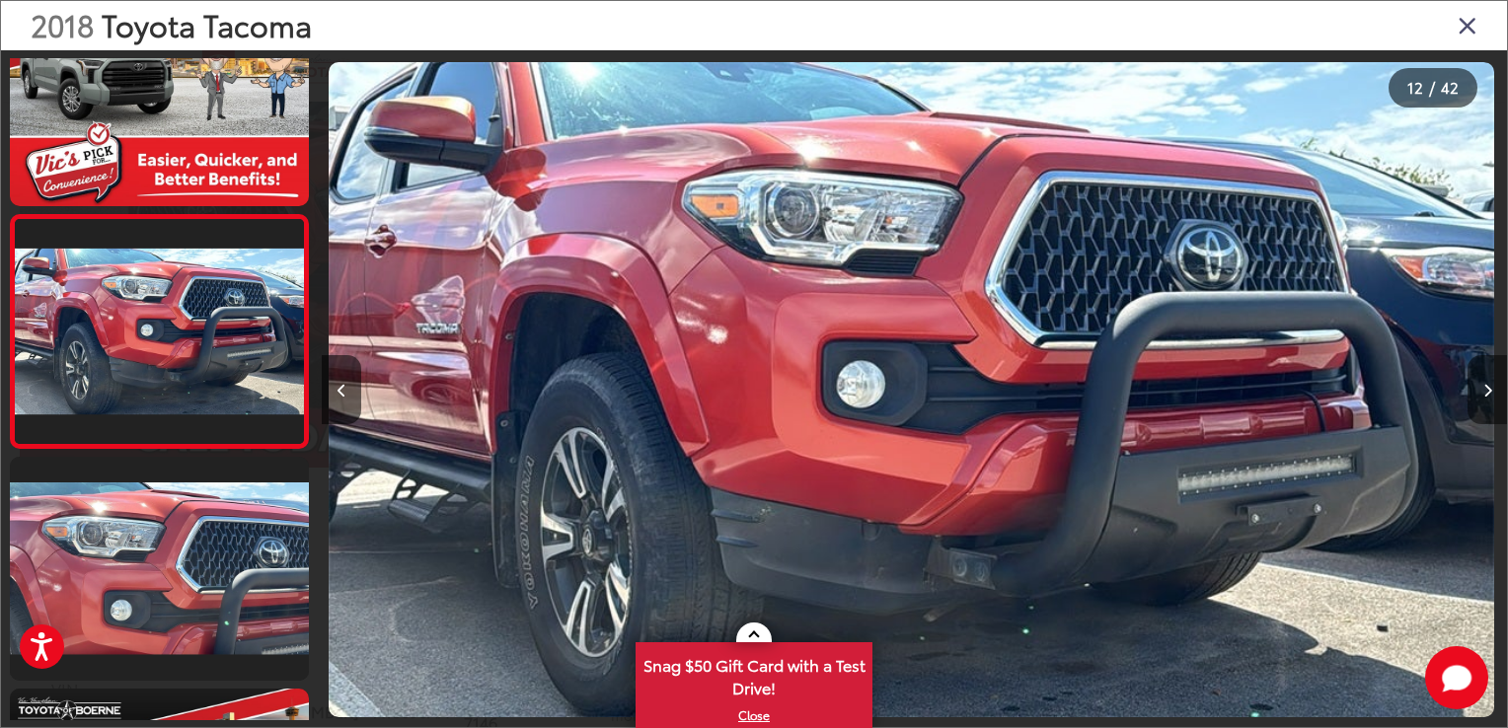
click at [1488, 400] on button "Next image" at bounding box center [1486, 389] width 39 height 69
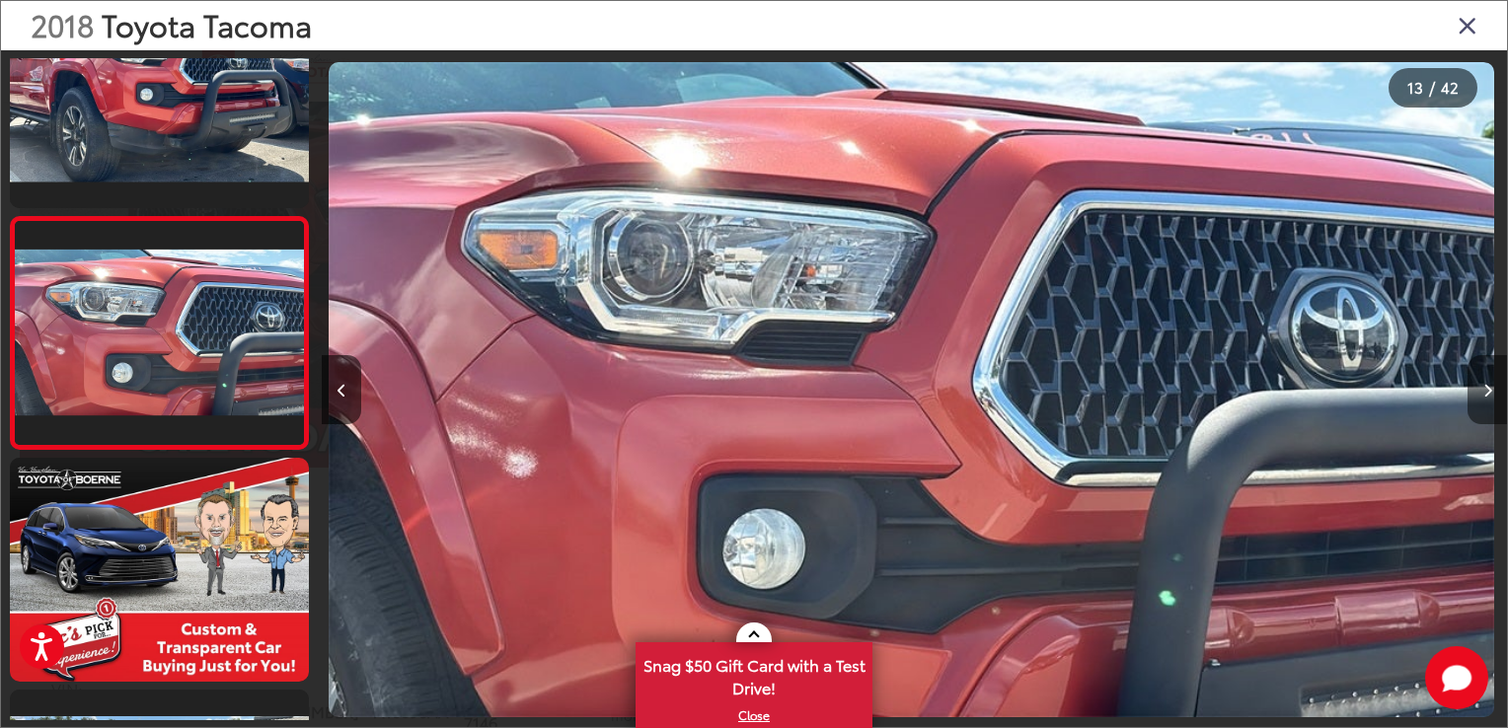
click at [1488, 400] on button "Next image" at bounding box center [1486, 389] width 39 height 69
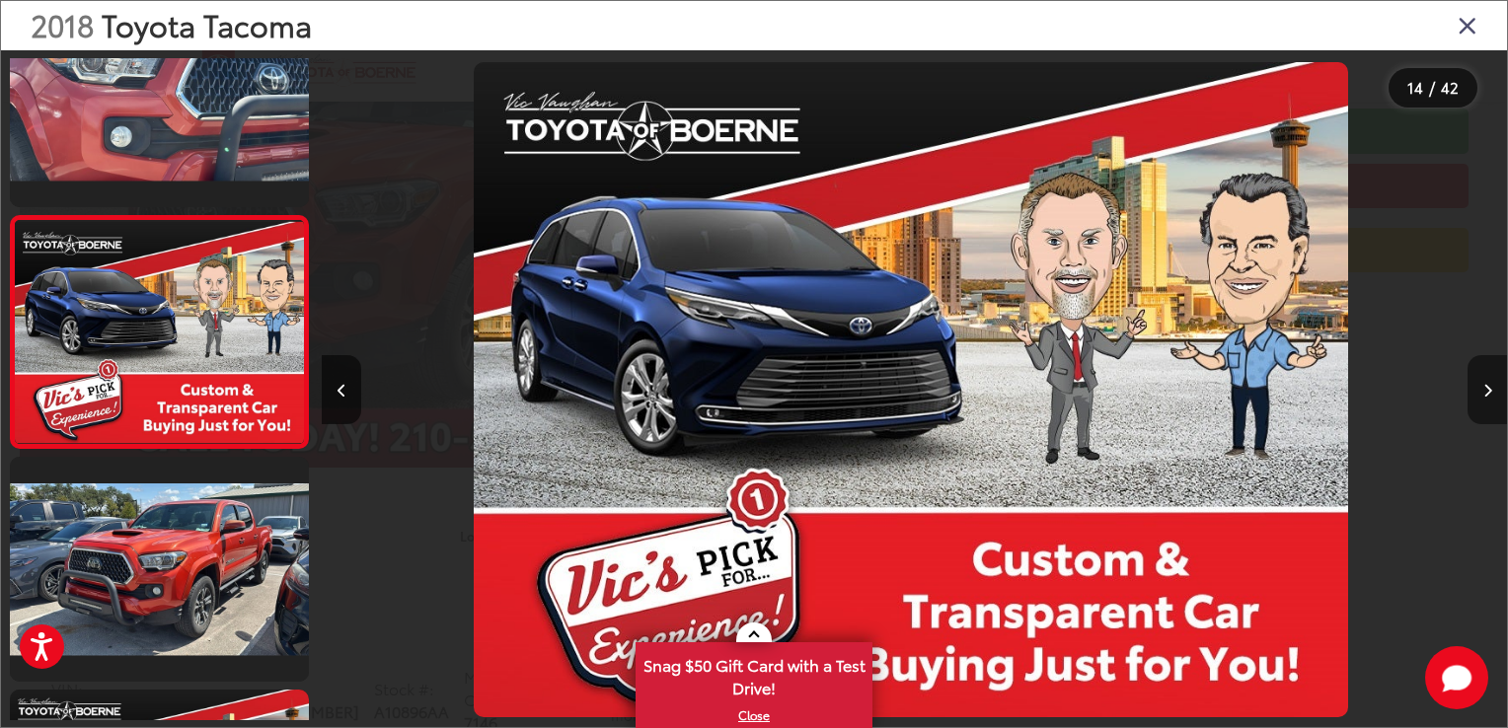
click at [1488, 400] on button "Next image" at bounding box center [1486, 389] width 39 height 69
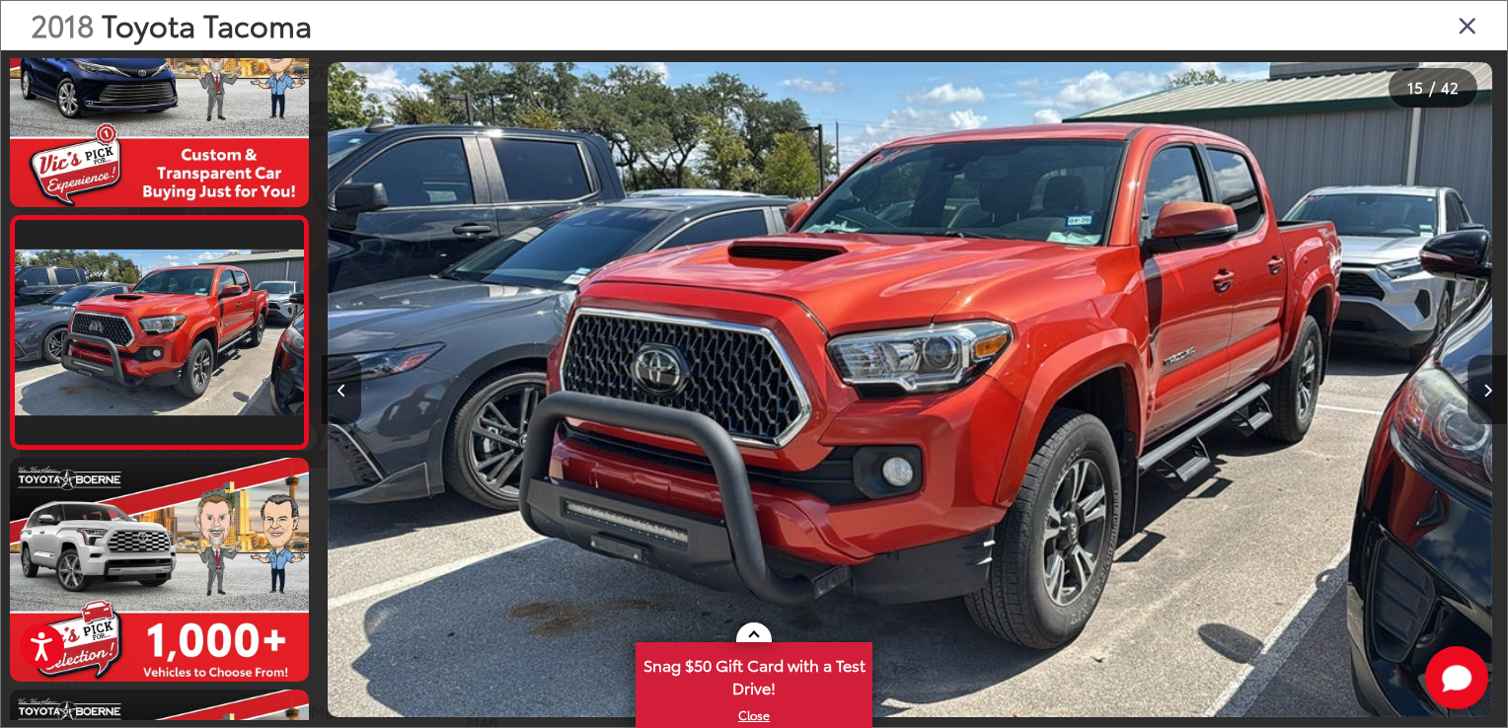
click at [1488, 400] on button "Next image" at bounding box center [1486, 389] width 39 height 69
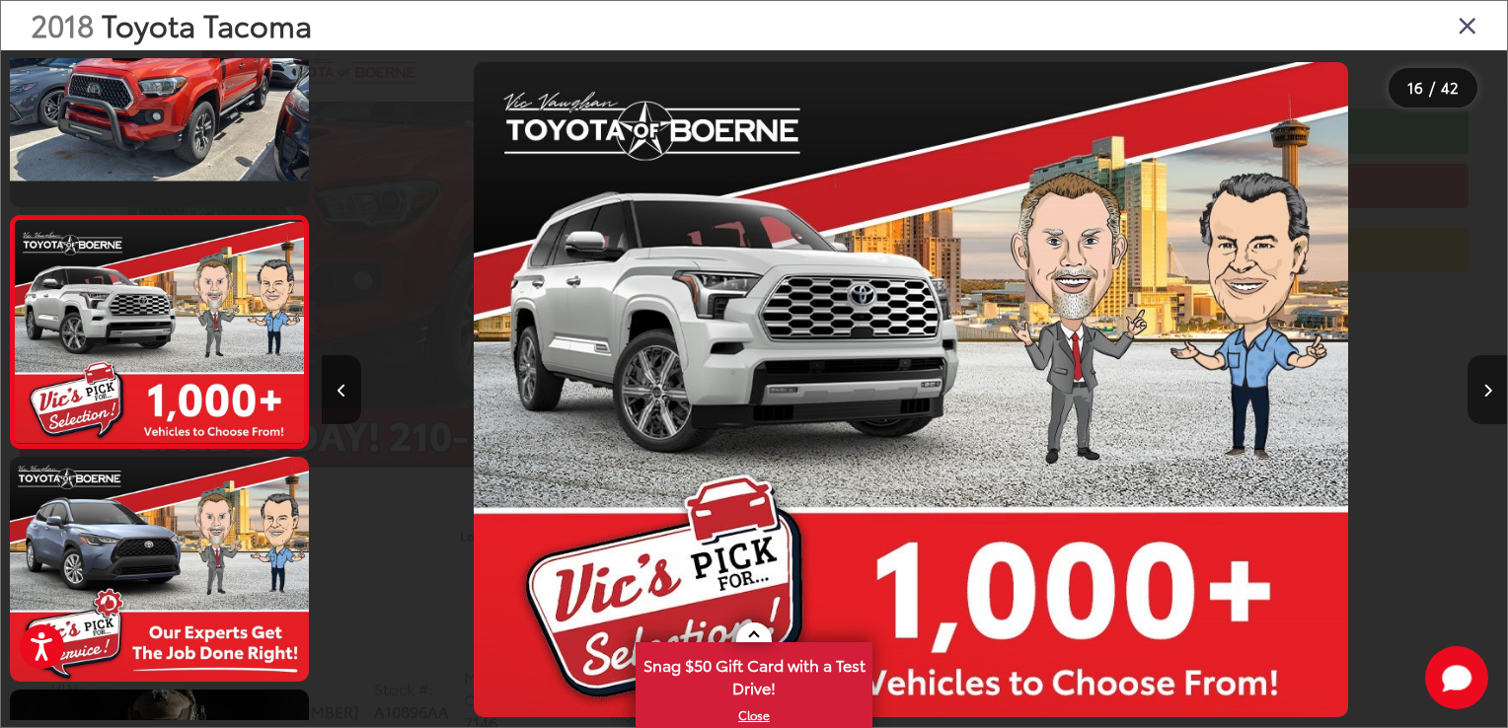
click at [1488, 400] on button "Next image" at bounding box center [1486, 389] width 39 height 69
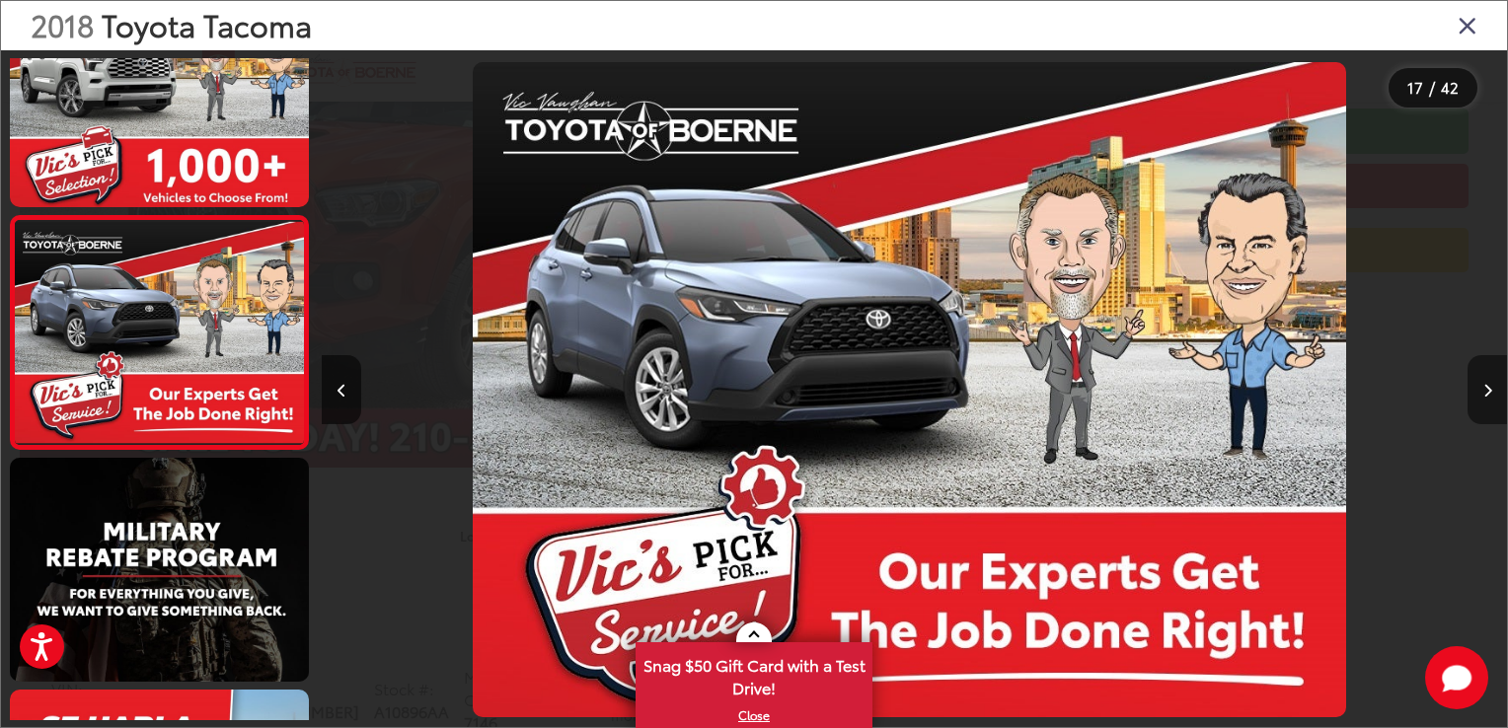
click at [1488, 400] on button "Next image" at bounding box center [1486, 389] width 39 height 69
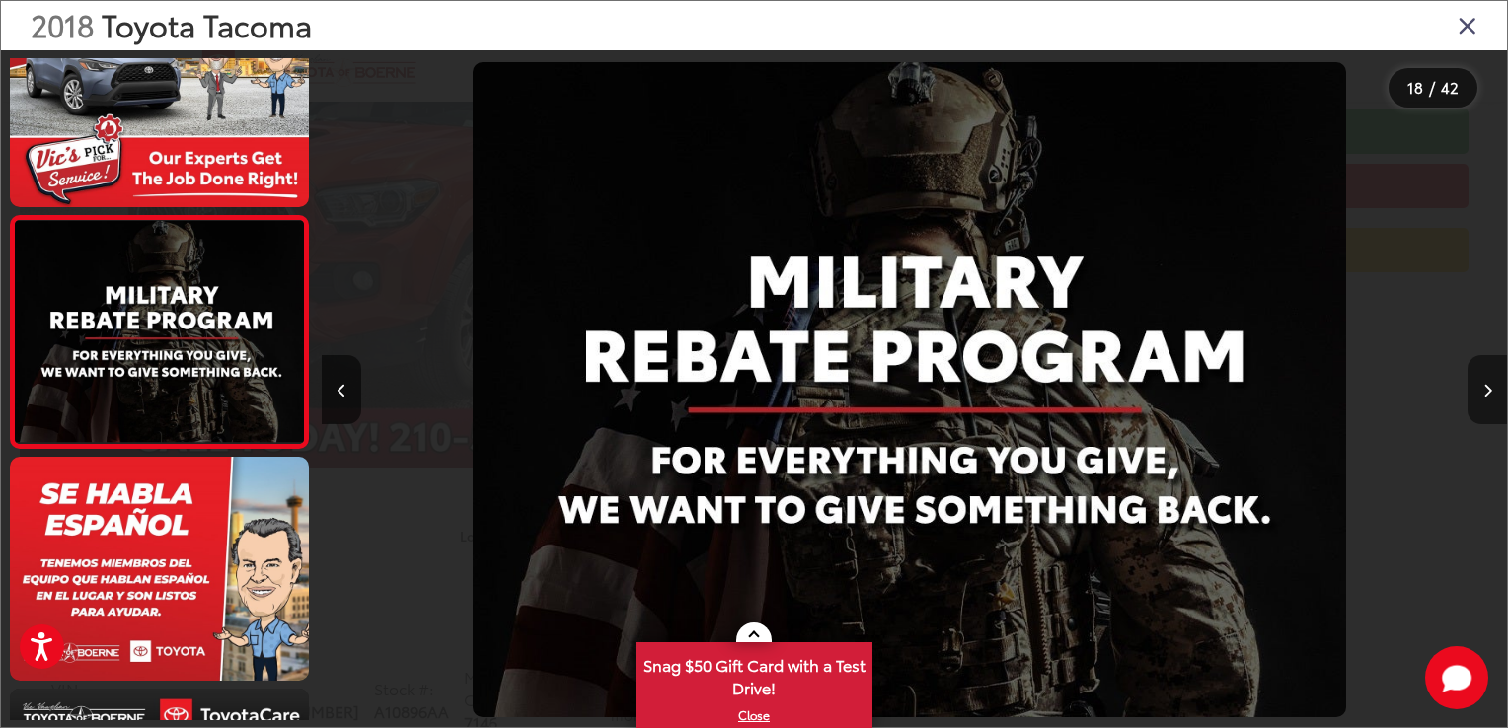
click at [1488, 400] on button "Next image" at bounding box center [1486, 389] width 39 height 69
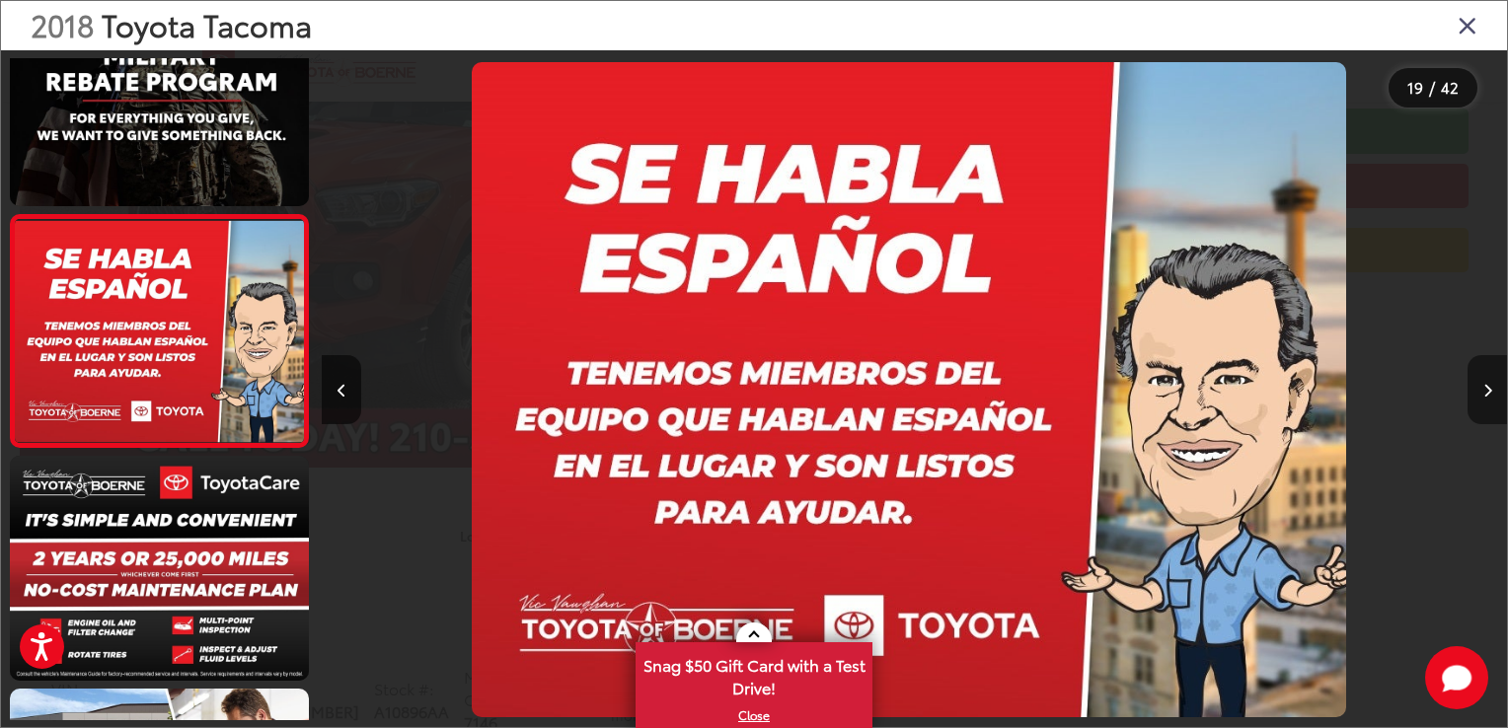
click at [1488, 400] on button "Next image" at bounding box center [1486, 389] width 39 height 69
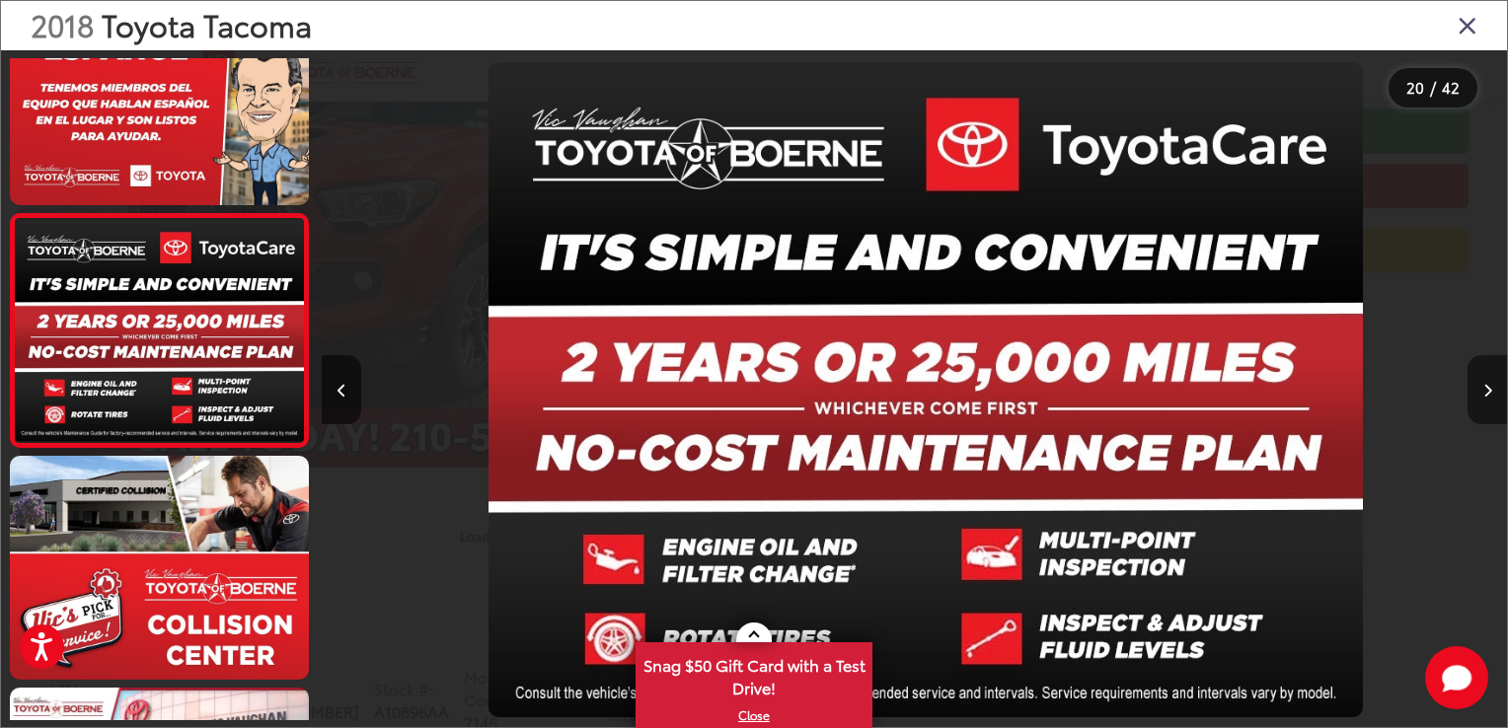
click at [1488, 400] on button "Next image" at bounding box center [1486, 389] width 39 height 69
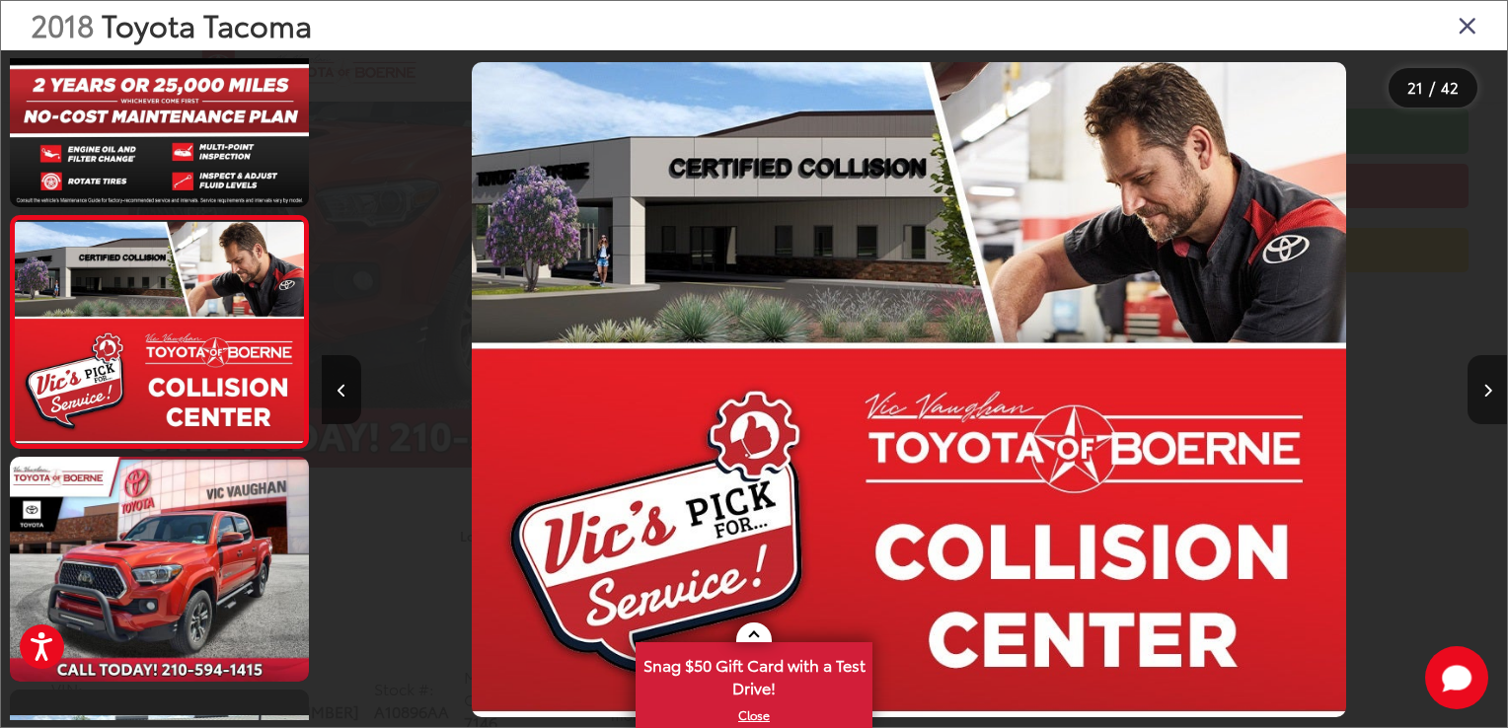
click at [1488, 400] on button "Next image" at bounding box center [1486, 389] width 39 height 69
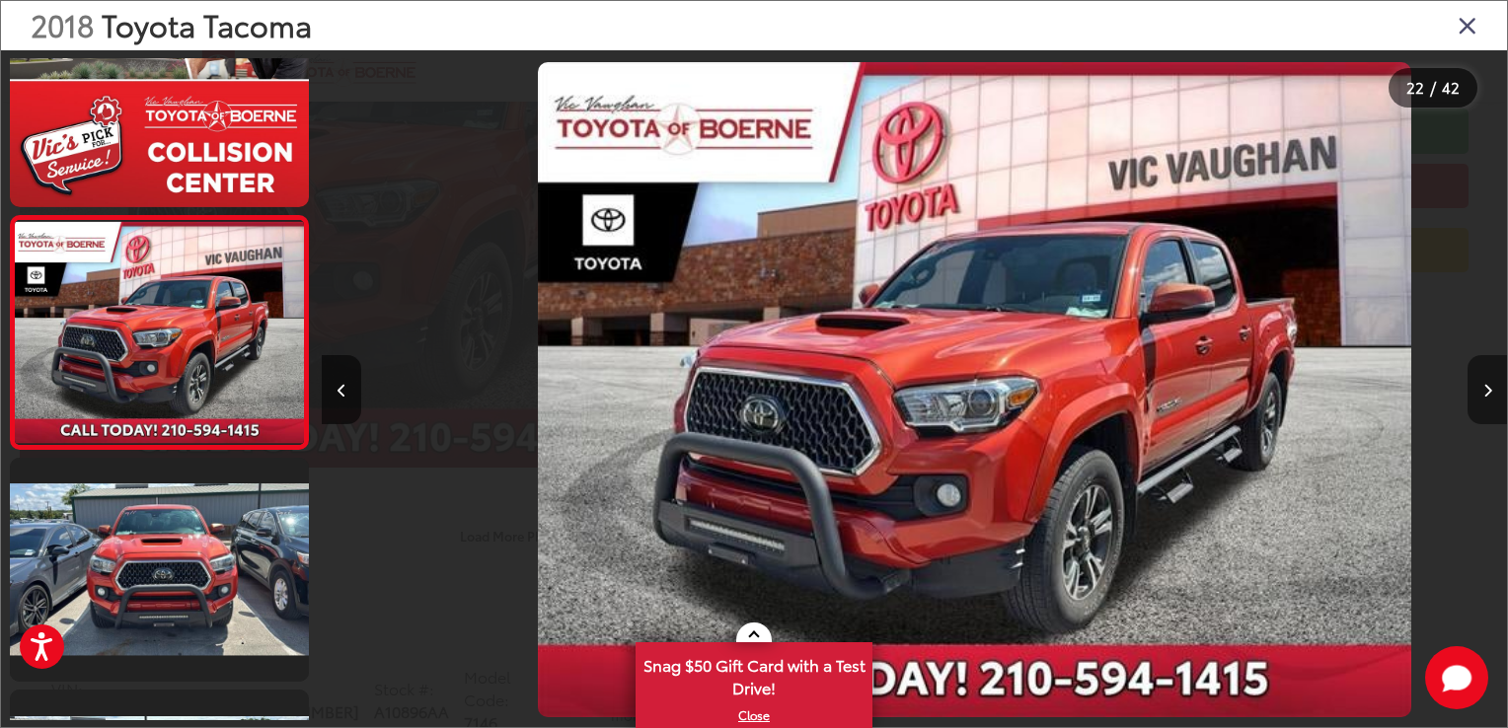
click at [1488, 400] on button "Next image" at bounding box center [1486, 389] width 39 height 69
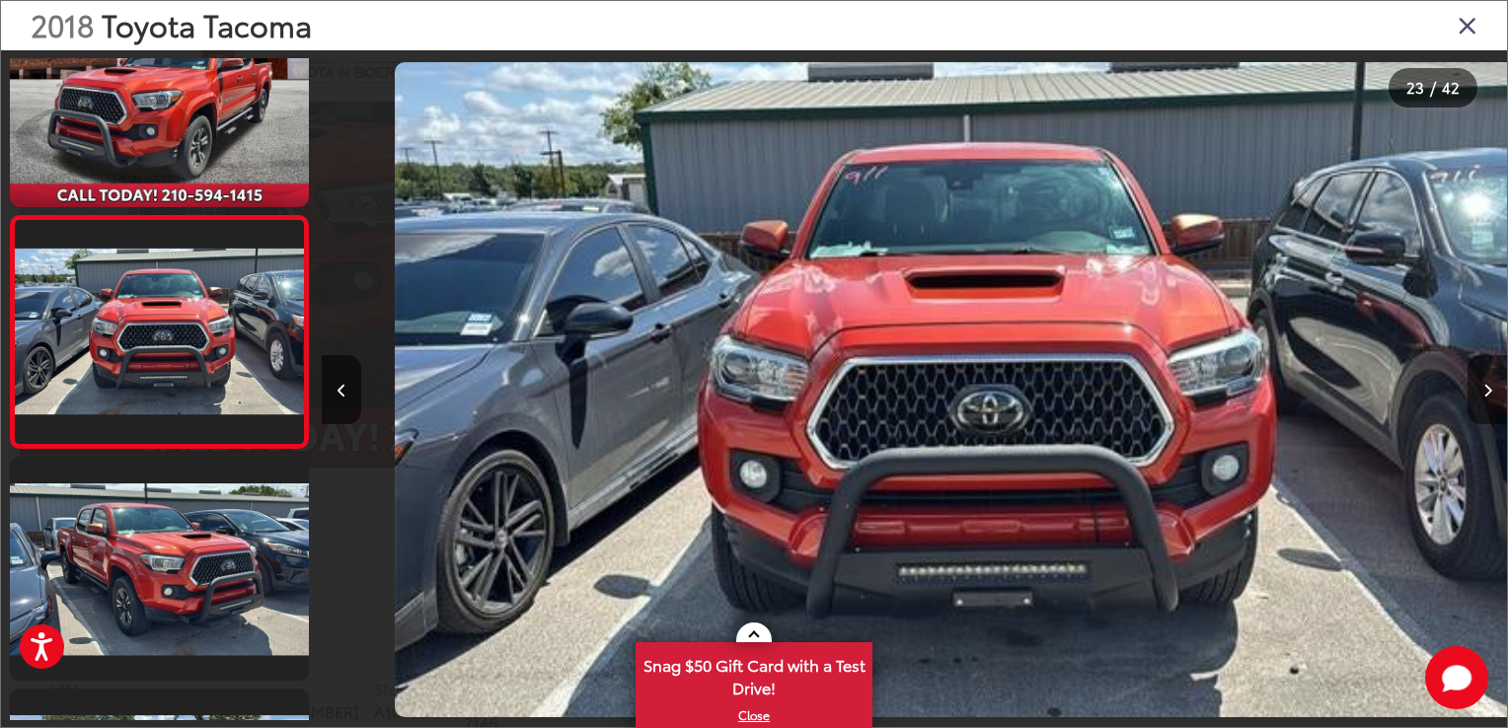
click at [1488, 400] on button "Next image" at bounding box center [1486, 389] width 39 height 69
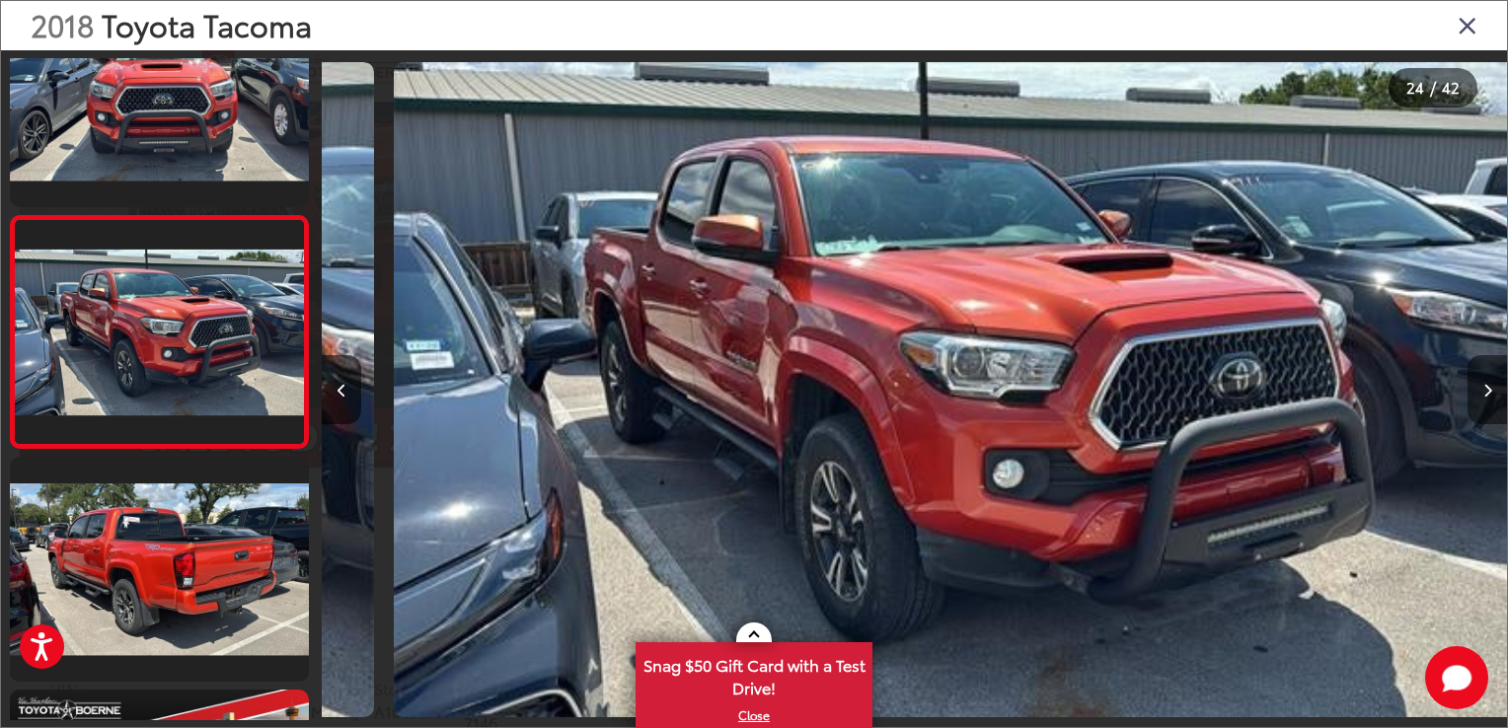
click at [1488, 400] on button "Next image" at bounding box center [1486, 389] width 39 height 69
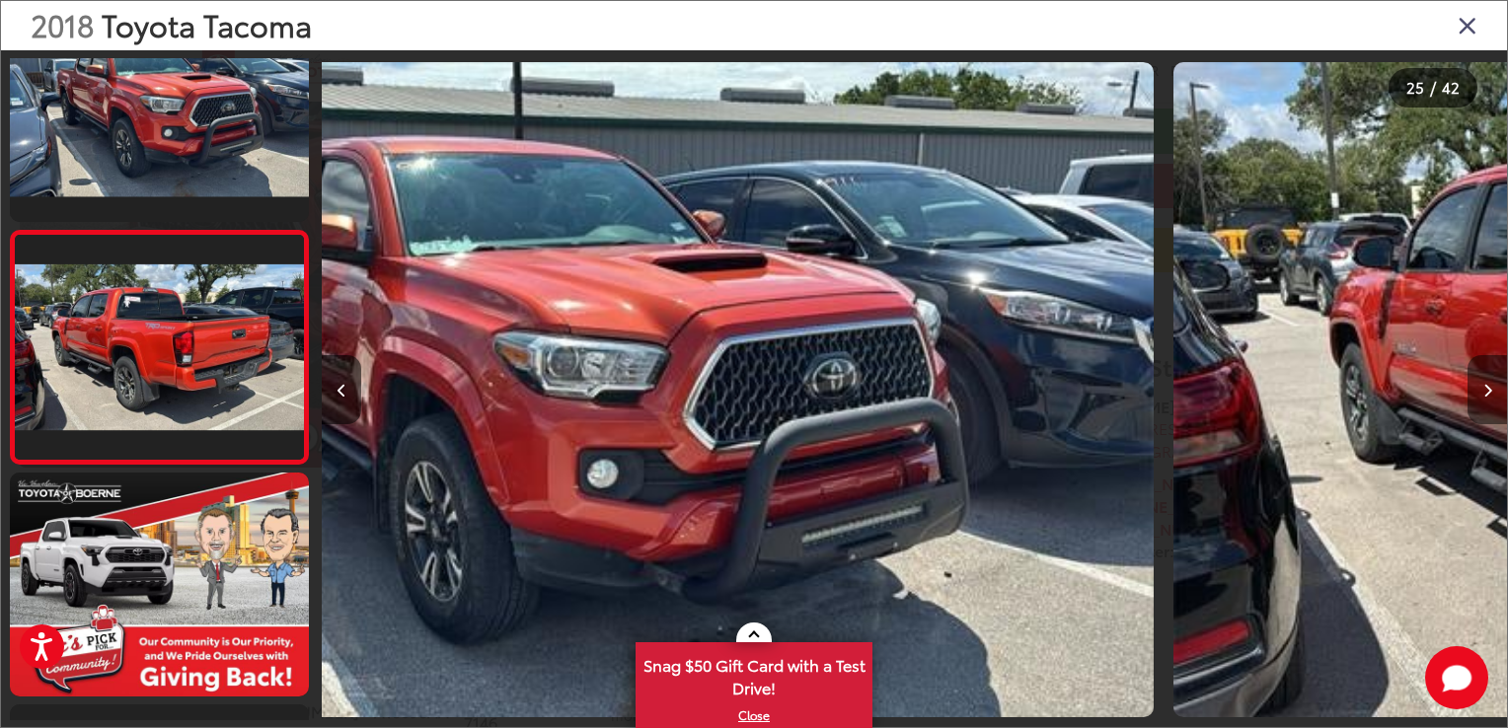
click at [1488, 400] on button "Next image" at bounding box center [1486, 389] width 39 height 69
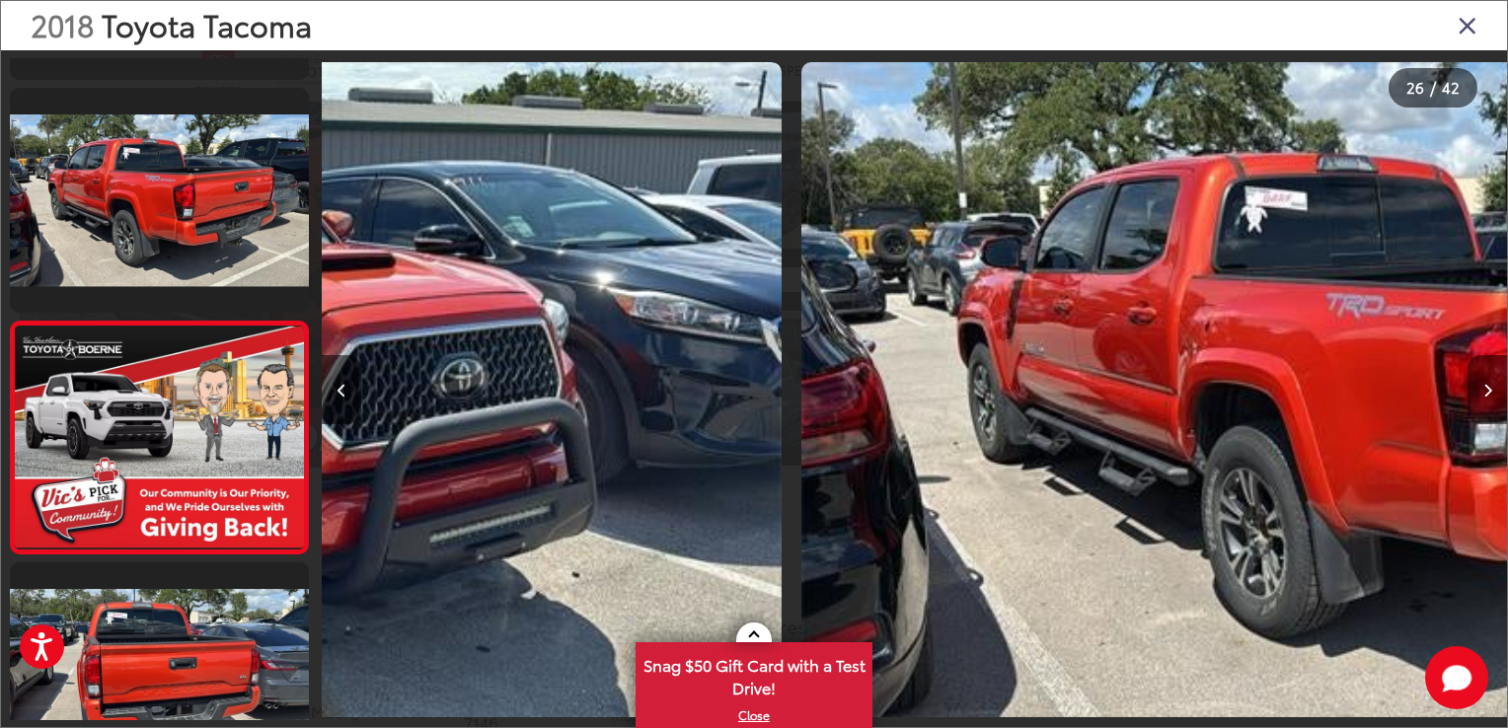
click at [1488, 400] on button "Next image" at bounding box center [1486, 389] width 39 height 69
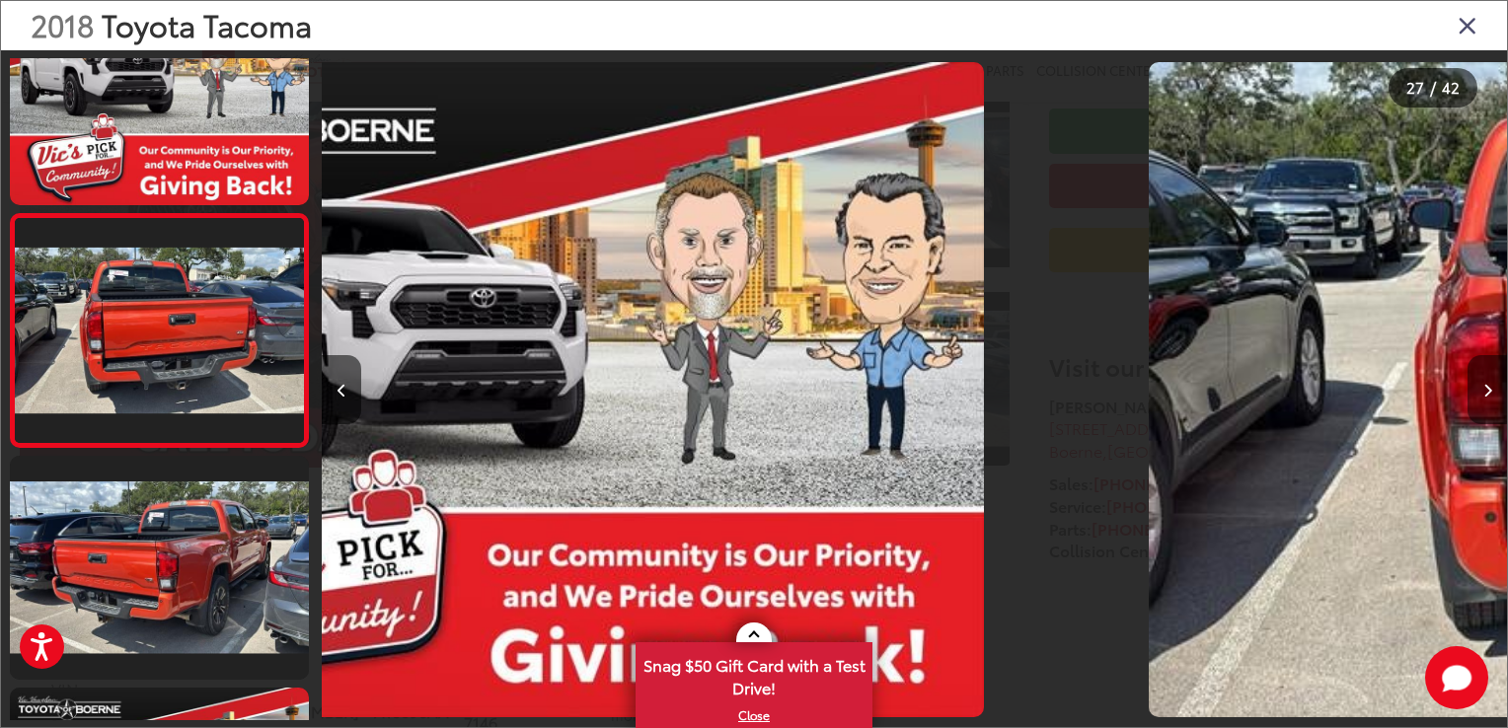
click at [1488, 400] on button "Next image" at bounding box center [1486, 389] width 39 height 69
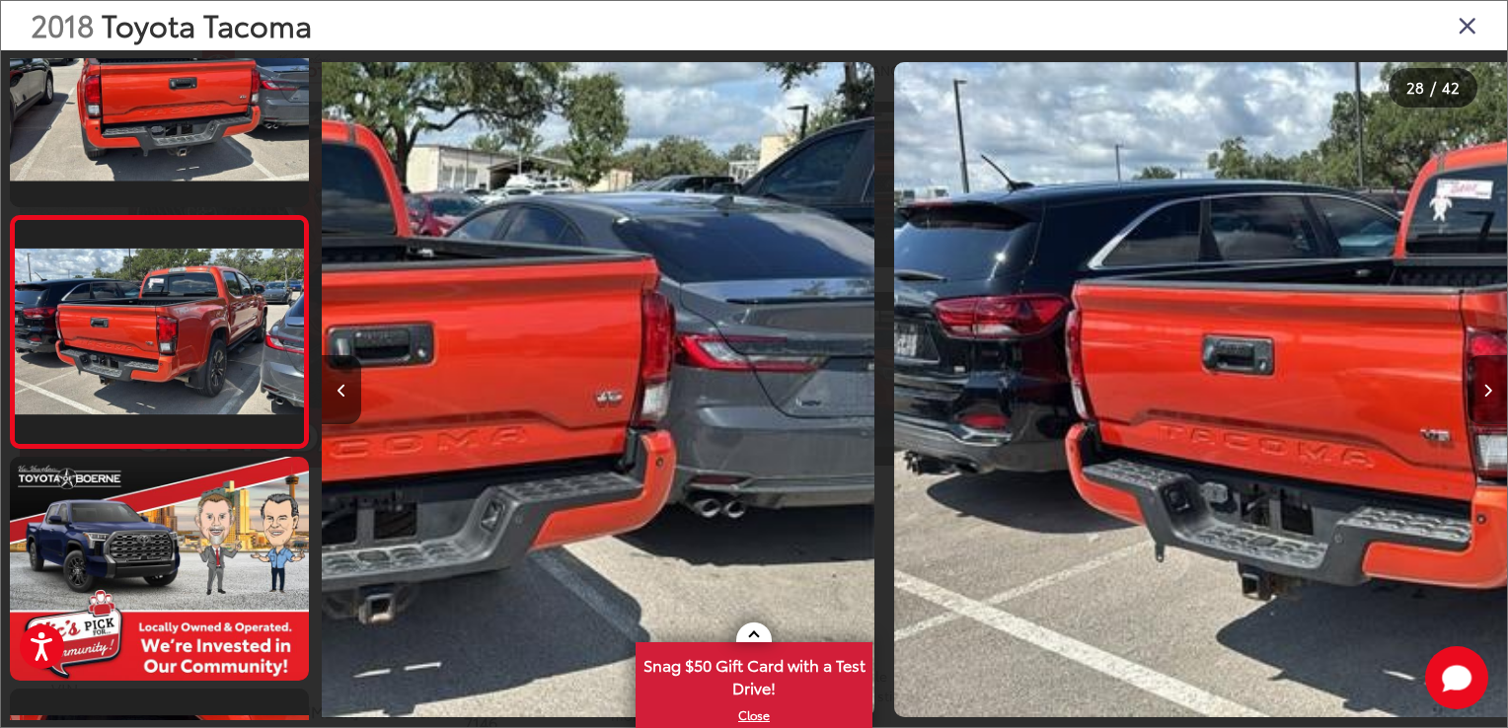
click at [1488, 400] on button "Next image" at bounding box center [1486, 389] width 39 height 69
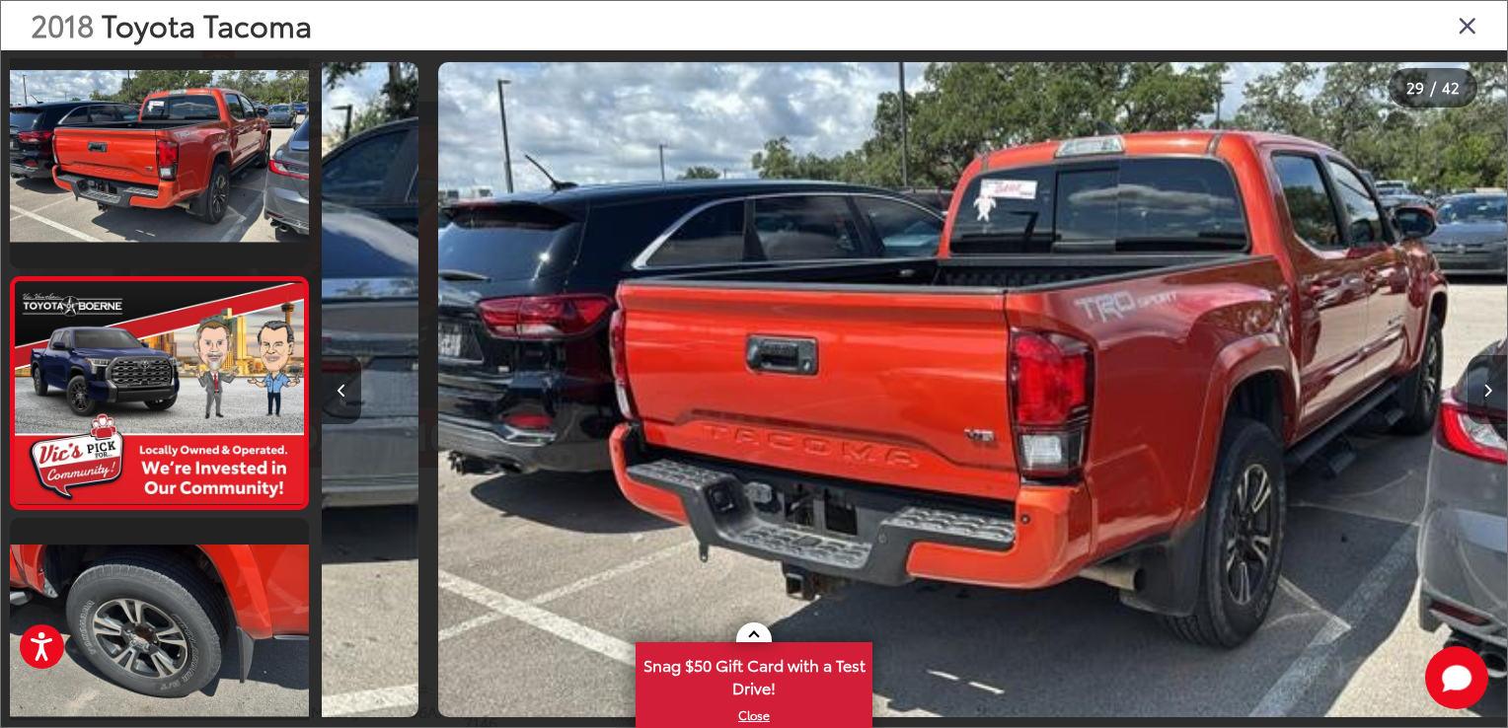
click at [1488, 400] on button "Next image" at bounding box center [1486, 389] width 39 height 69
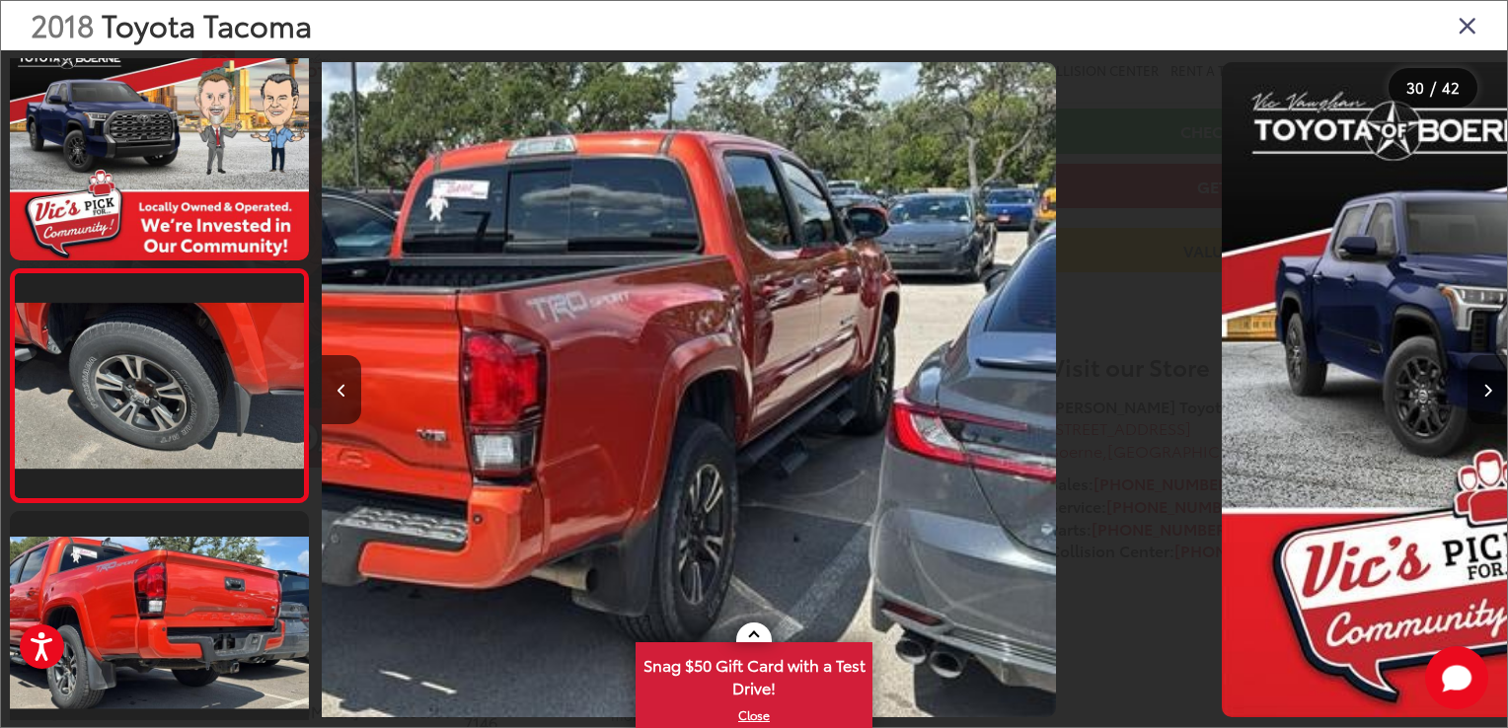
click at [1488, 400] on button "Next image" at bounding box center [1486, 389] width 39 height 69
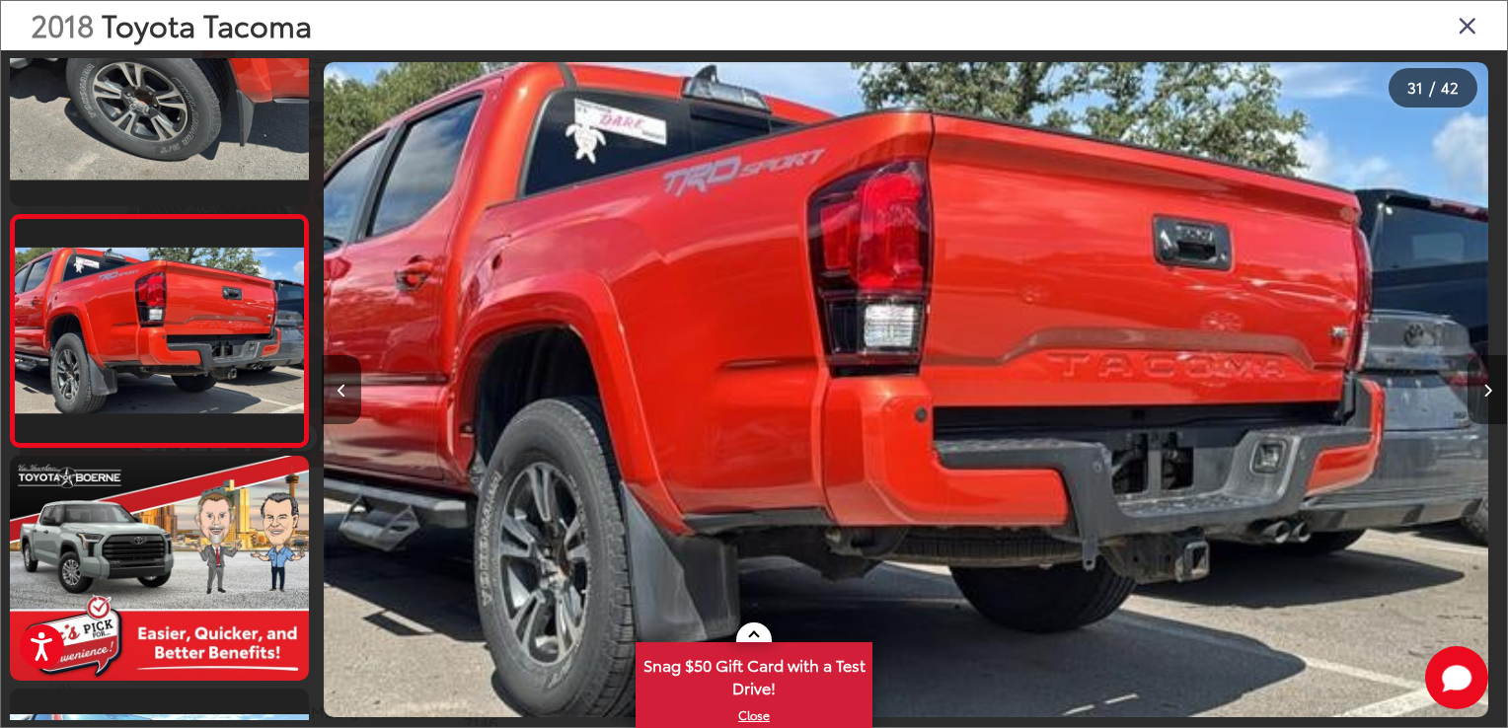
click at [1488, 400] on button "Next image" at bounding box center [1486, 389] width 39 height 69
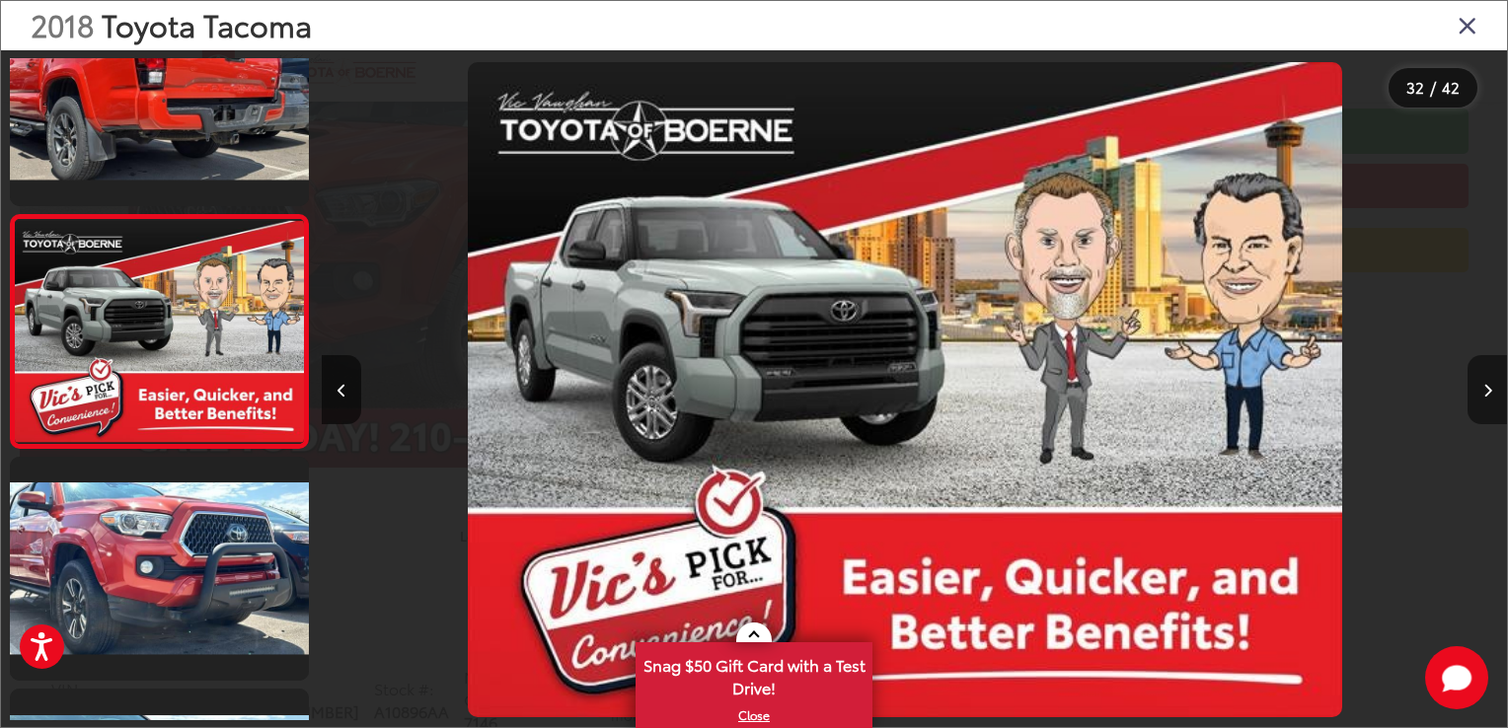
click at [1488, 400] on button "Next image" at bounding box center [1486, 389] width 39 height 69
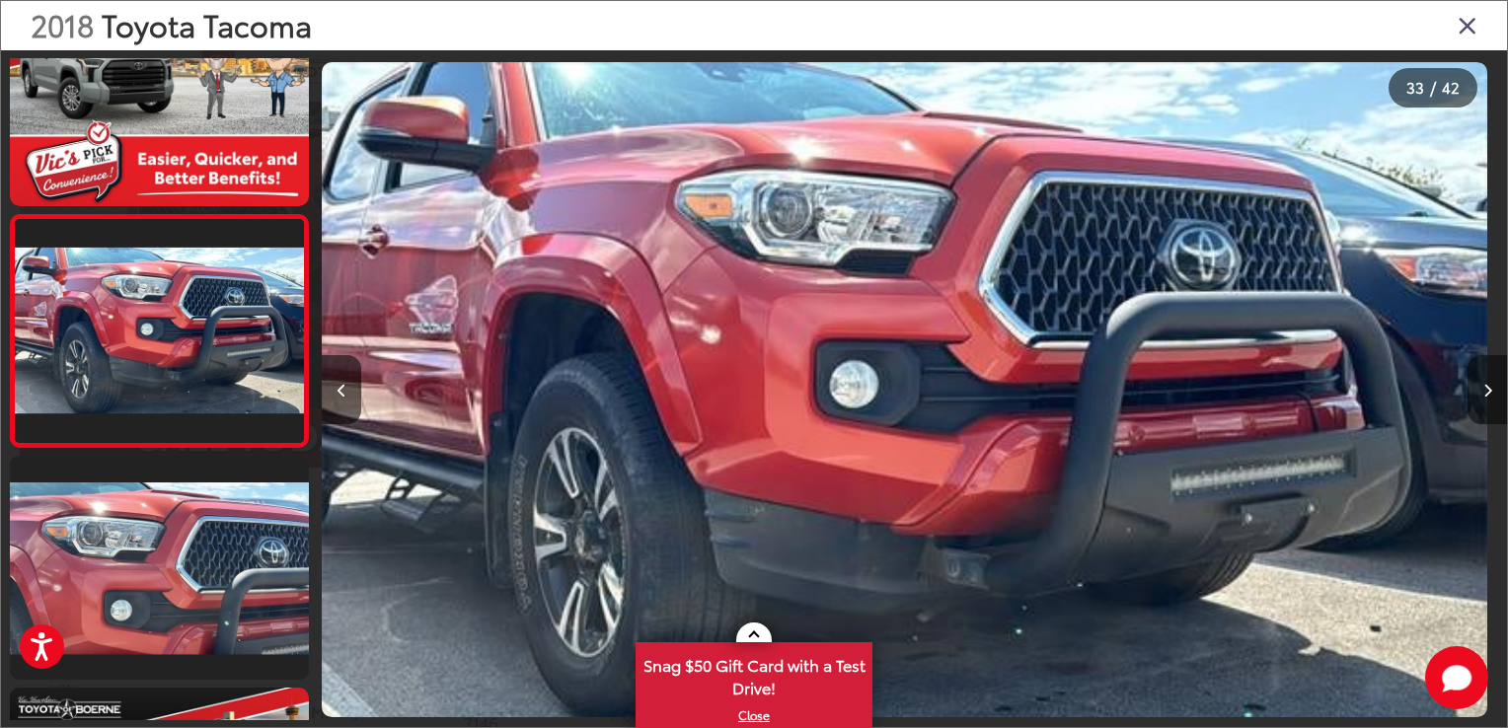
click at [1488, 400] on button "Next image" at bounding box center [1486, 389] width 39 height 69
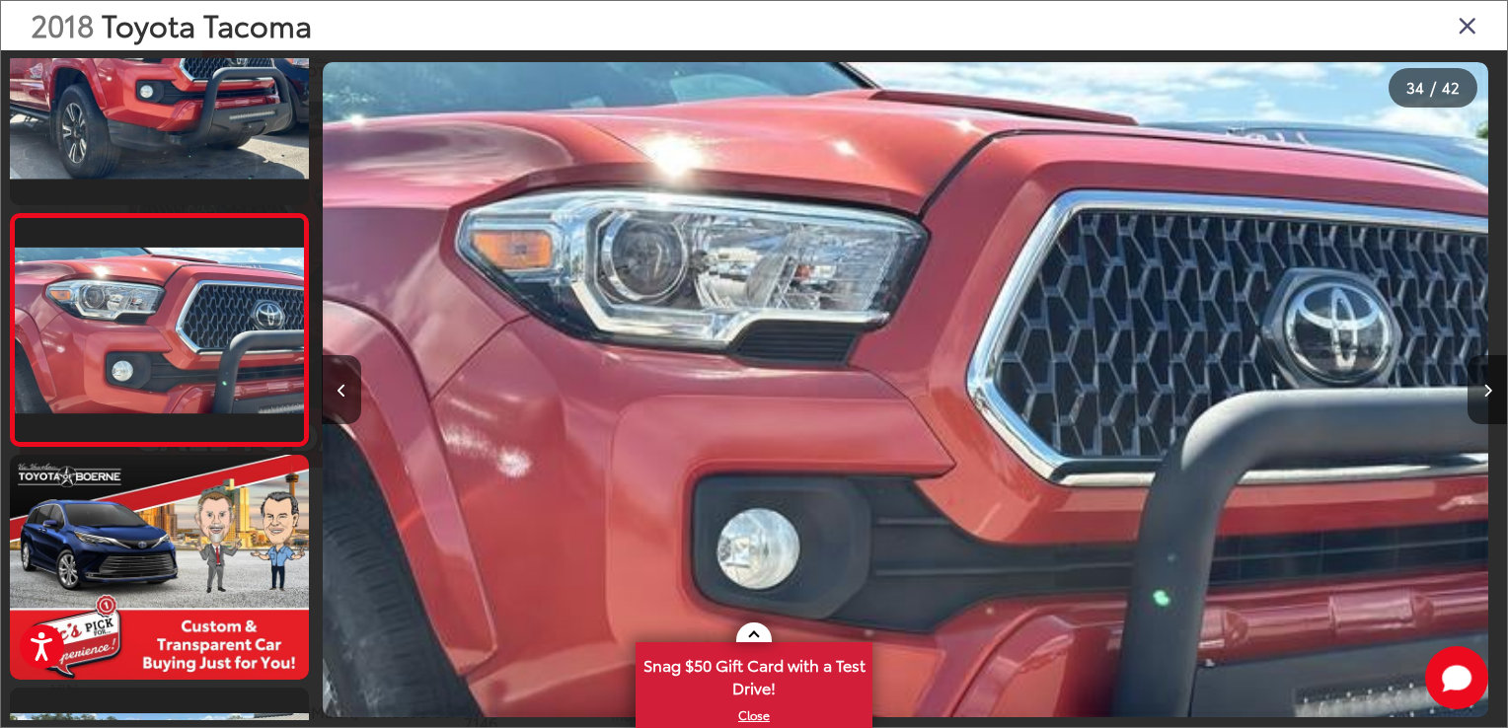
click at [1466, 26] on icon "Close gallery" at bounding box center [1467, 25] width 20 height 26
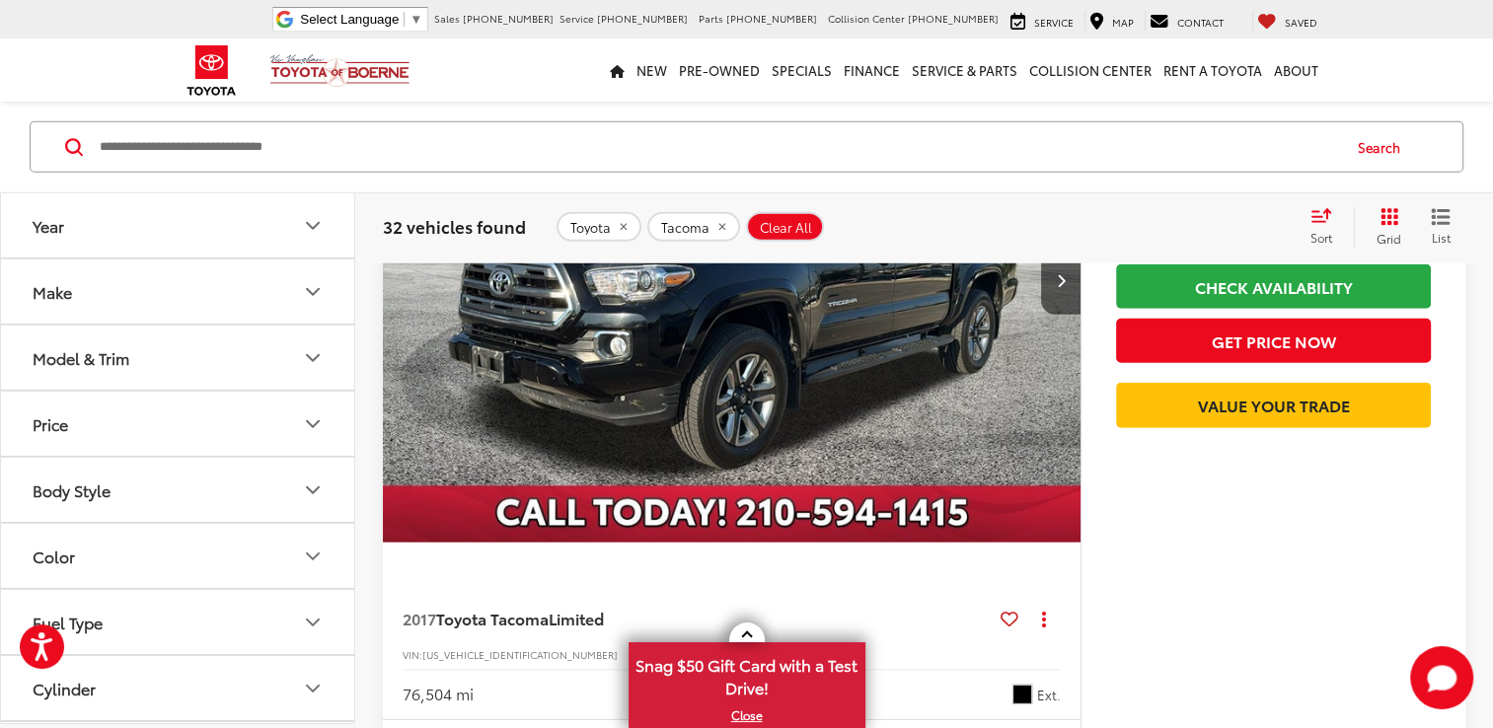
scroll to position [5702, 0]
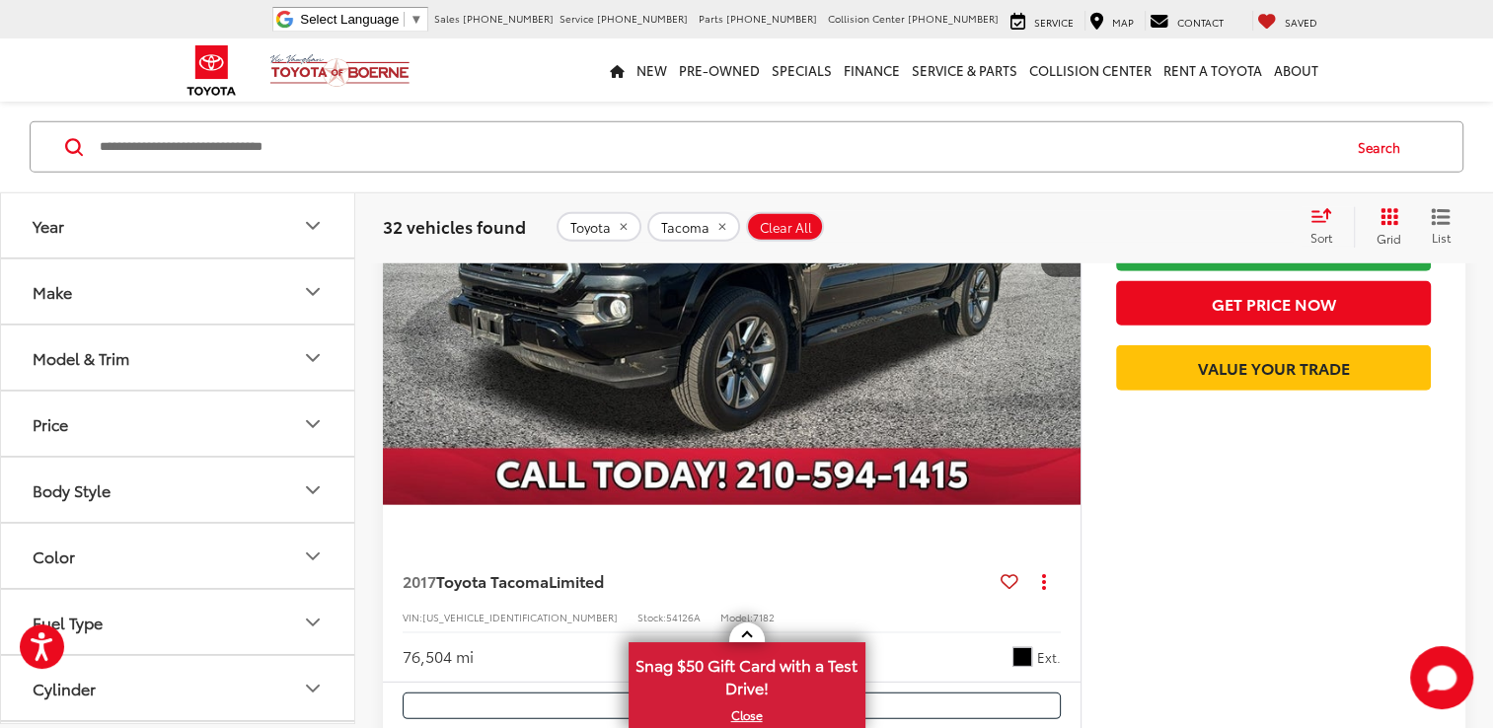
click at [862, 401] on img "2017 Toyota Tacoma Limited 0" at bounding box center [732, 243] width 700 height 525
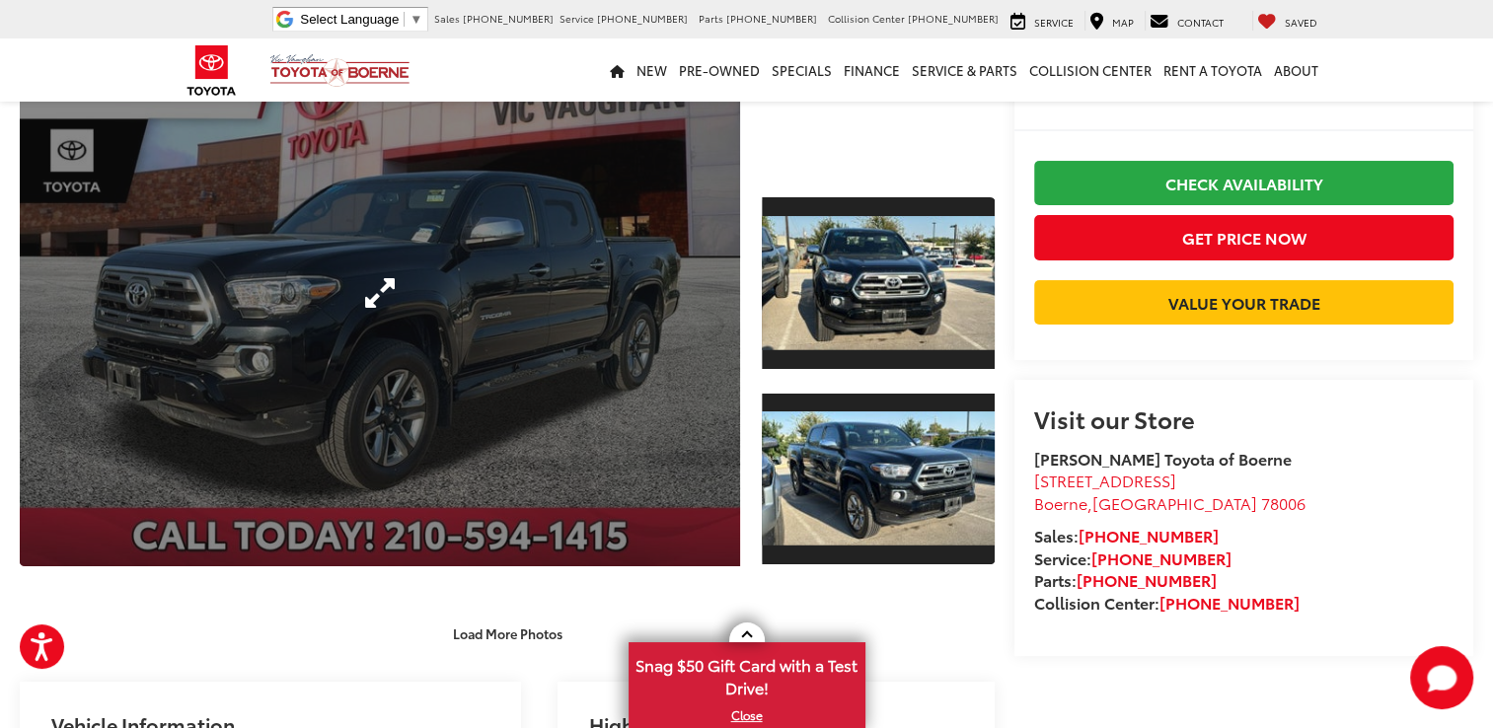
scroll to position [296, 0]
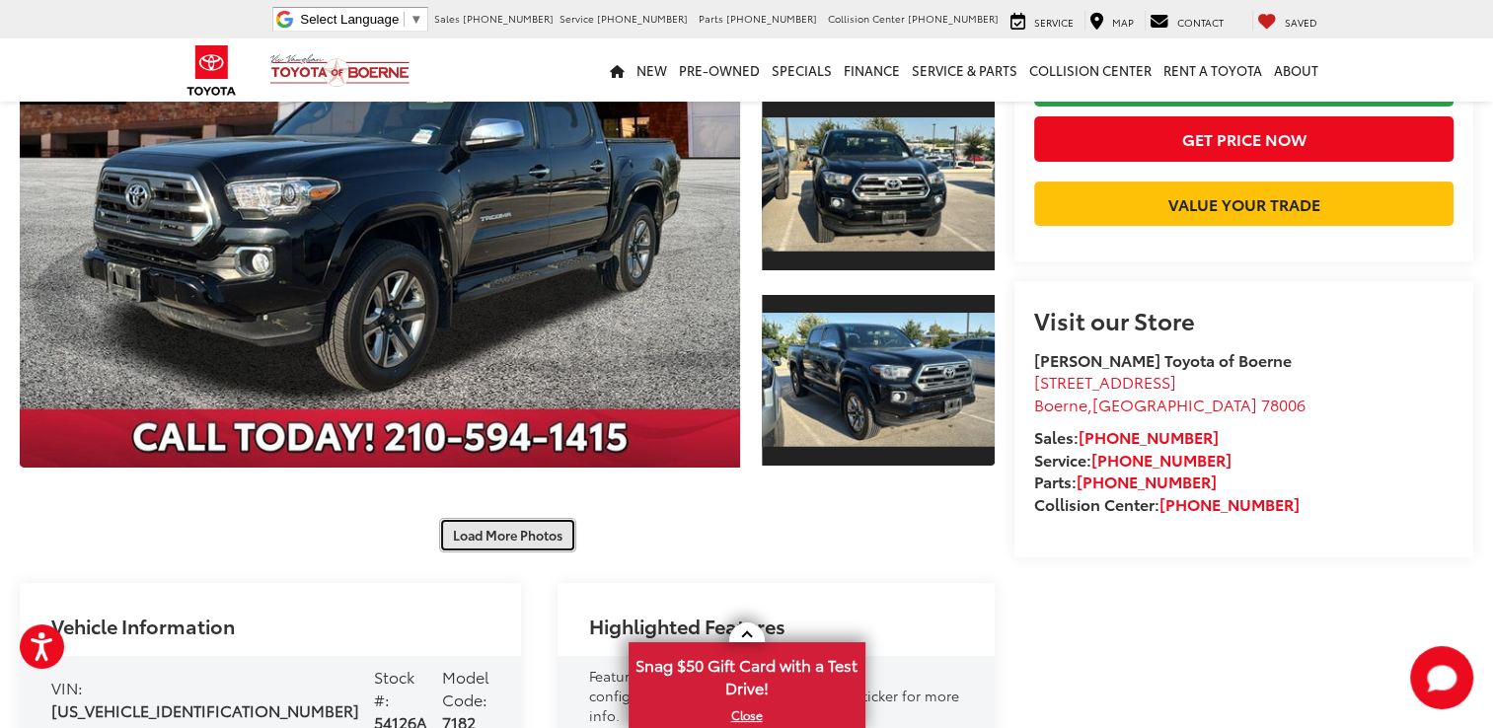
click at [490, 542] on button "Load More Photos" at bounding box center [507, 535] width 137 height 35
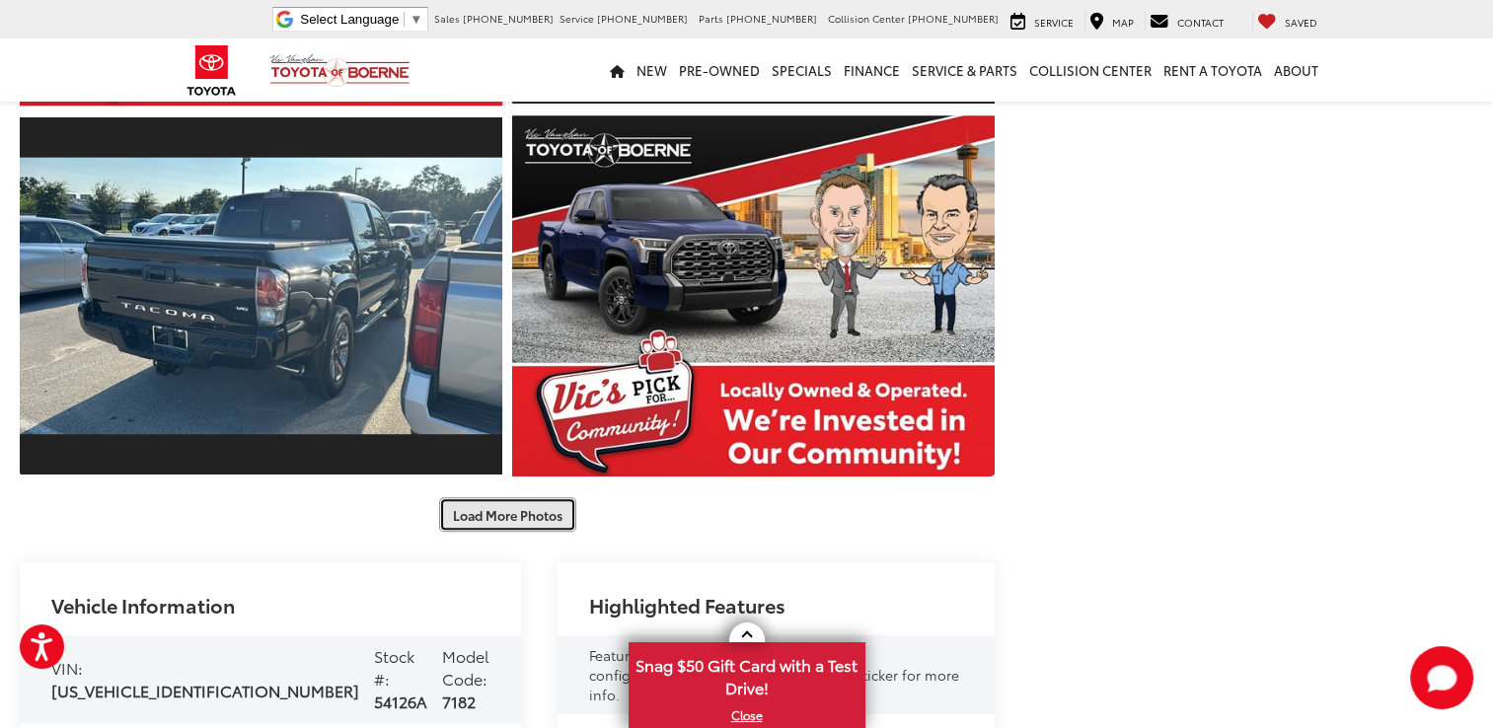
scroll to position [1085, 0]
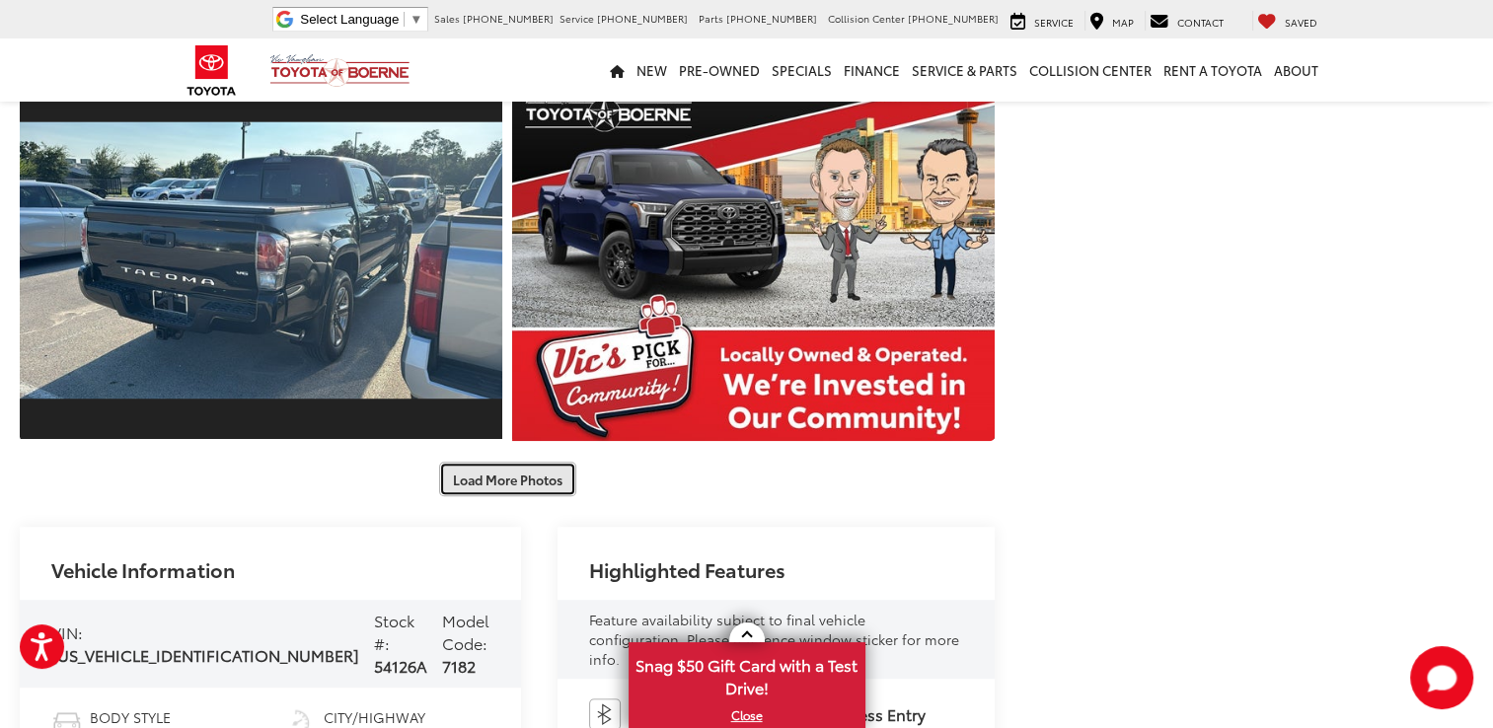
click at [511, 478] on button "Load More Photos" at bounding box center [507, 479] width 137 height 35
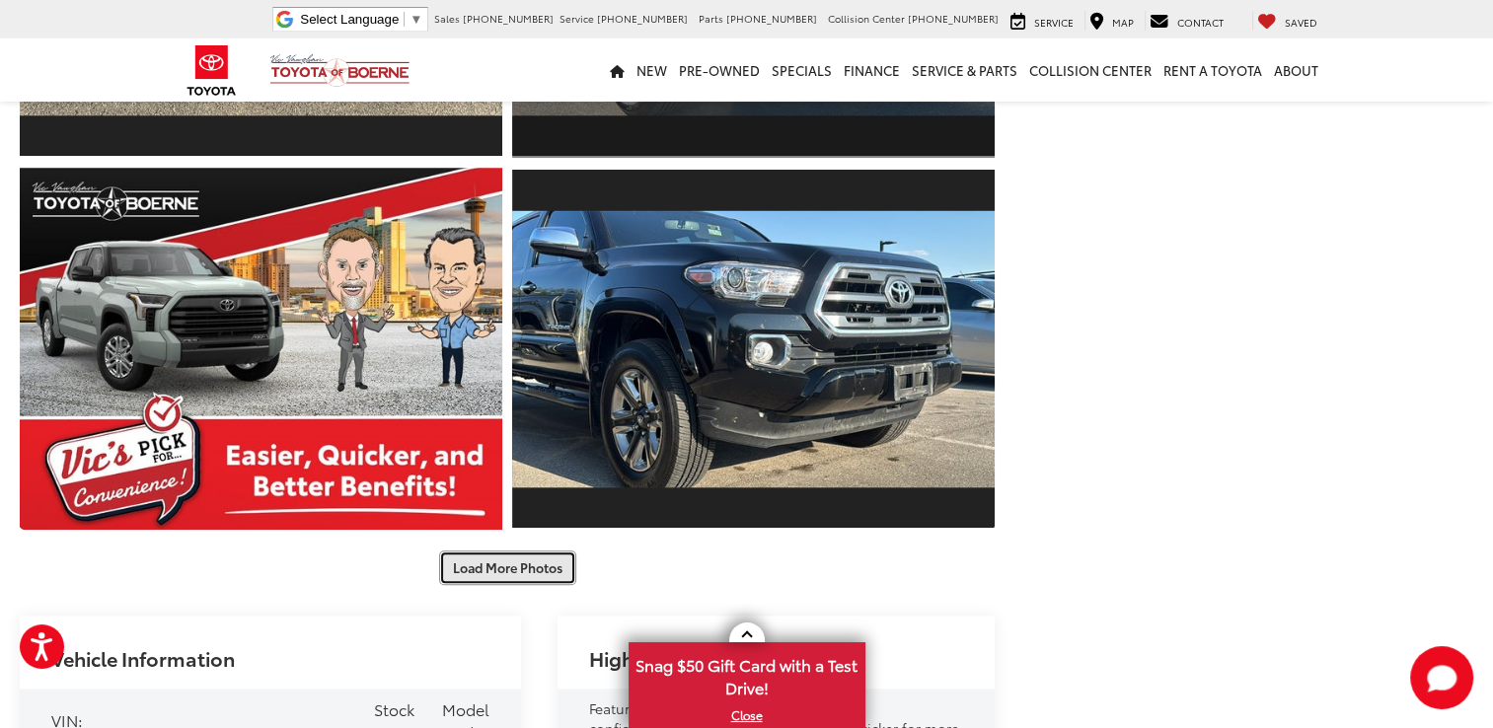
scroll to position [1776, 0]
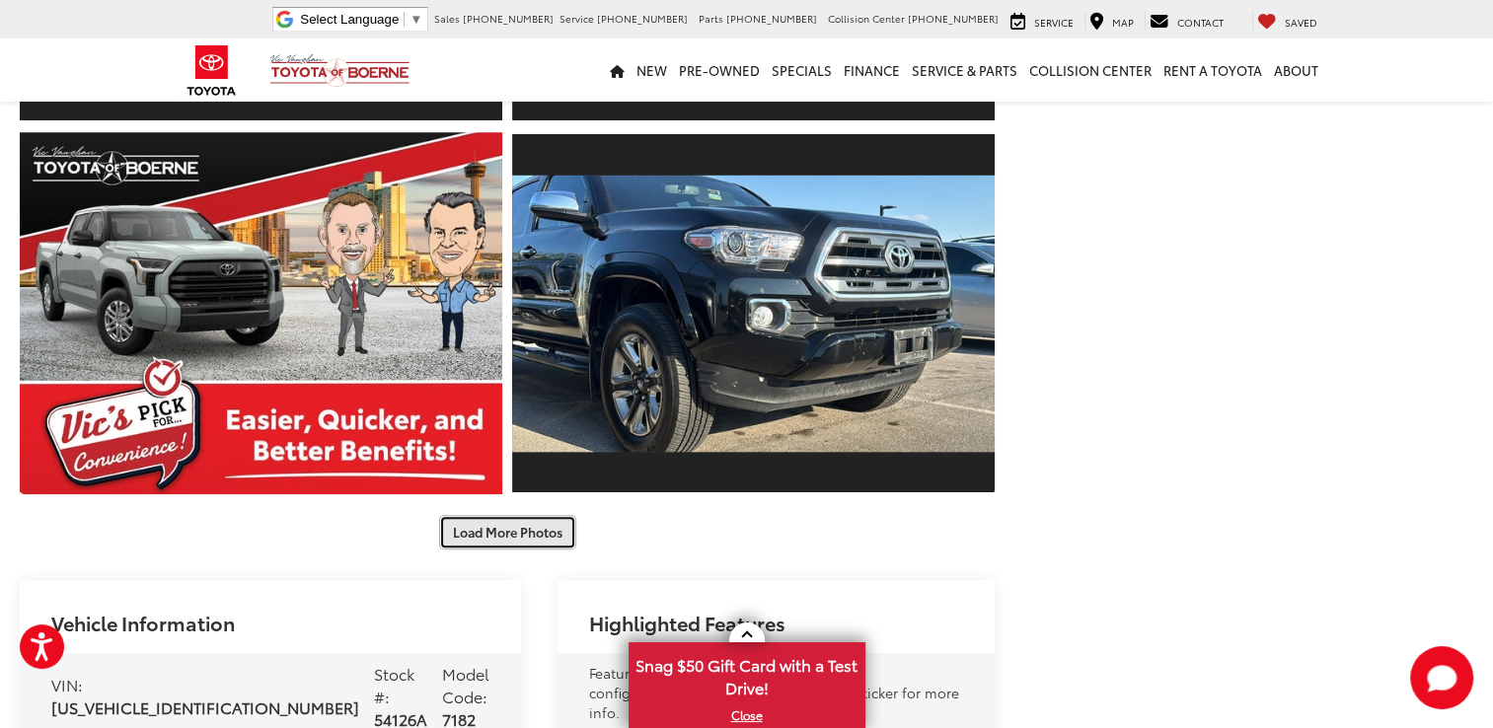
click at [483, 527] on button "Load More Photos" at bounding box center [507, 532] width 137 height 35
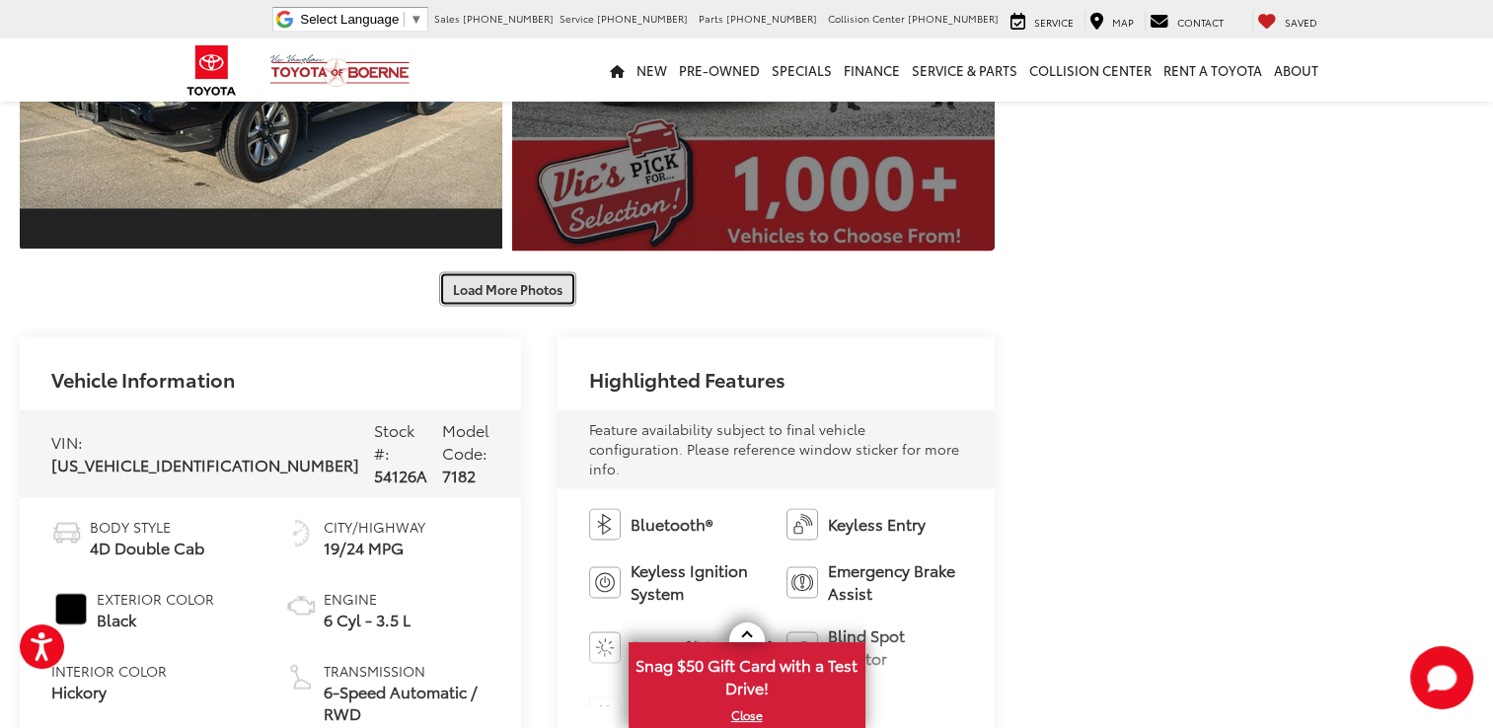
scroll to position [2664, 0]
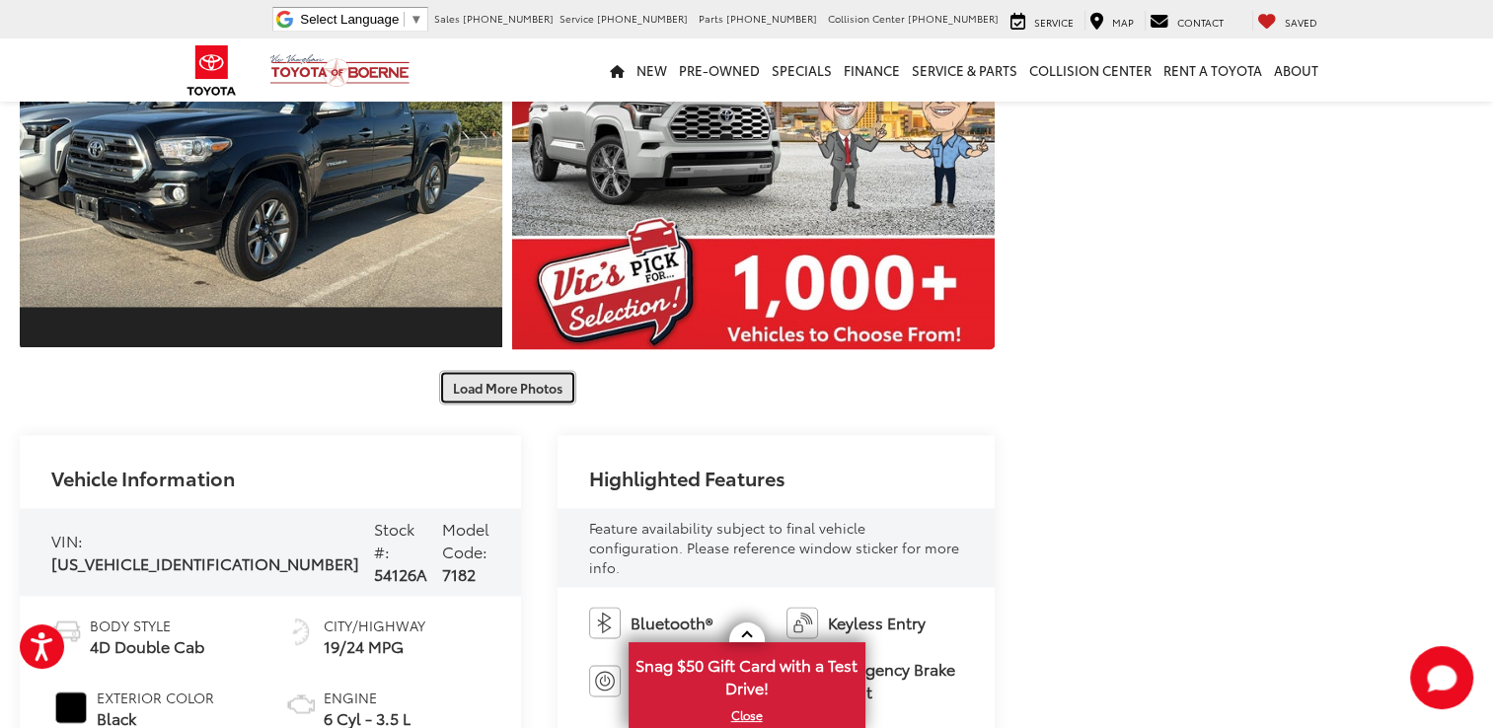
click at [481, 394] on button "Load More Photos" at bounding box center [507, 387] width 137 height 35
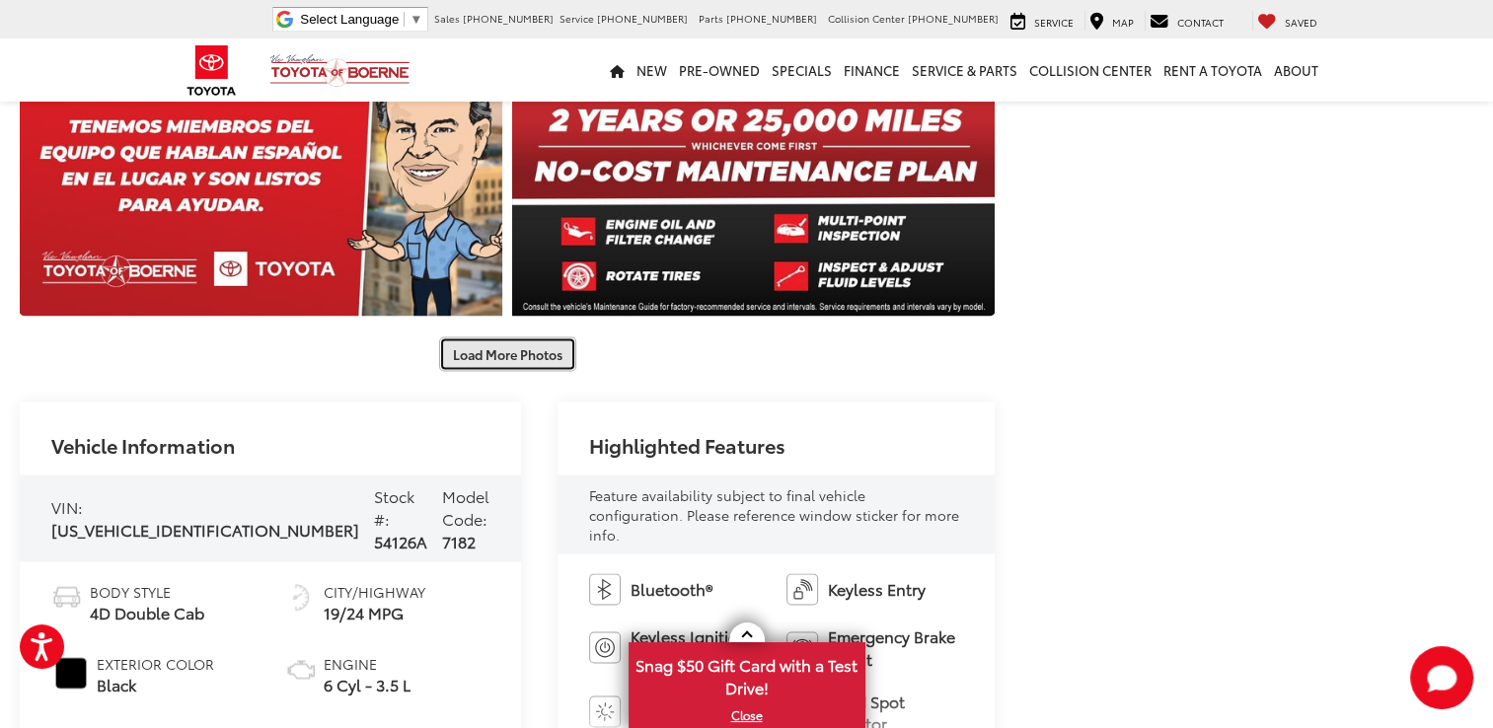
scroll to position [3453, 0]
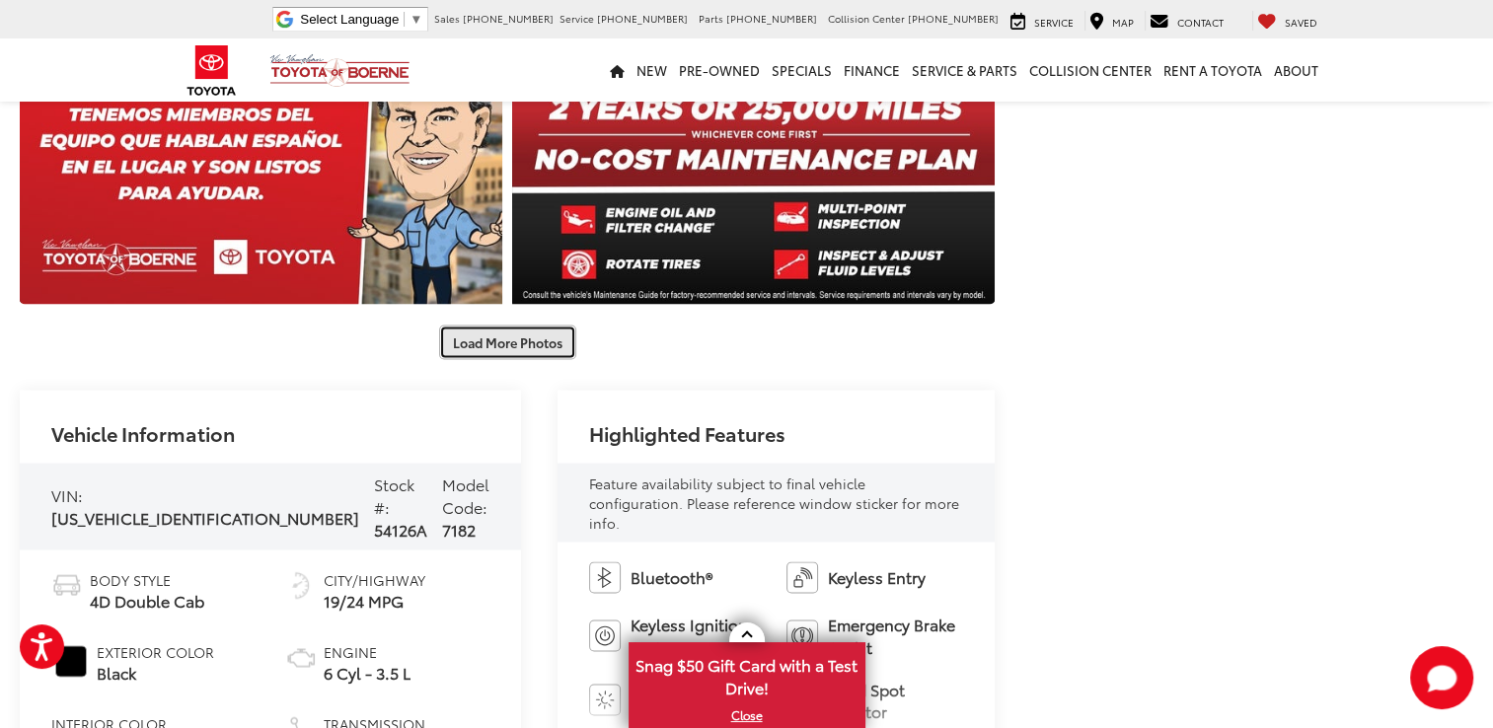
click at [485, 334] on button "Load More Photos" at bounding box center [507, 342] width 137 height 35
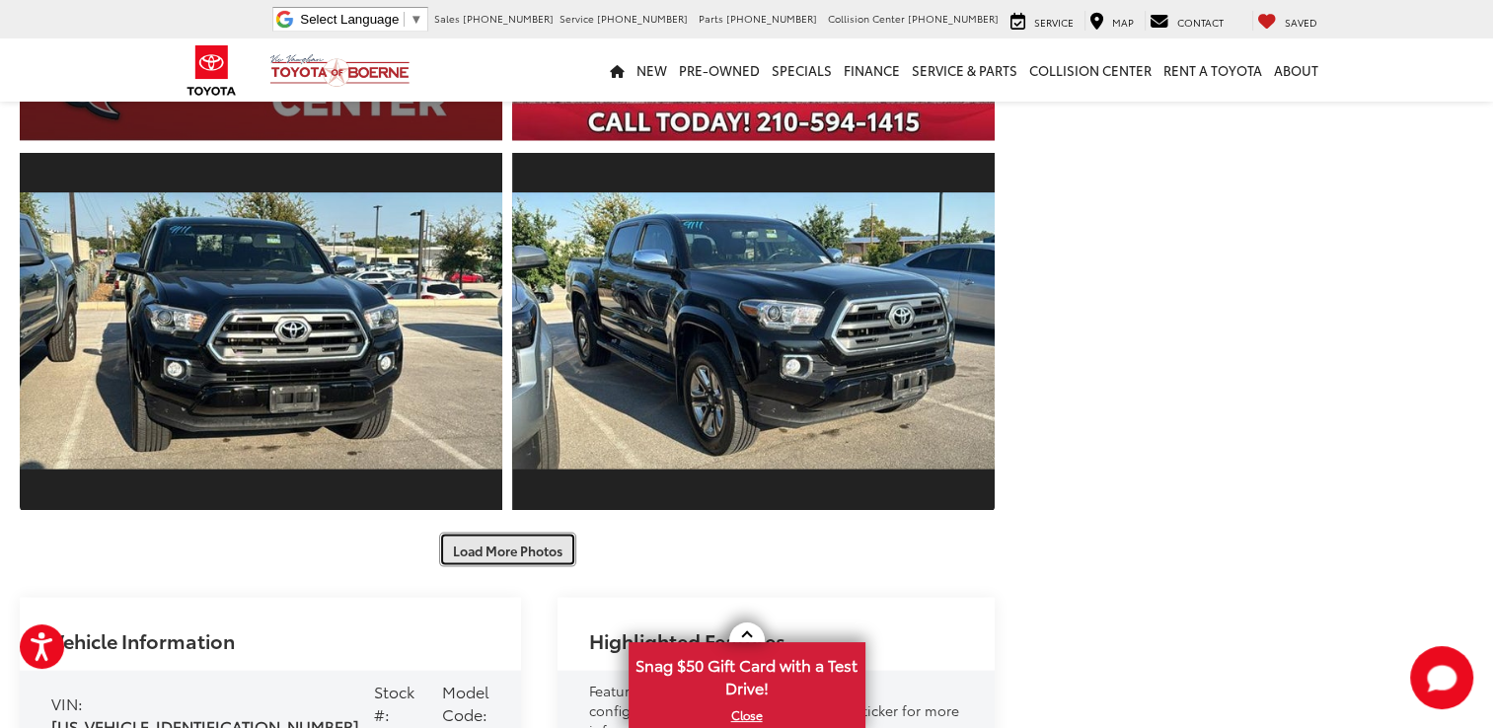
scroll to position [4045, 0]
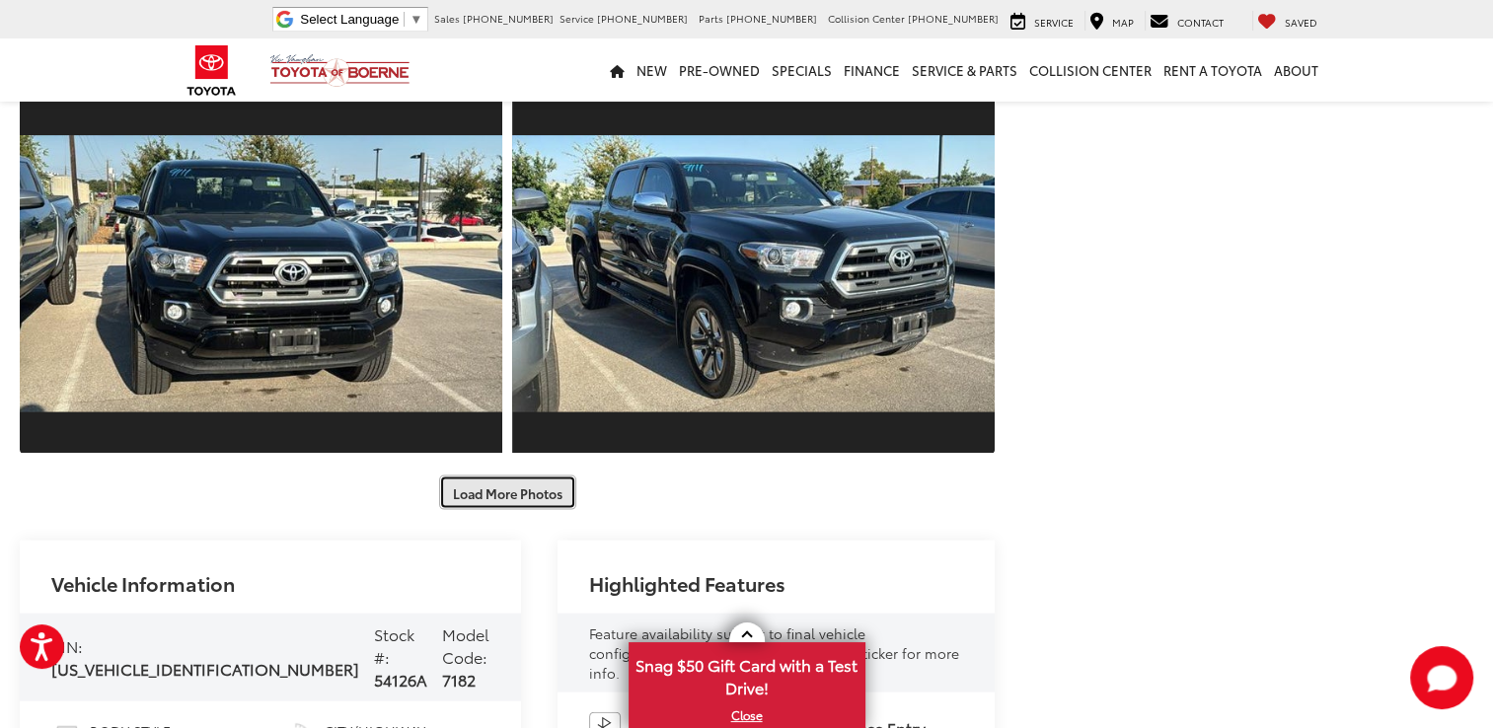
click at [526, 496] on button "Load More Photos" at bounding box center [507, 493] width 137 height 35
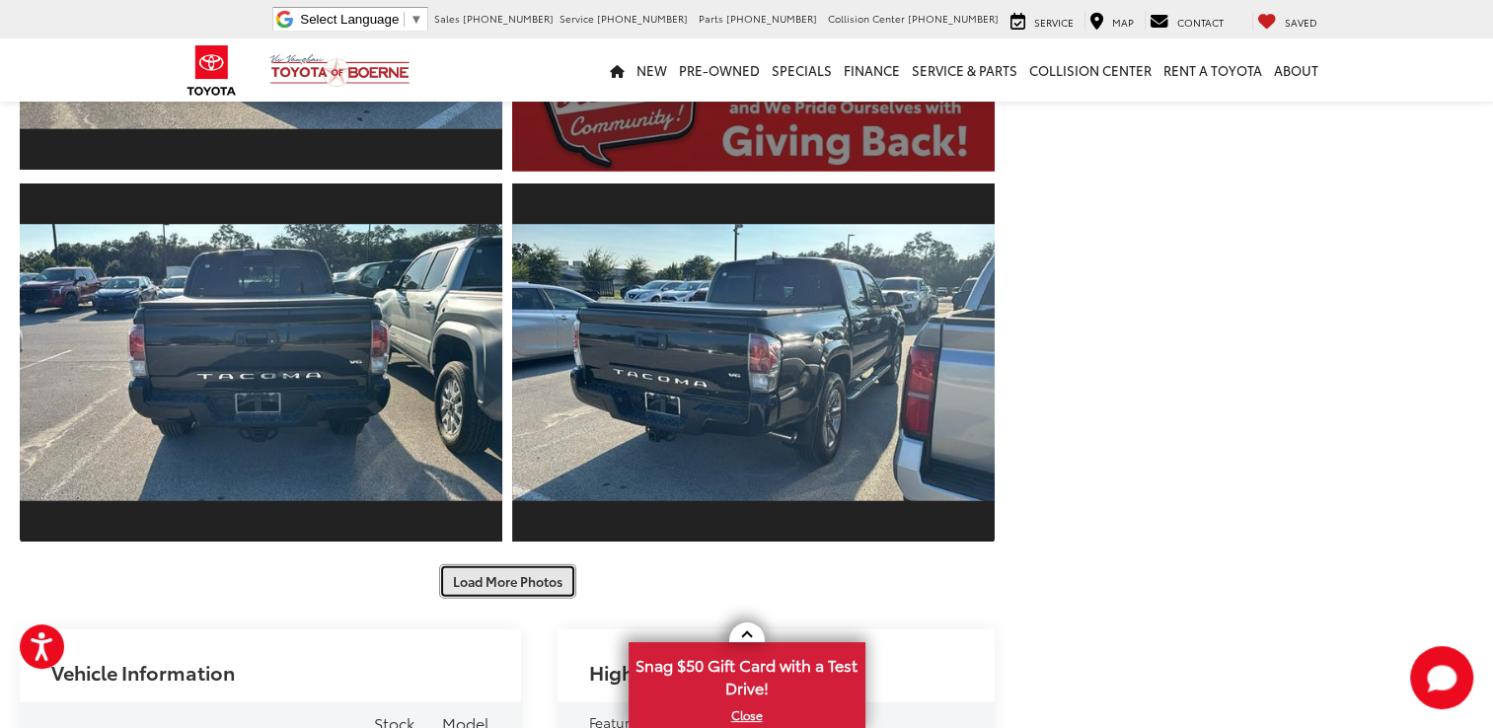
scroll to position [4736, 0]
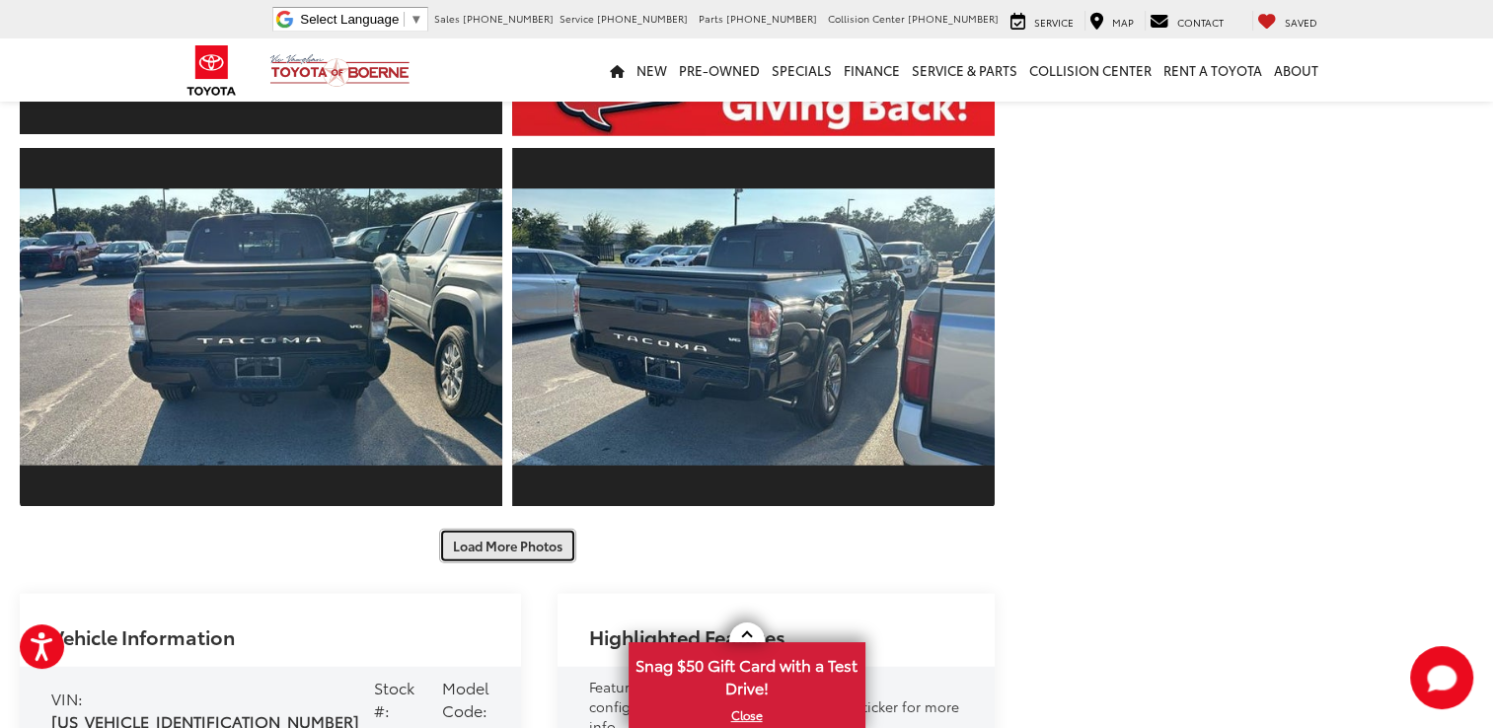
click at [505, 551] on button "Load More Photos" at bounding box center [507, 546] width 137 height 35
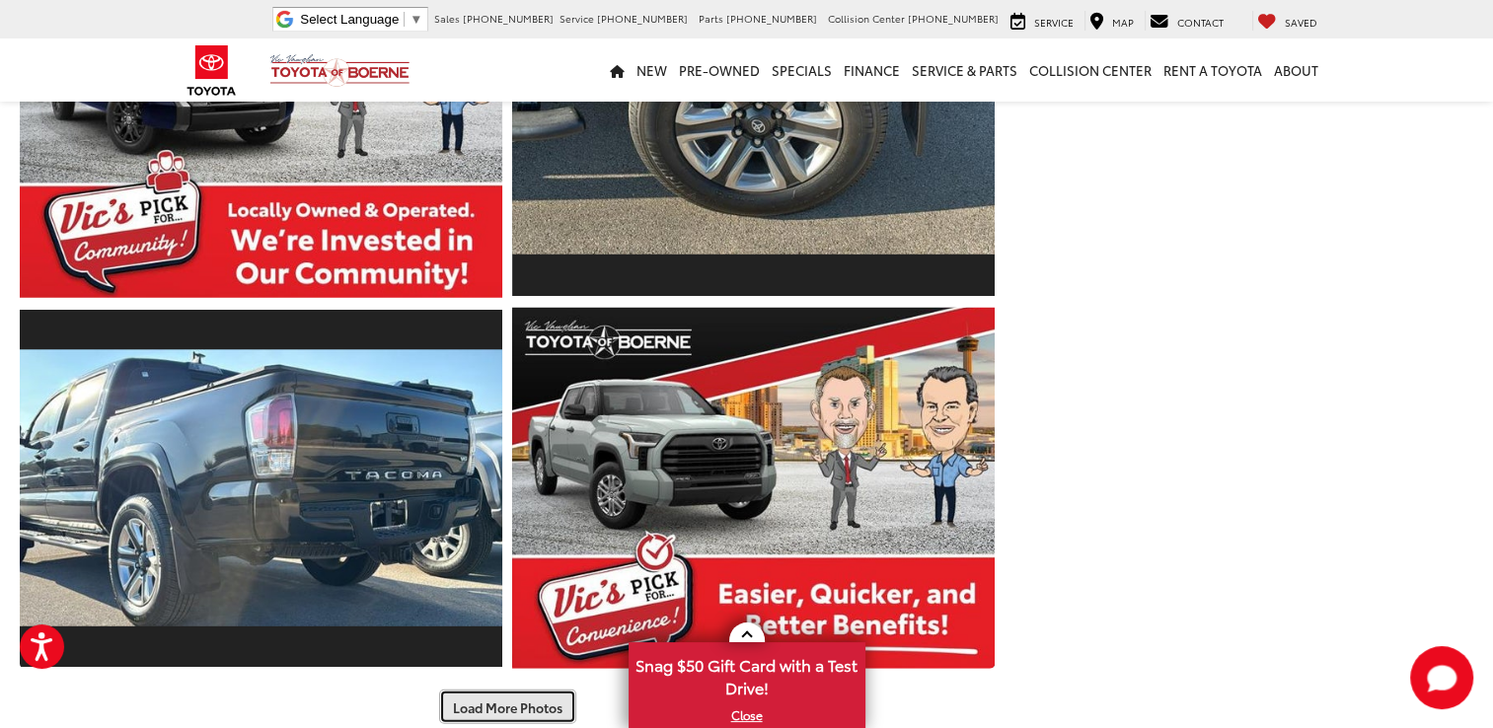
scroll to position [5328, 0]
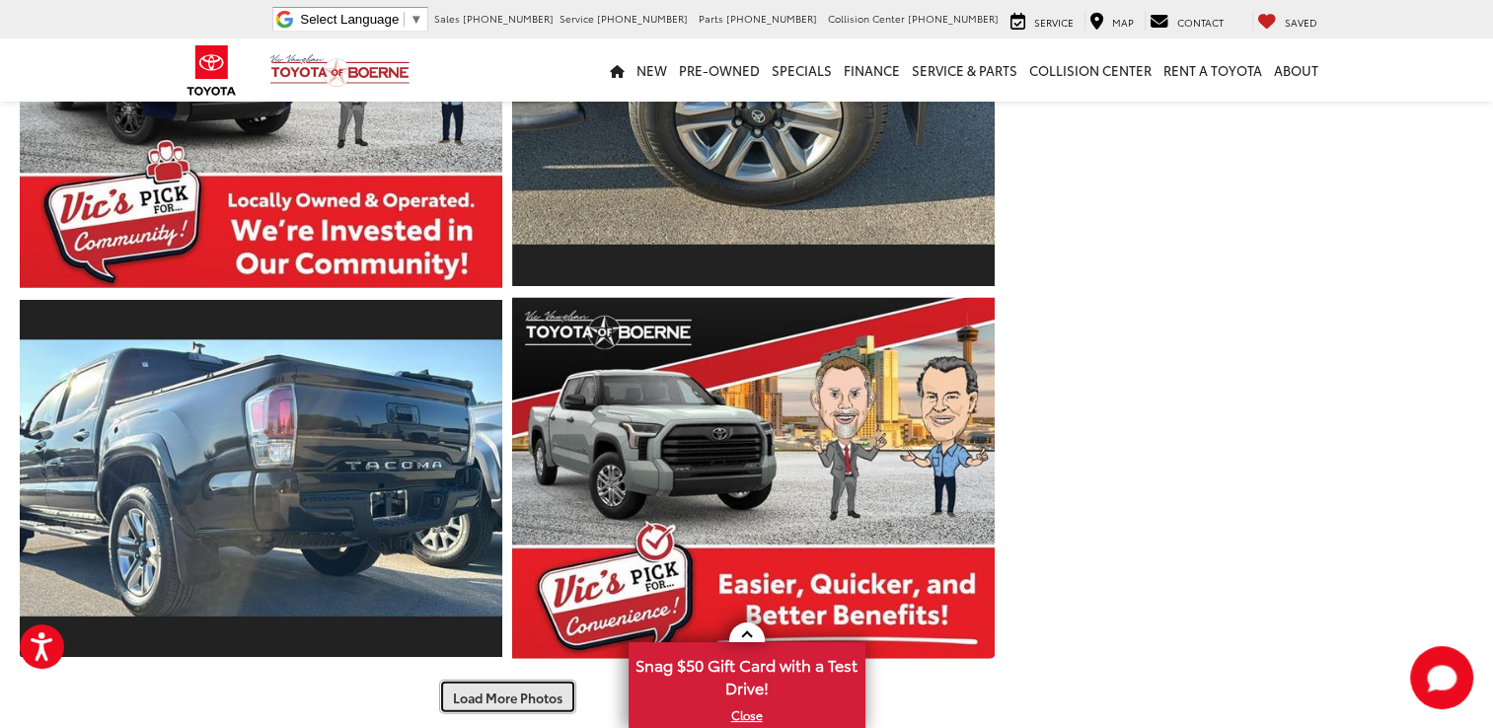
click at [521, 703] on button "Load More Photos" at bounding box center [507, 697] width 137 height 35
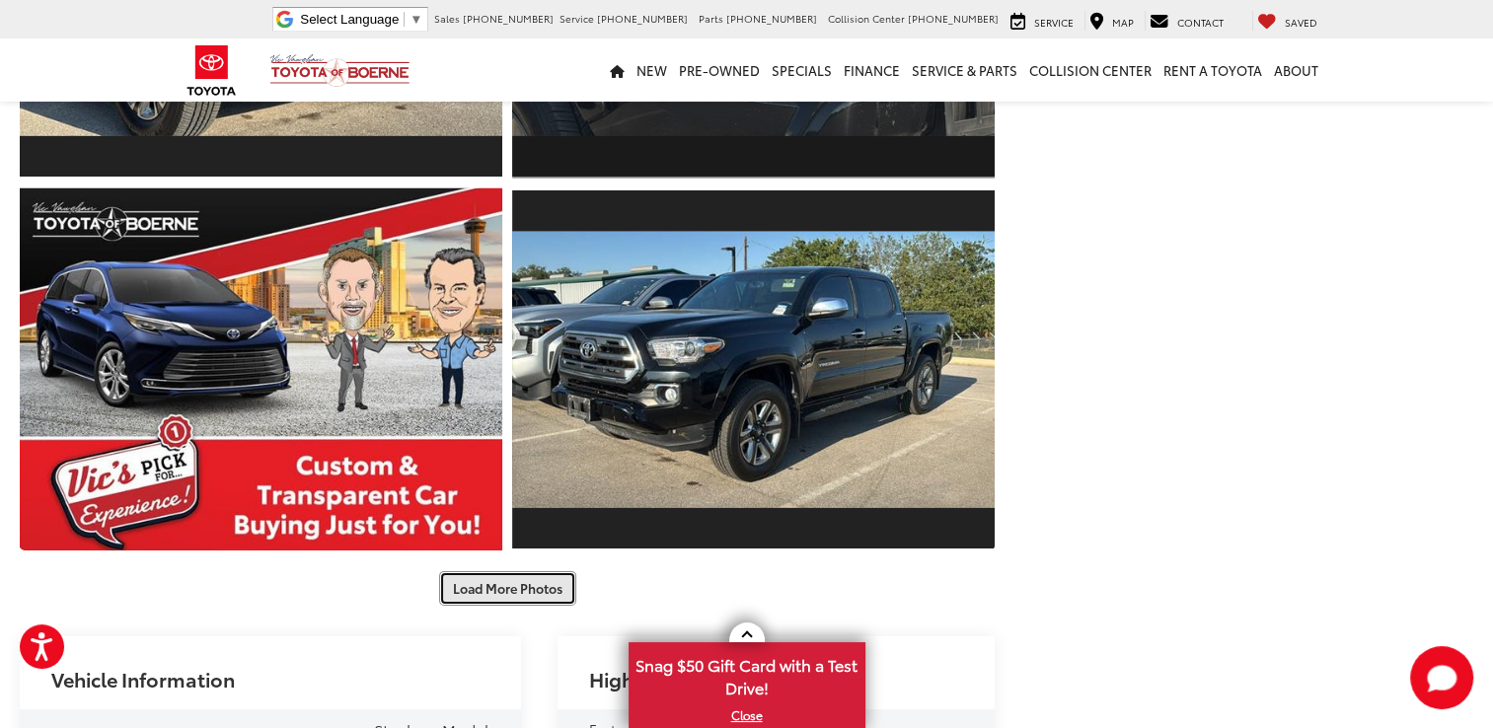
scroll to position [6216, 0]
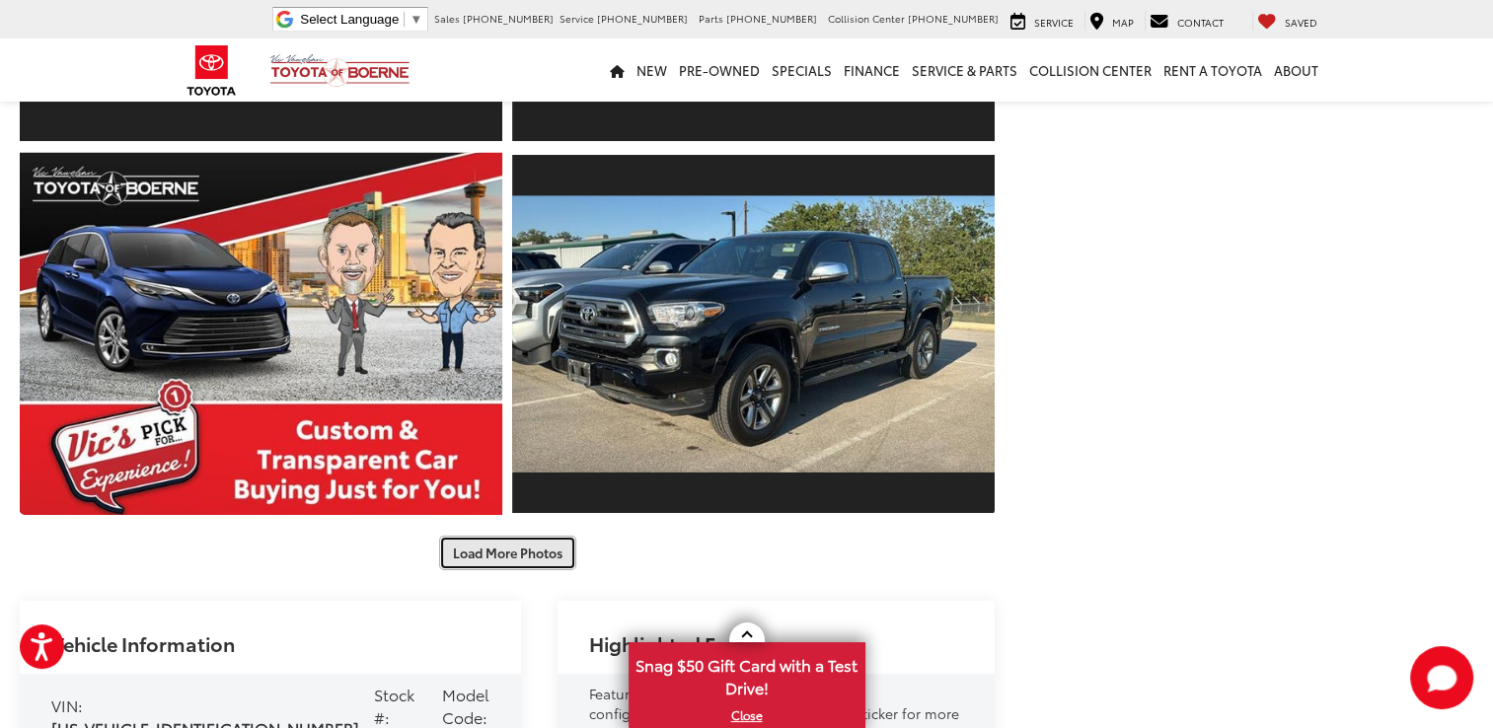
click at [481, 559] on button "Load More Photos" at bounding box center [507, 553] width 137 height 35
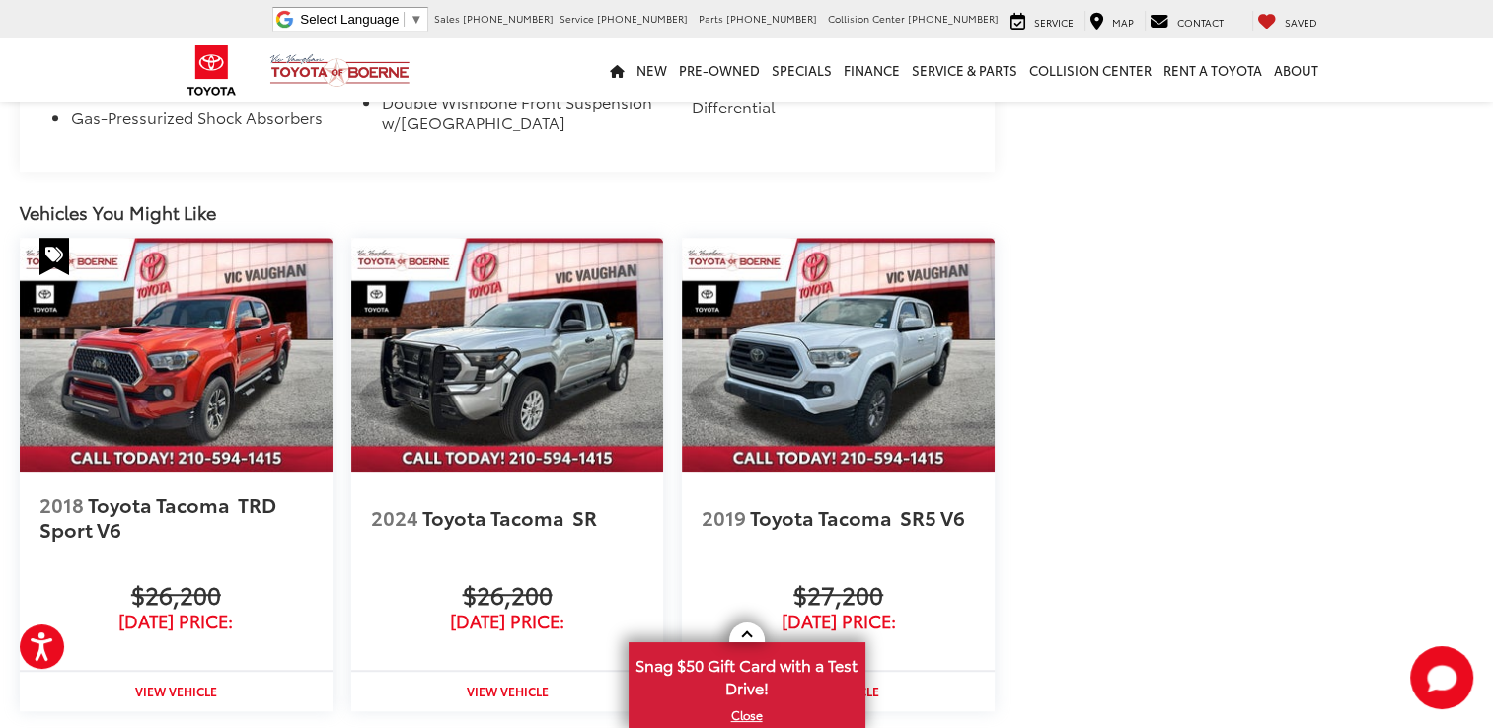
scroll to position [8682, 0]
